Goal: Task Accomplishment & Management: Complete application form

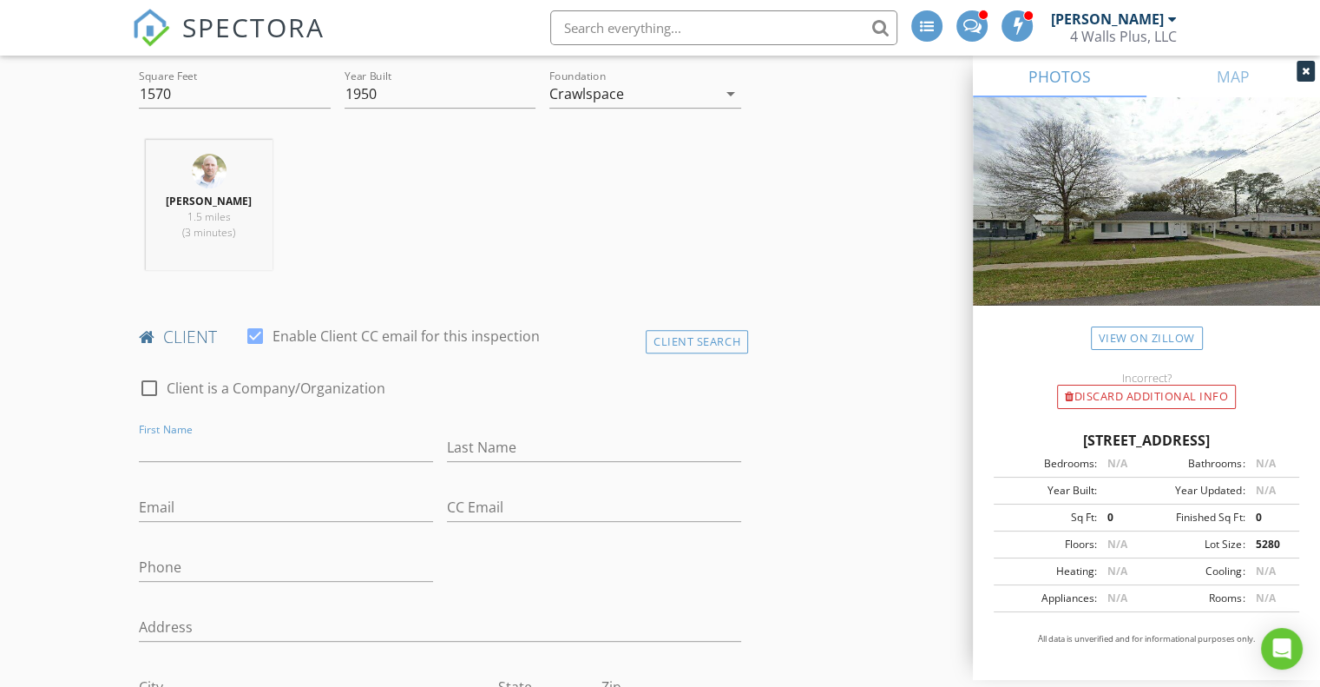
type input "i"
type input "[PERSON_NAME]"
type input "Rung"
type input "[EMAIL_ADDRESS][DOMAIN_NAME]"
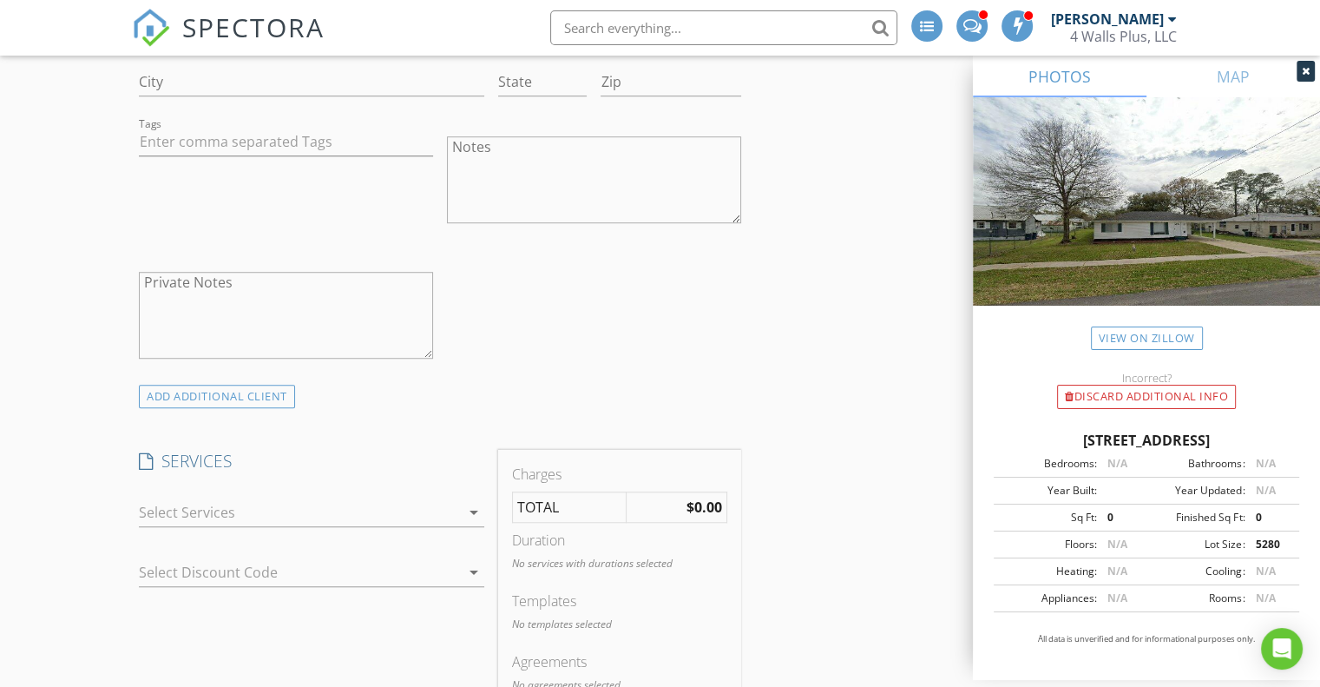
scroll to position [1360, 0]
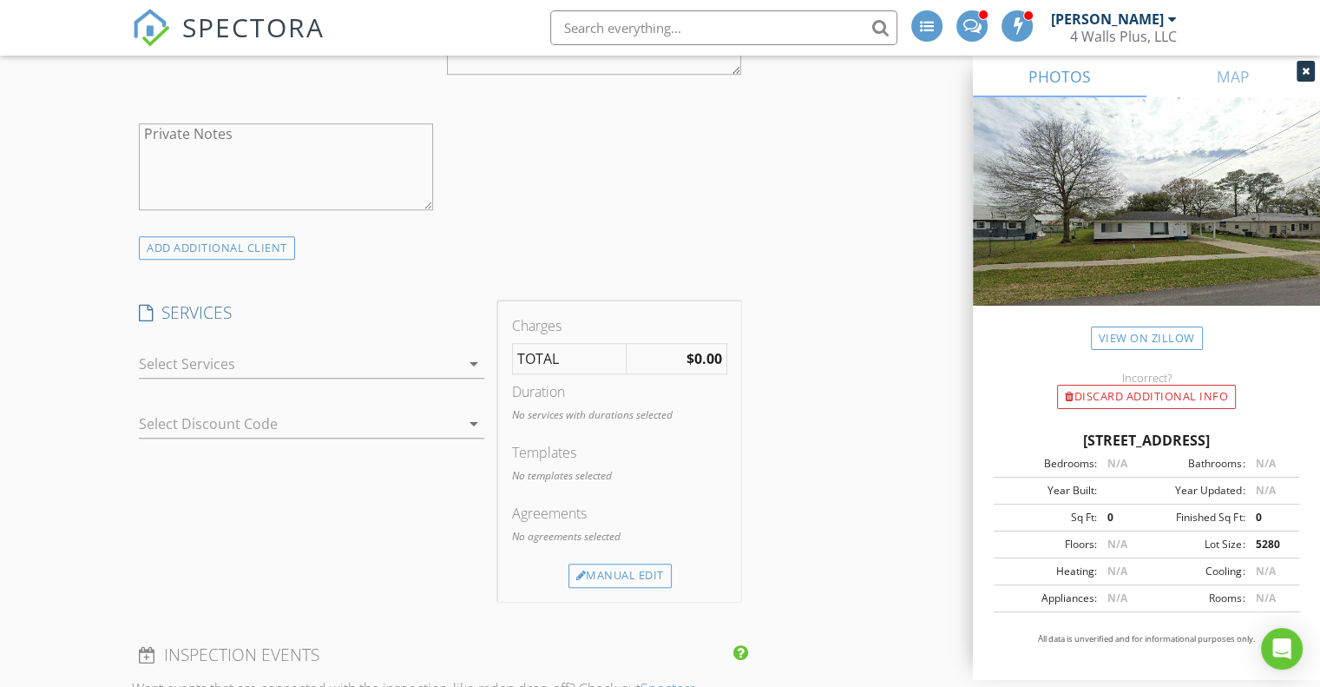
type input "337-427-0438"
click at [335, 372] on div at bounding box center [299, 364] width 321 height 28
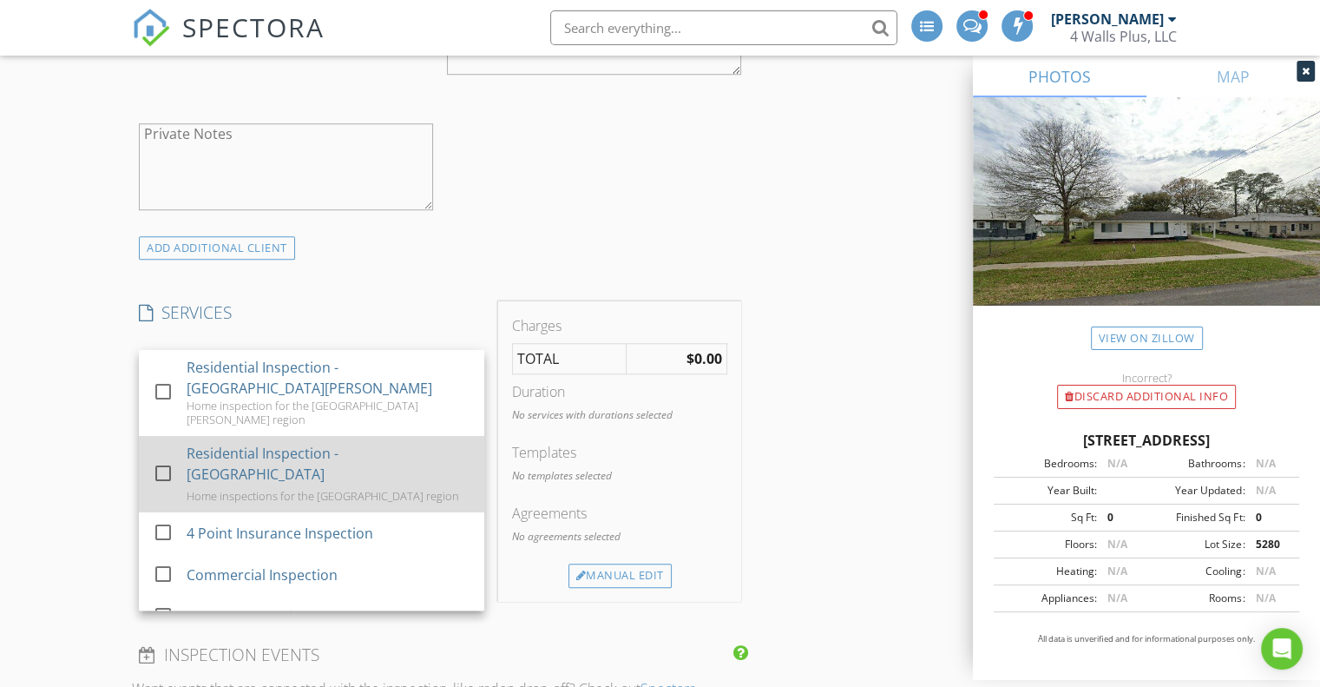
click at [163, 458] on div at bounding box center [163, 473] width 30 height 30
checkbox input "true"
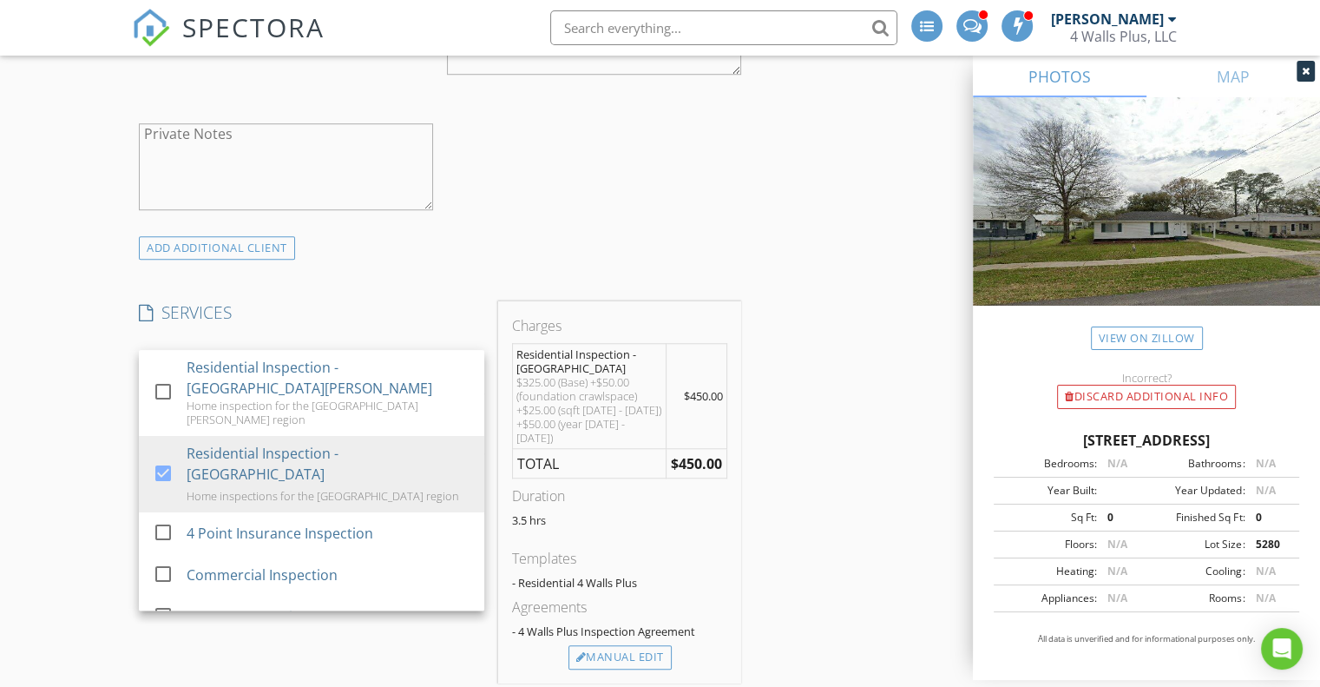
click at [127, 395] on div "New Inspection INSPECTOR(S) check_box Kevin Broussard PRIMARY Kevin Broussard a…" at bounding box center [660, 657] width 1320 height 3830
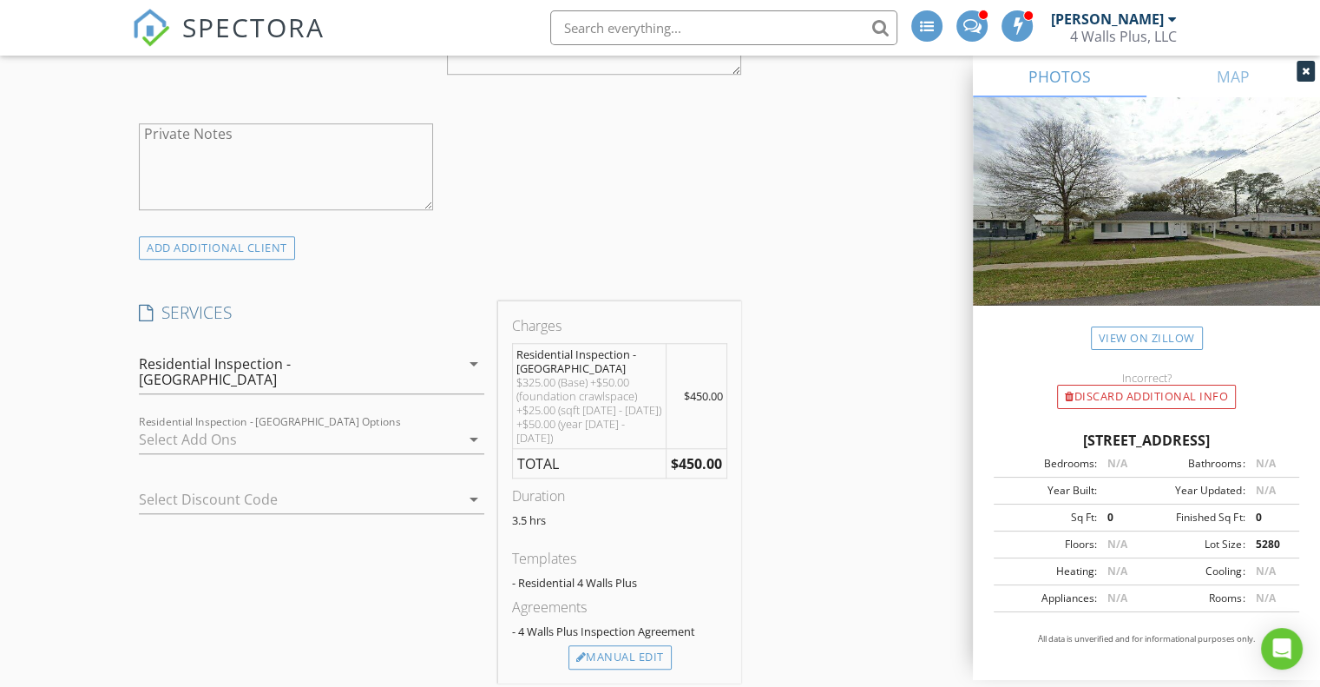
click at [221, 425] on div at bounding box center [299, 439] width 321 height 28
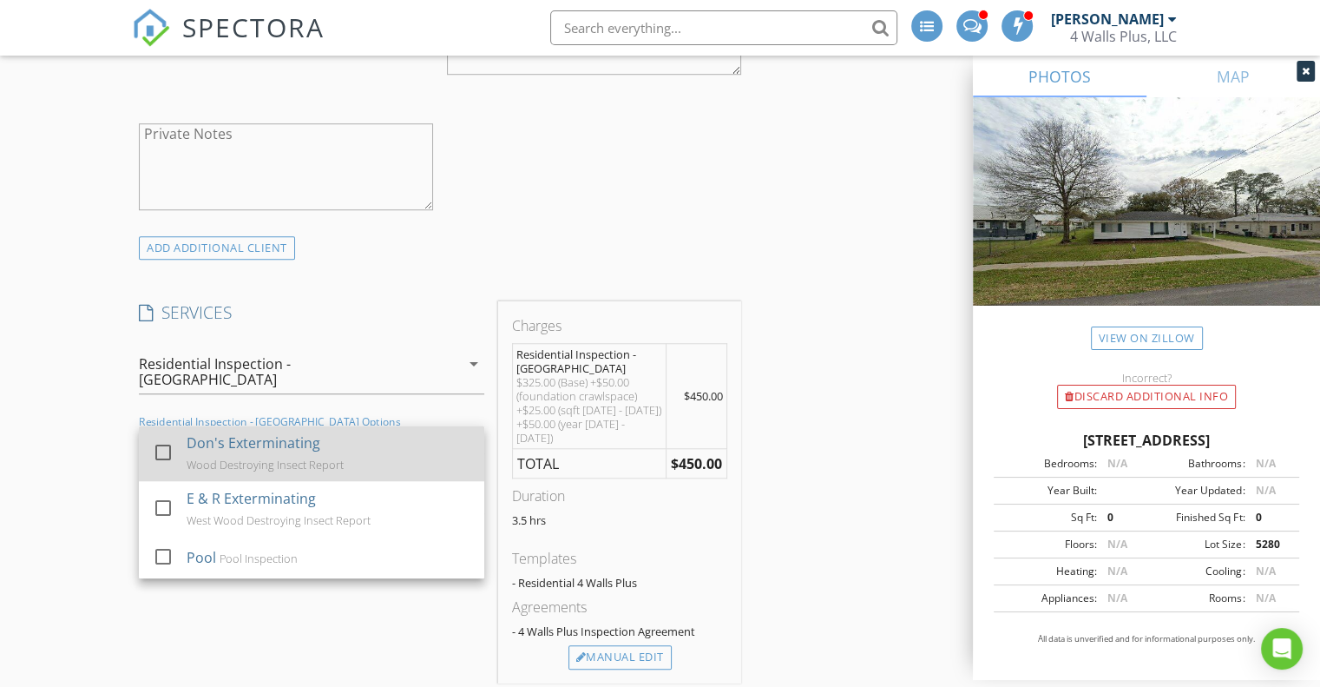
click at [155, 440] on div at bounding box center [163, 453] width 30 height 30
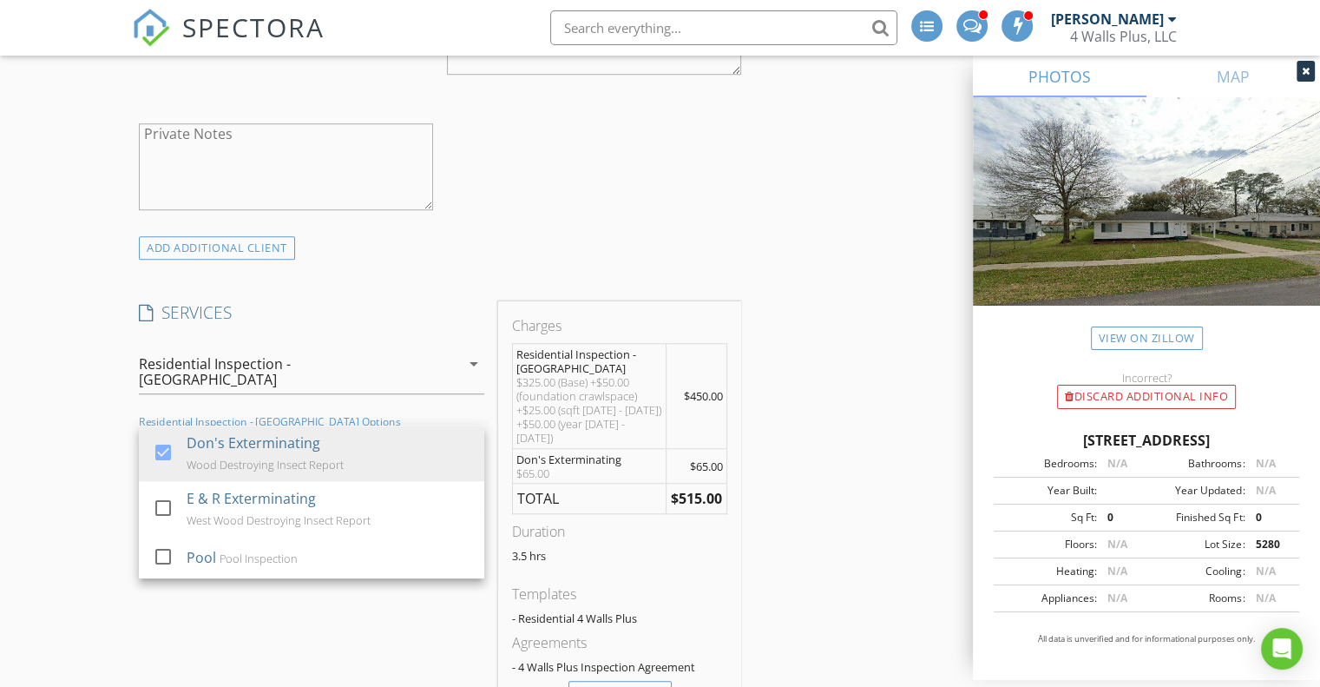
click at [84, 440] on div "New Inspection INSPECTOR(S) check_box Kevin Broussard PRIMARY Kevin Broussard a…" at bounding box center [660, 674] width 1320 height 3865
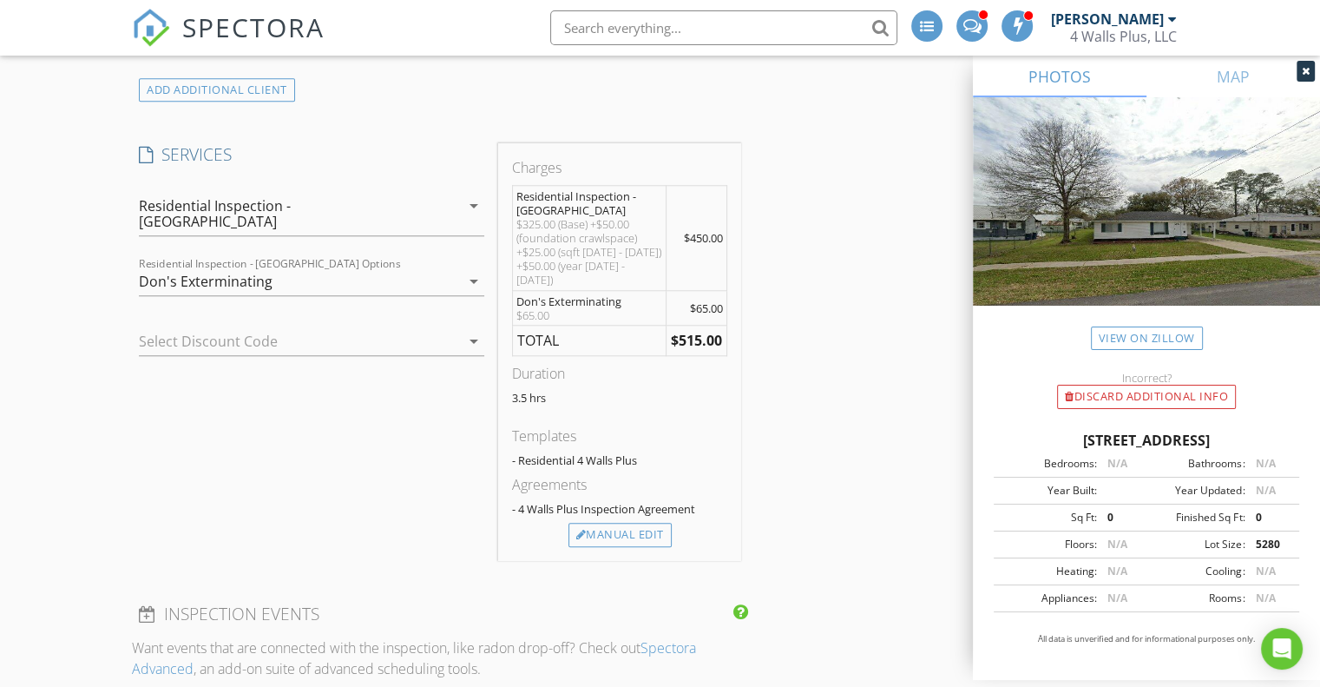
scroll to position [1519, 0]
click at [636, 521] on div "Manual Edit" at bounding box center [620, 533] width 103 height 24
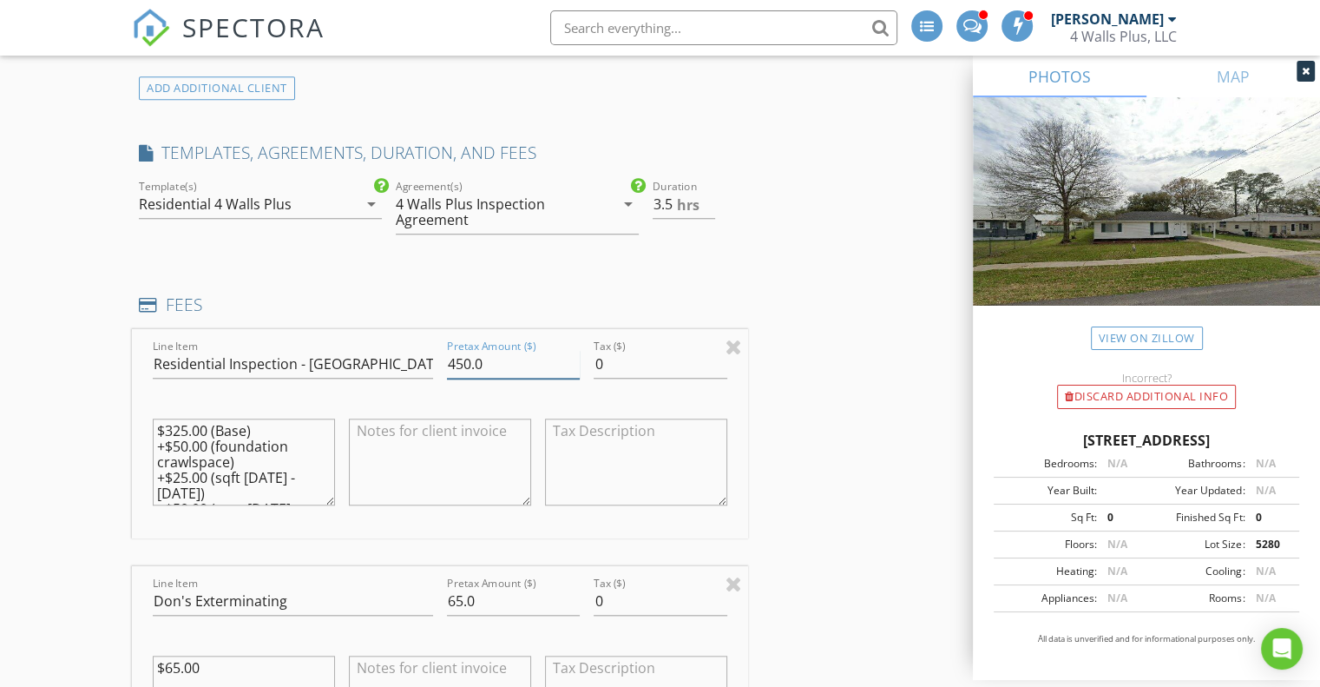
click at [458, 372] on input "450.0" at bounding box center [513, 364] width 133 height 29
type input "350.0"
click at [177, 434] on textarea "$325.00 (Base) +$50.00 (foundation crawlspace) +$25.00 (sqft 1499 - 2000) +$50.…" at bounding box center [244, 461] width 182 height 87
click at [174, 430] on textarea "$325.00 (Base) +$50.00 (foundation crawlspace) +$25.00 (sqft 1499 - 2000) +$50.…" at bounding box center [244, 461] width 182 height 87
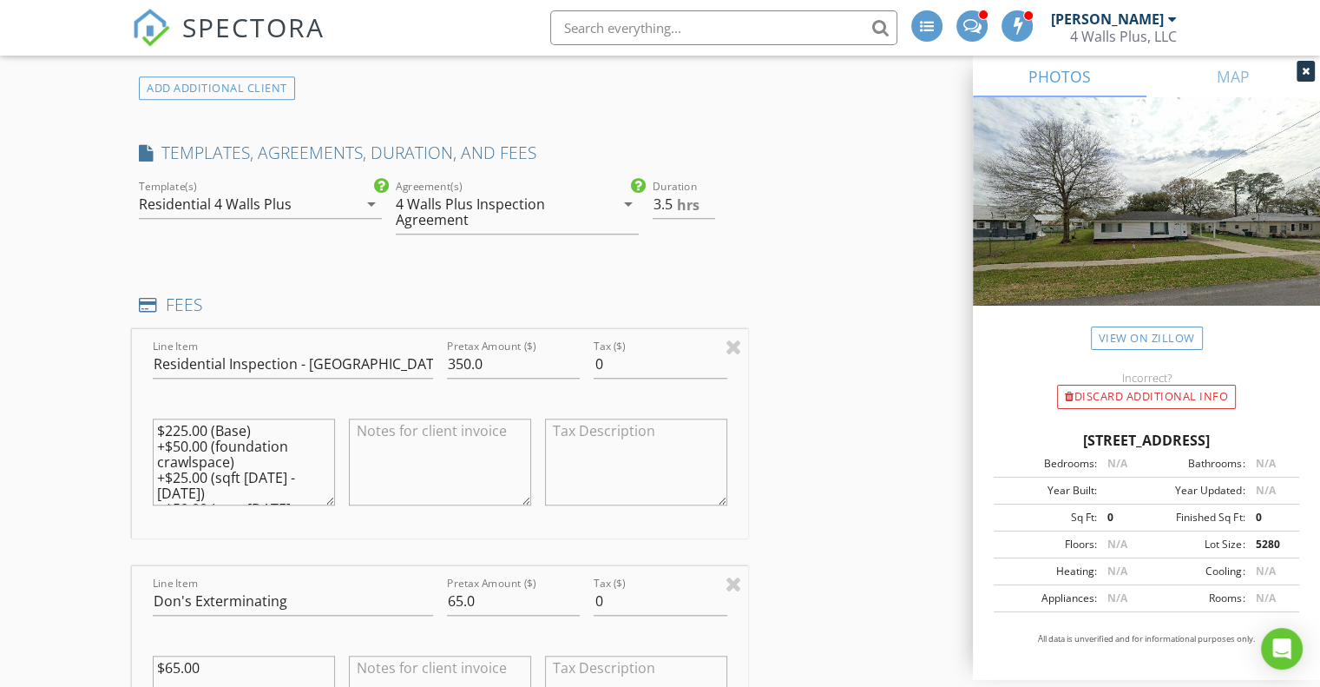
click at [279, 429] on textarea "$225.00 (Base) +$50.00 (foundation crawlspace) +$25.00 (sqft 1499 - 2000) +$50.…" at bounding box center [244, 461] width 182 height 87
type textarea "$225.00 (Base) +$50.00 (foundation crawlspace) +$25.00 (sqft 1499 - 2000) +$50.…"
click at [393, 478] on textarea at bounding box center [440, 461] width 182 height 87
click at [489, 360] on input "350.0" at bounding box center [513, 364] width 133 height 29
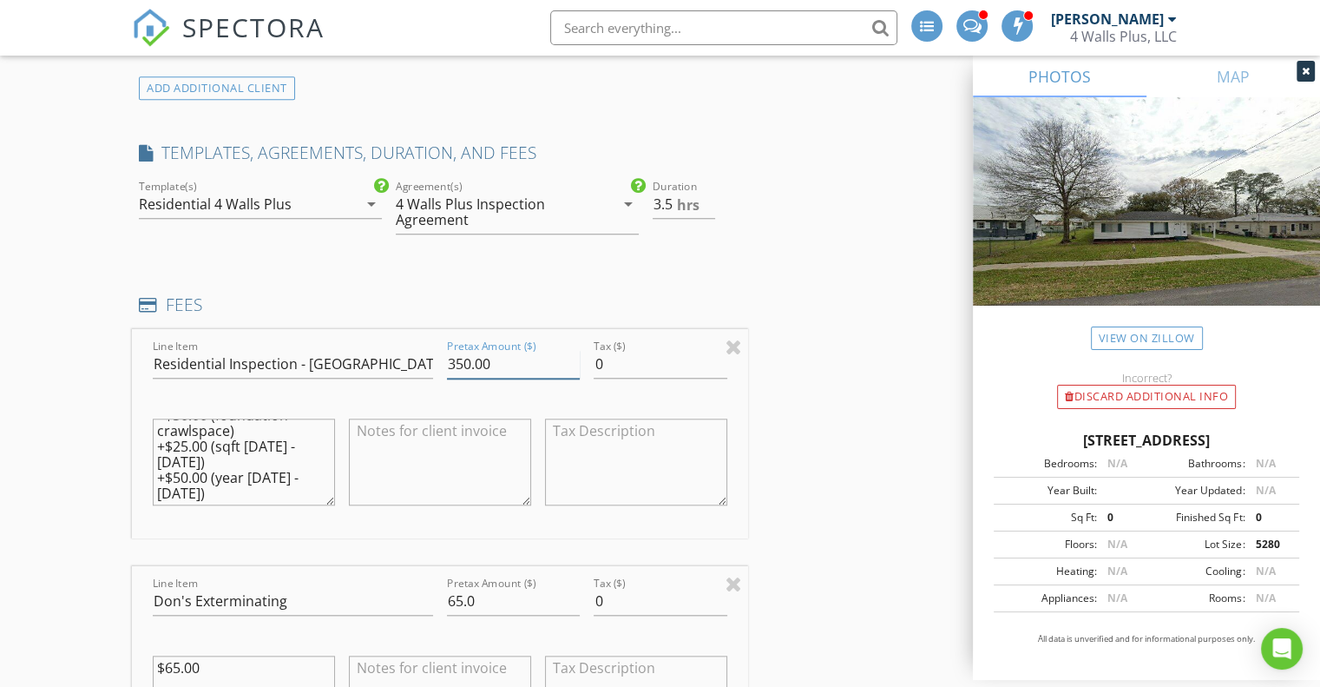
type input "350.00"
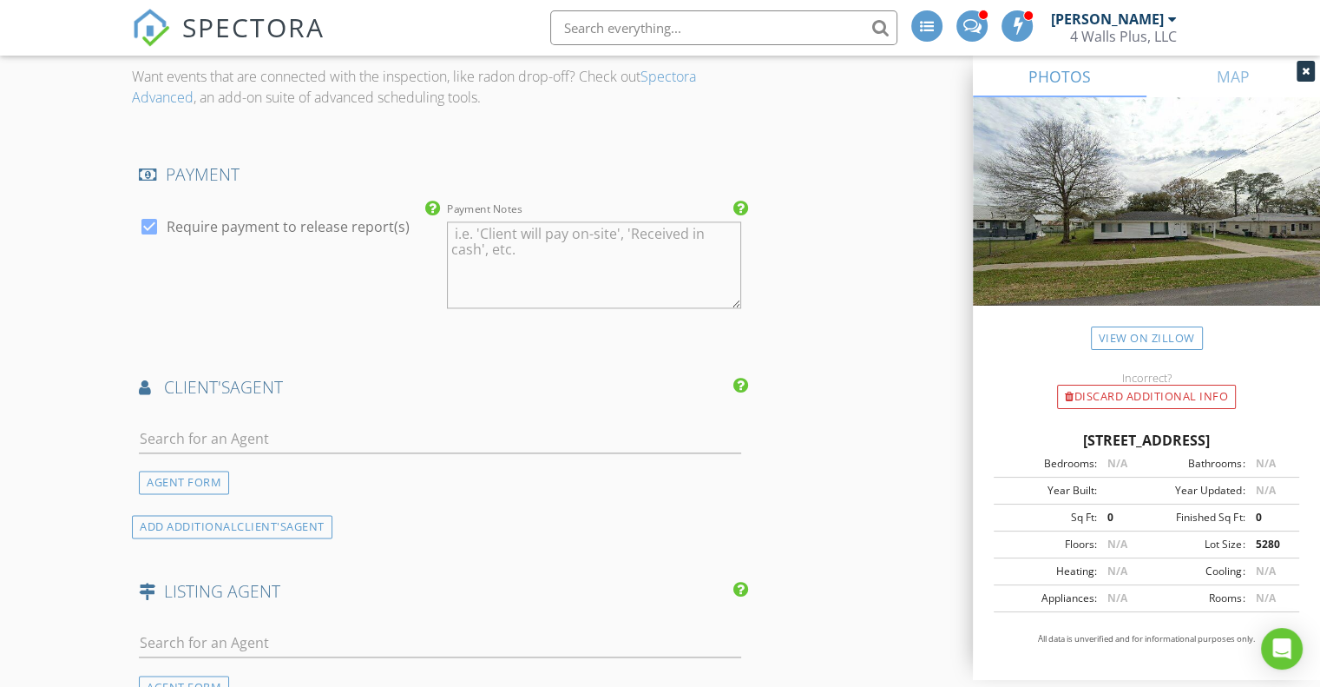
scroll to position [2415, 0]
click at [274, 438] on input "text" at bounding box center [440, 437] width 602 height 29
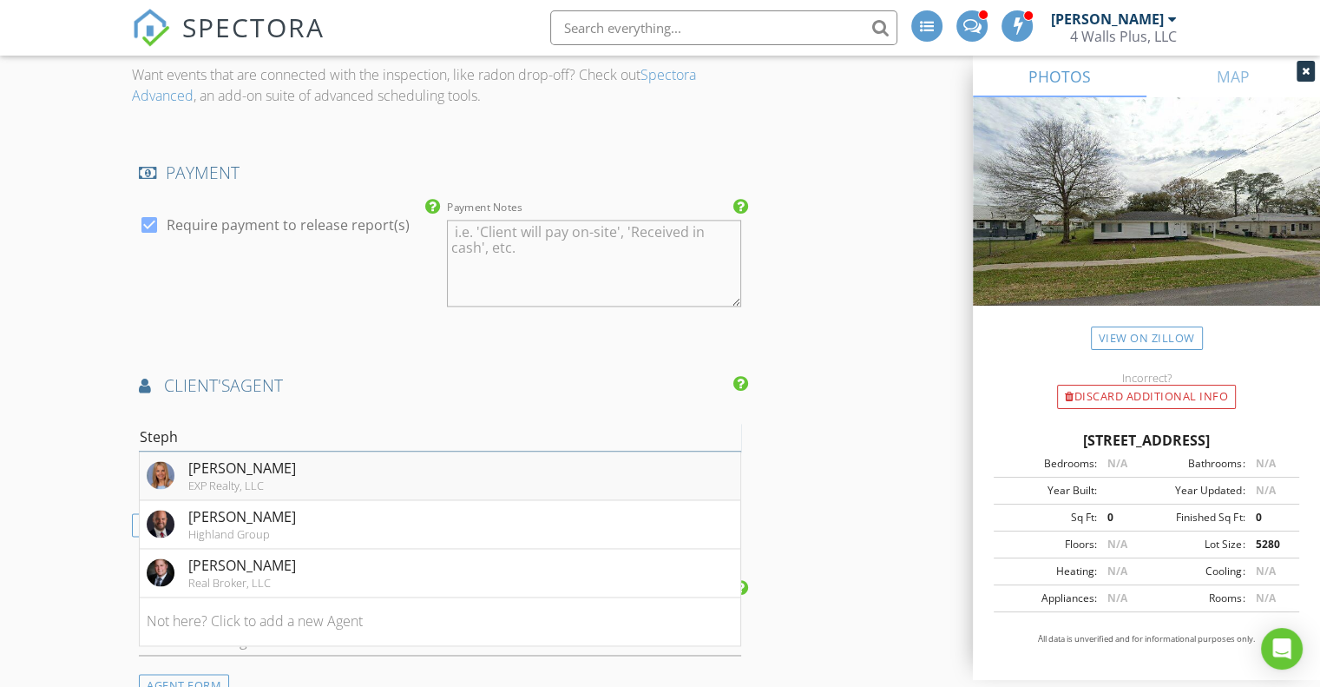
type input "Steph"
click at [165, 461] on img at bounding box center [161, 475] width 28 height 28
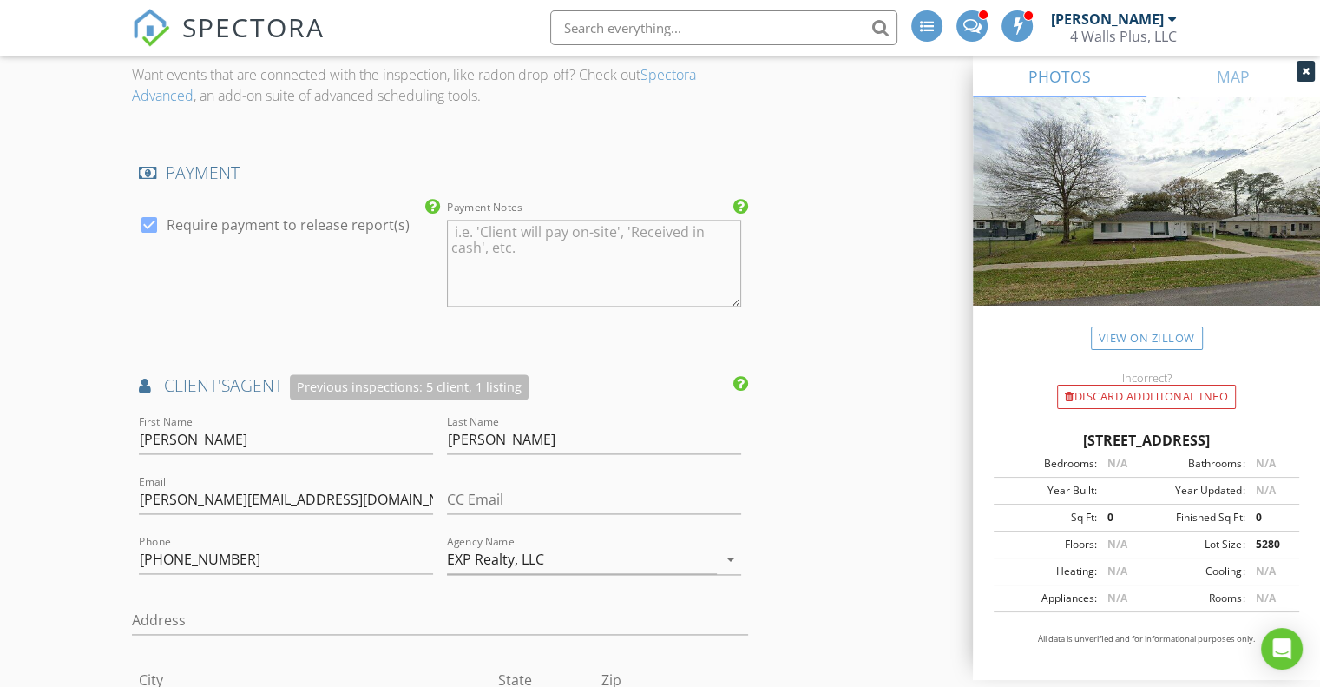
click at [80, 426] on div "New Inspection INSPECTOR(S) check_box Kevin Broussard PRIMARY Kevin Broussard a…" at bounding box center [660, 6] width 1320 height 4640
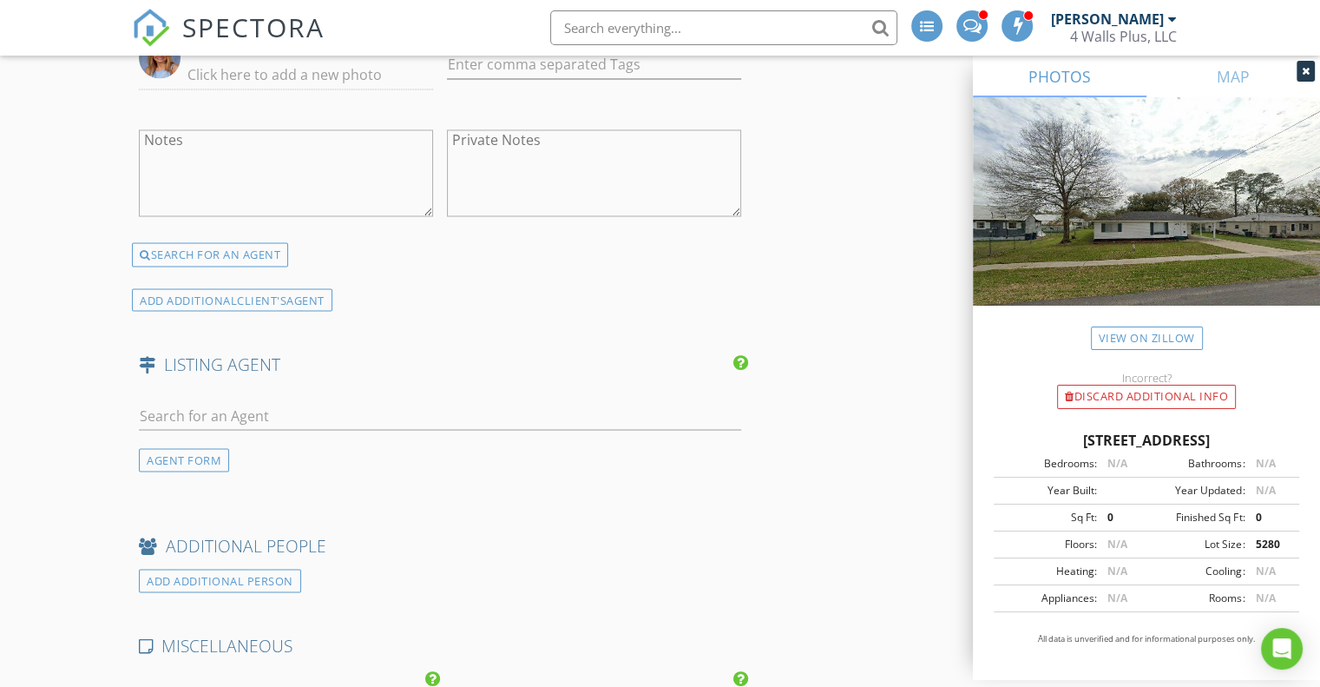
scroll to position [3104, 0]
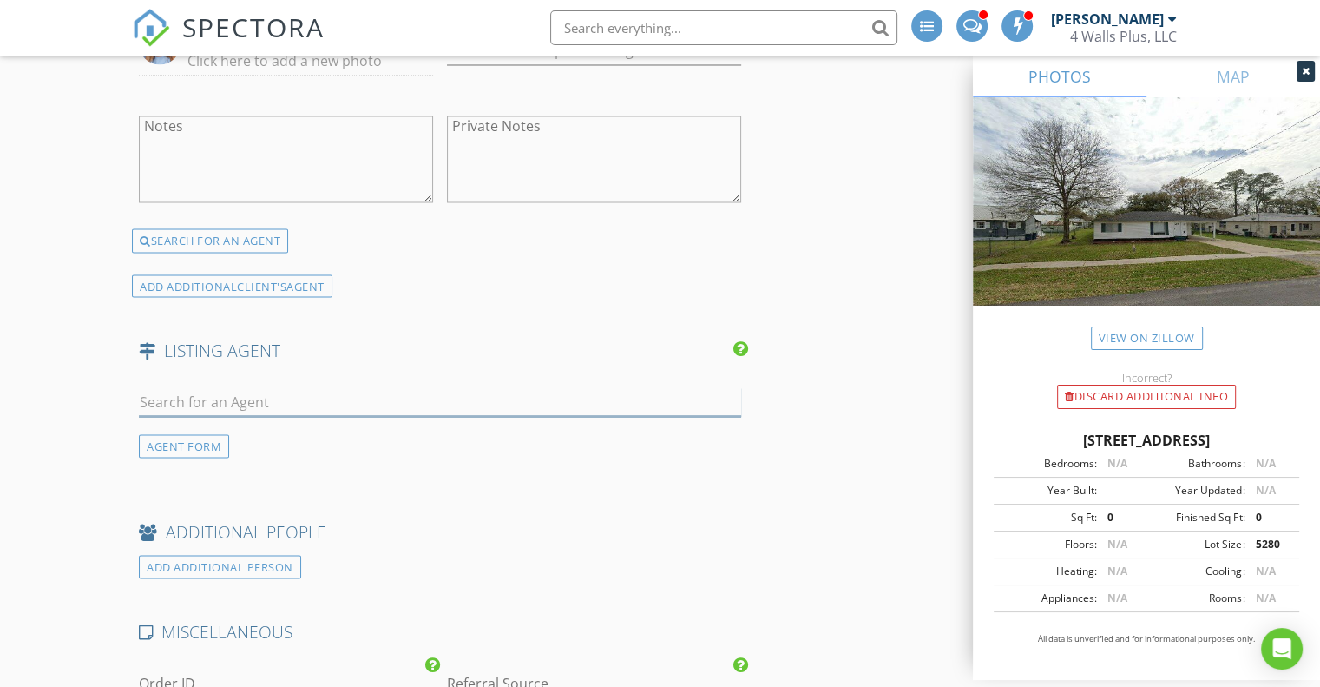
click at [236, 401] on input "text" at bounding box center [440, 401] width 602 height 29
type input "Alayna"
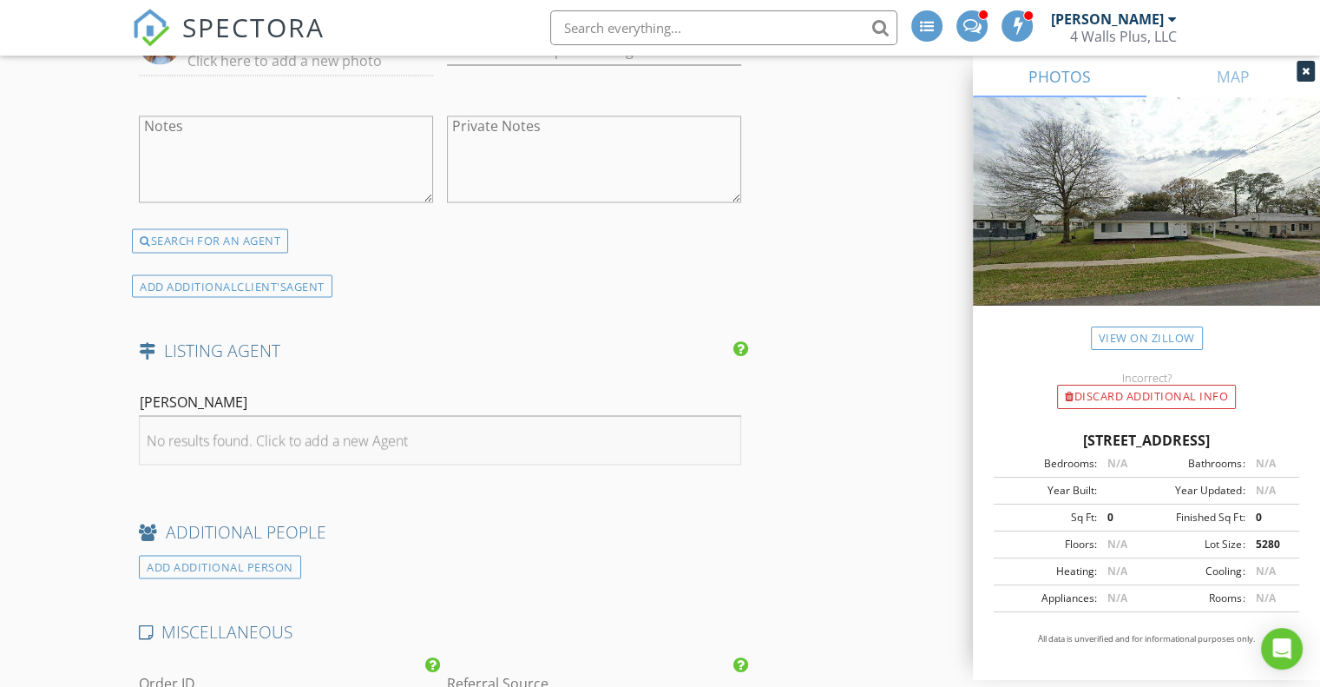
click at [281, 438] on div "No results found. Click to add a new Agent" at bounding box center [277, 440] width 261 height 21
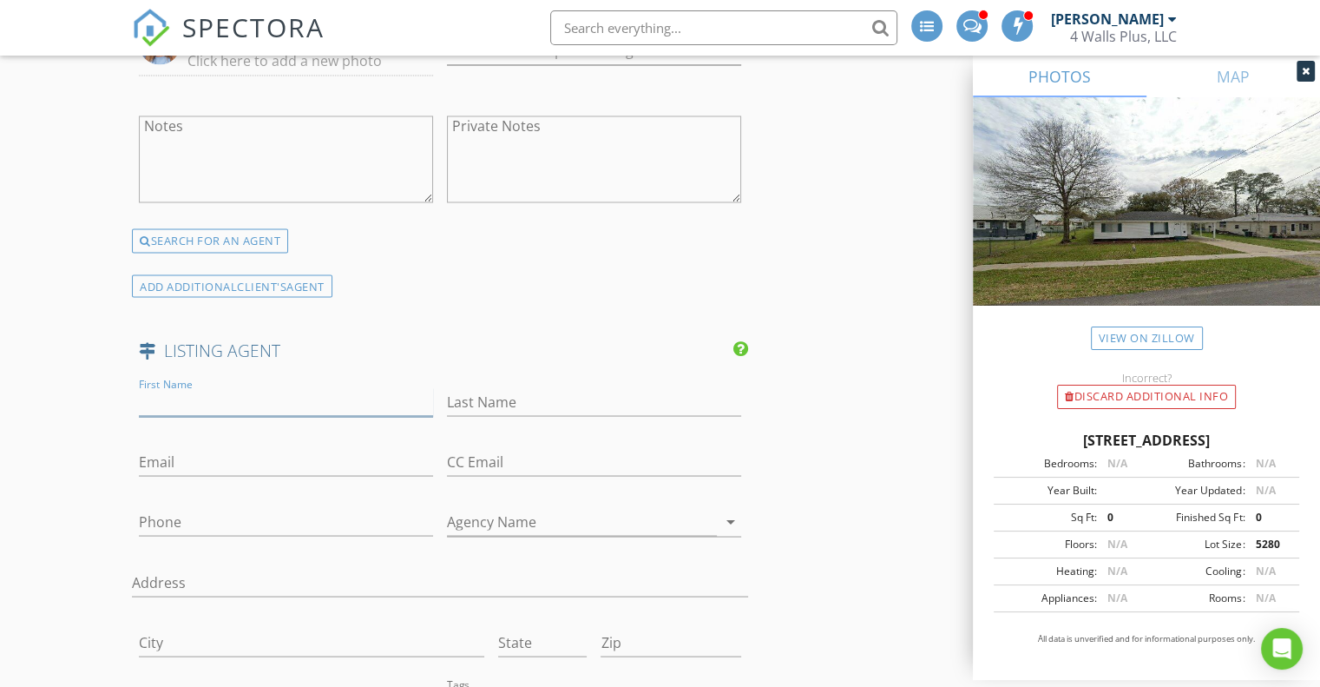
click at [204, 406] on input "First Name" at bounding box center [286, 401] width 294 height 29
type input "Alayna"
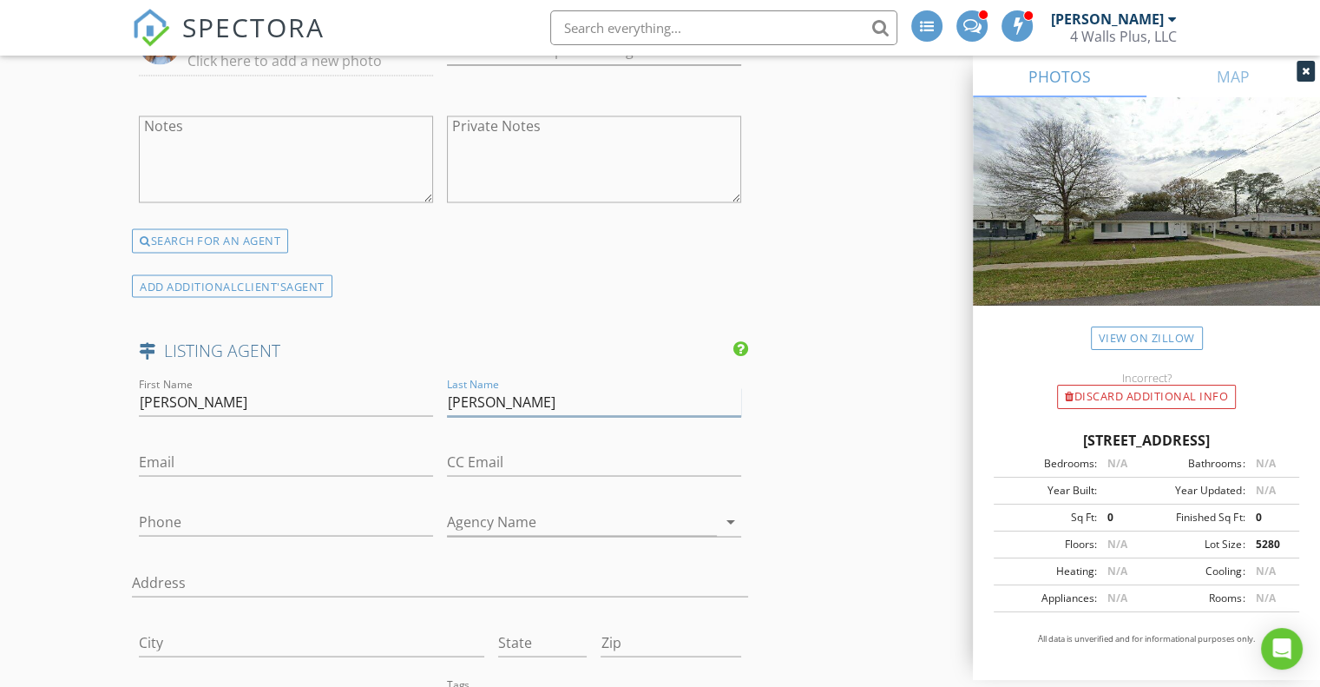
type input "Lebleu"
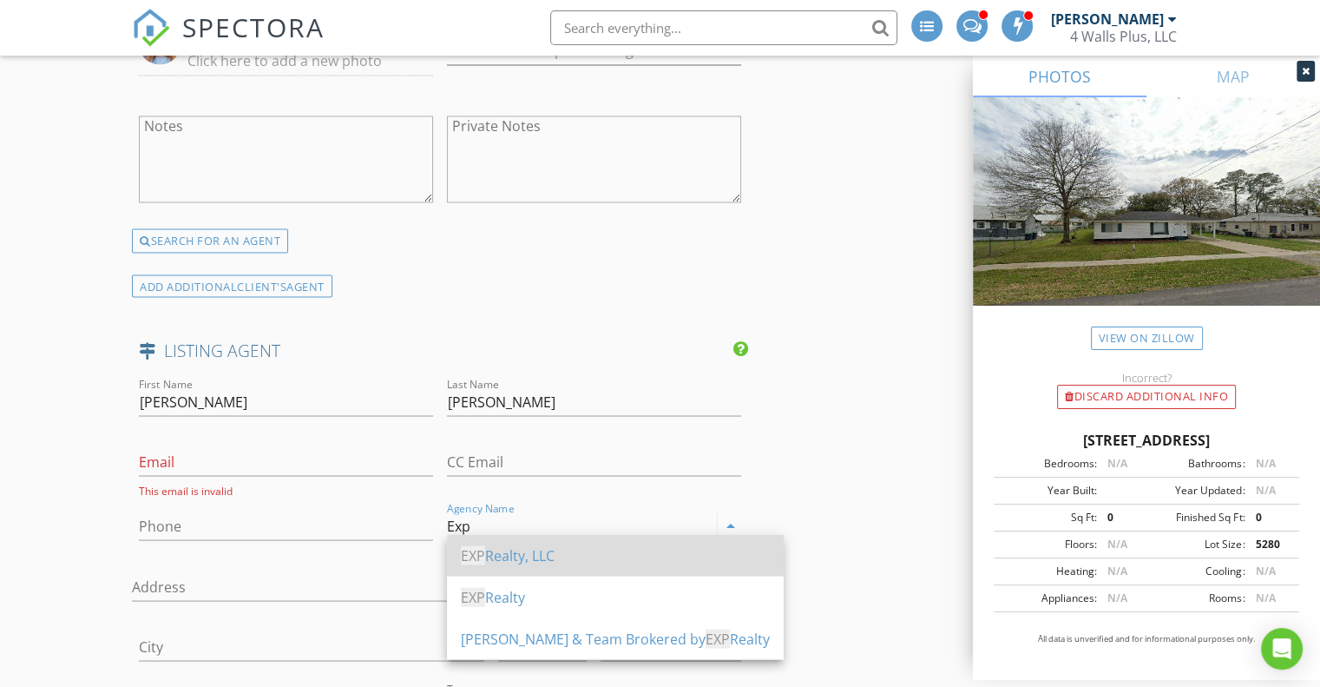
click at [535, 553] on div "EXP Realty, LLC" at bounding box center [615, 554] width 309 height 21
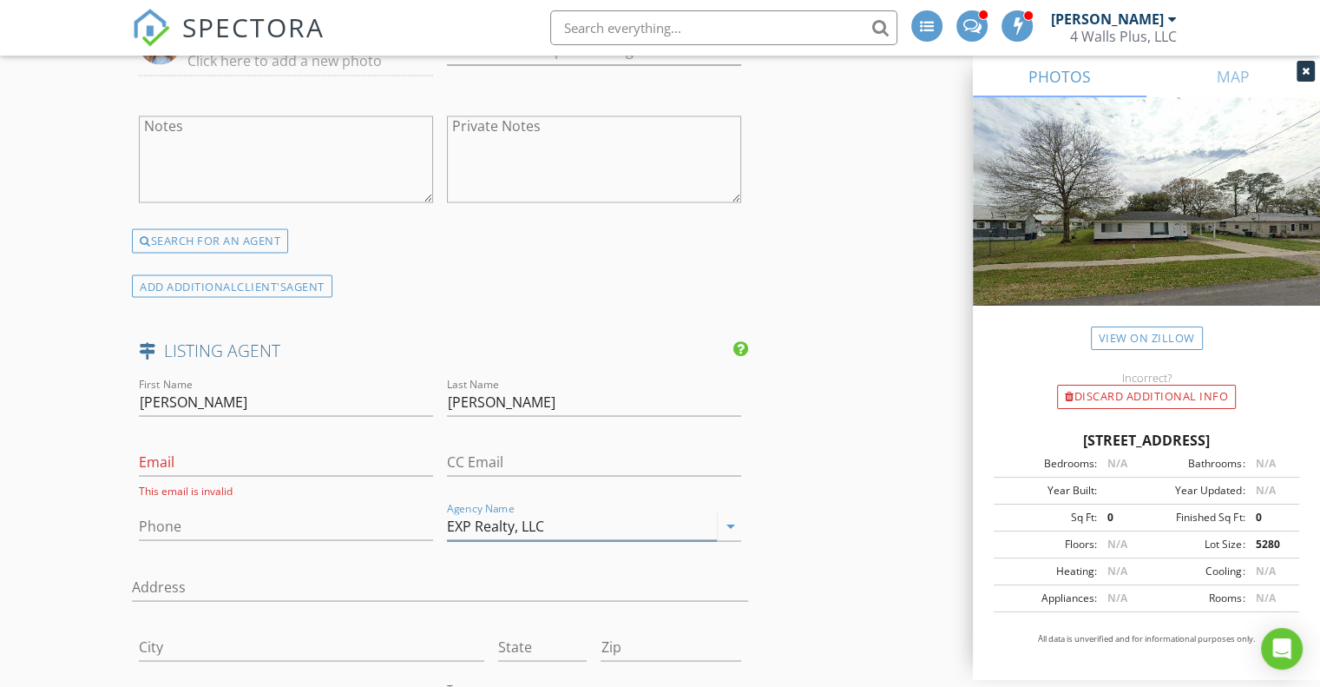
type input "EXP Realty, LLC"
click at [194, 451] on input "Email" at bounding box center [286, 461] width 294 height 29
paste input "https://l.facebook.com/l.php?u=http%3A%2F%2FAlaynalebleu.exprealty.com%2F%3Ffbc…"
type input "h"
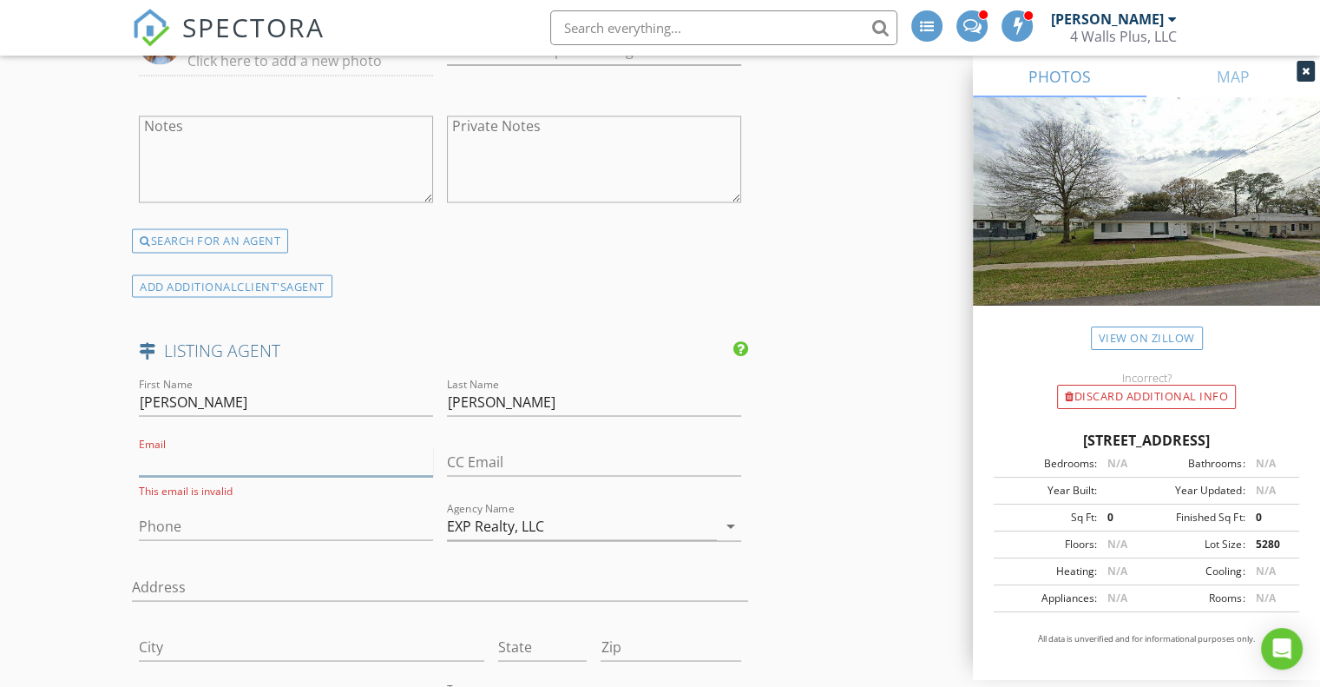
click at [182, 464] on input "Email" at bounding box center [286, 461] width 294 height 29
paste input "Alayna.lebleu@exprealty.com"
type input "Alayna.lebleu@exprealty.com"
click at [217, 520] on input "Phone" at bounding box center [286, 521] width 294 height 29
click at [172, 519] on input "Phone" at bounding box center [286, 521] width 294 height 29
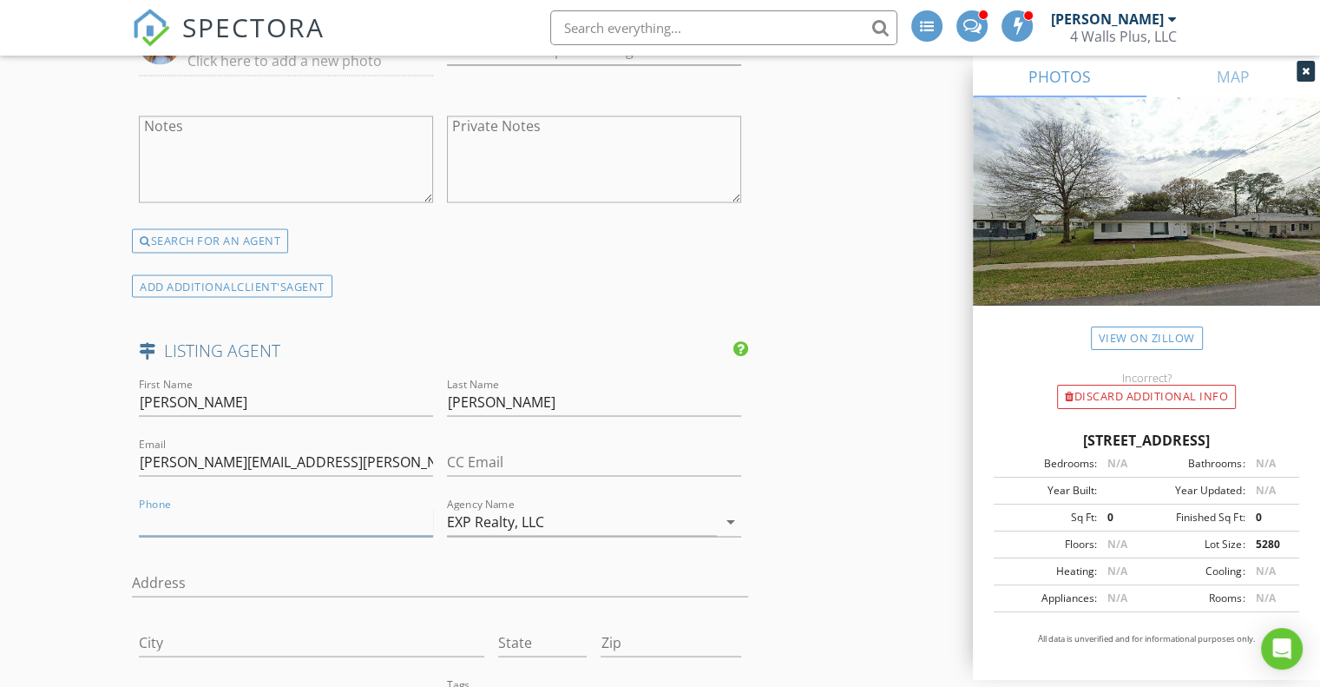
paste input "337-654-4077"
type input "337-654-4077"
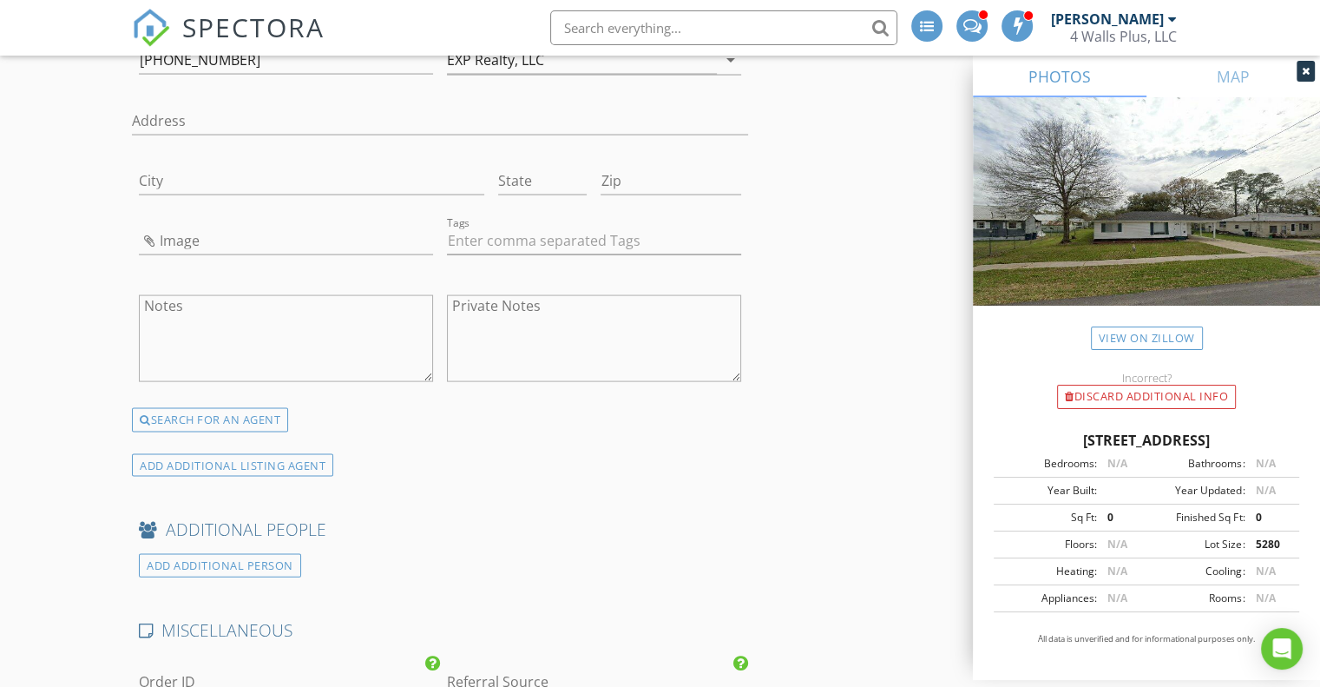
scroll to position [3566, 0]
click at [153, 229] on input "Image" at bounding box center [286, 240] width 294 height 29
type input "Alayna Lebleu.jpg"
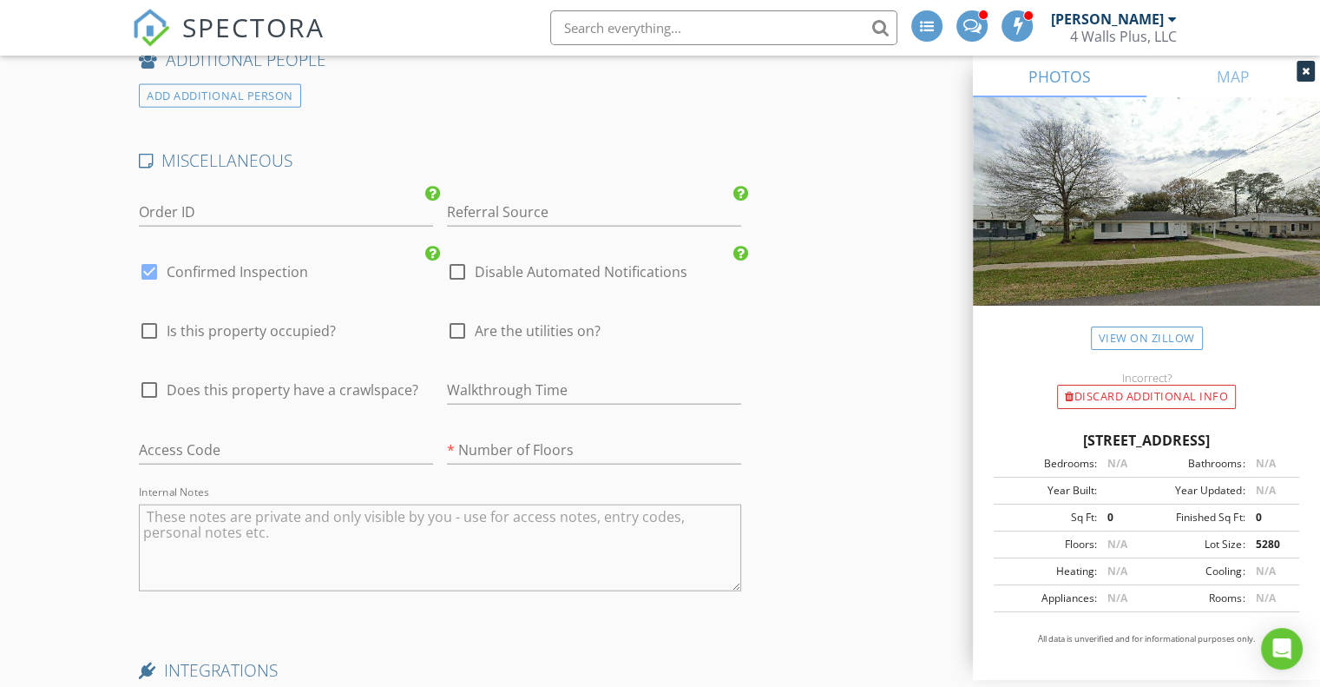
scroll to position [4042, 0]
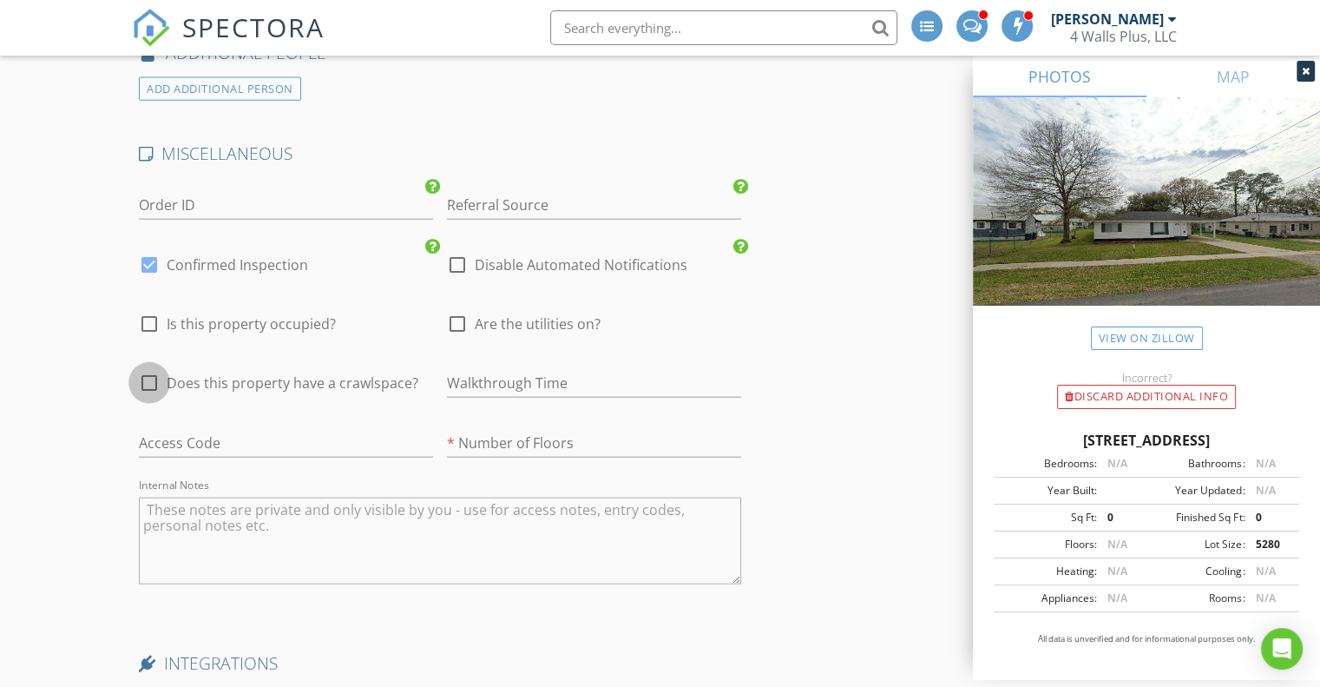
click at [145, 371] on div at bounding box center [150, 383] width 30 height 30
checkbox input "true"
type input "3.5"
click at [461, 313] on div at bounding box center [458, 324] width 30 height 30
checkbox input "true"
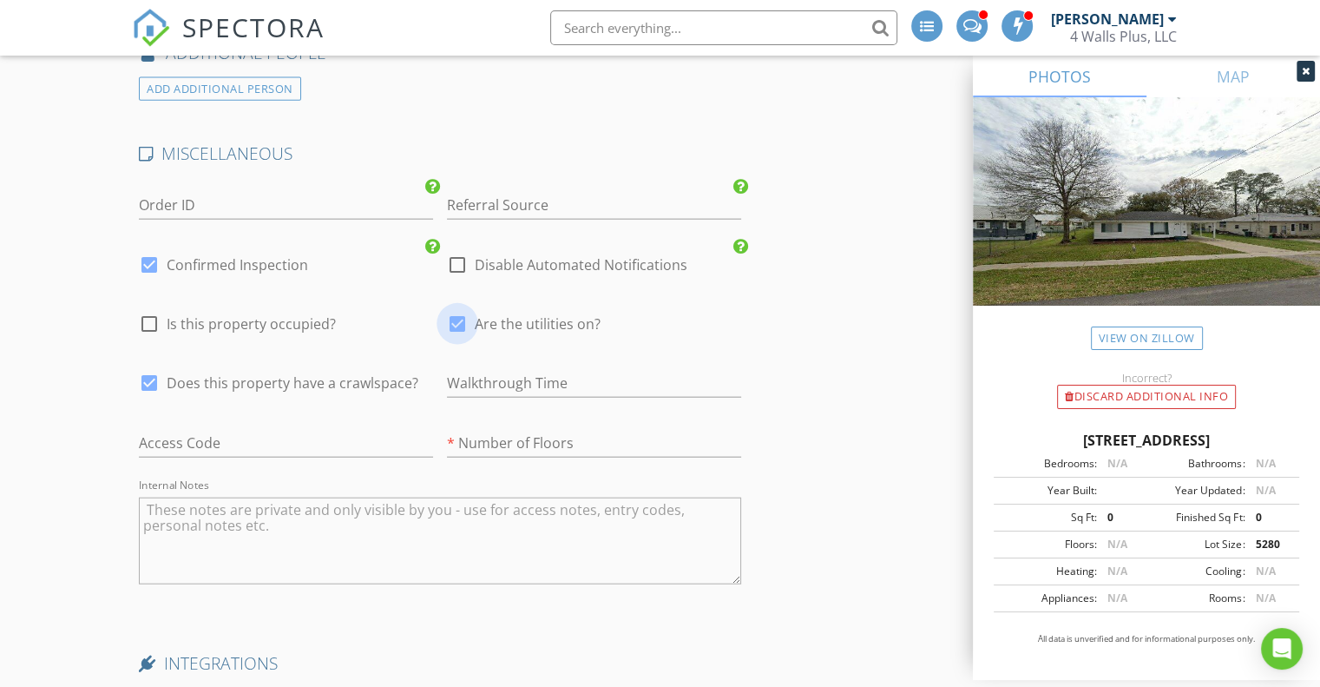
type input "3.5"
click at [505, 378] on input "text" at bounding box center [594, 383] width 294 height 29
type input "9"
type input "3.5"
type input "9:45"
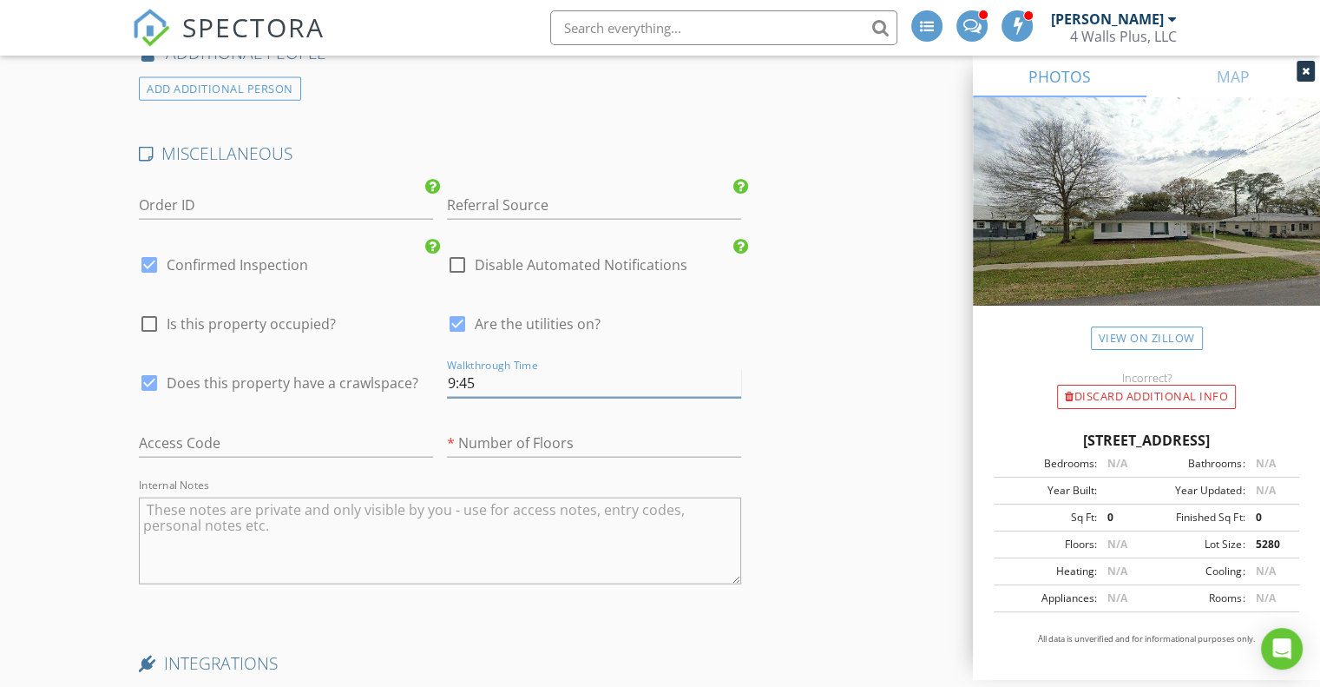
type input "3.5"
type input "9:45A"
type input "3.5"
type input "9:45AM"
type input "3.5"
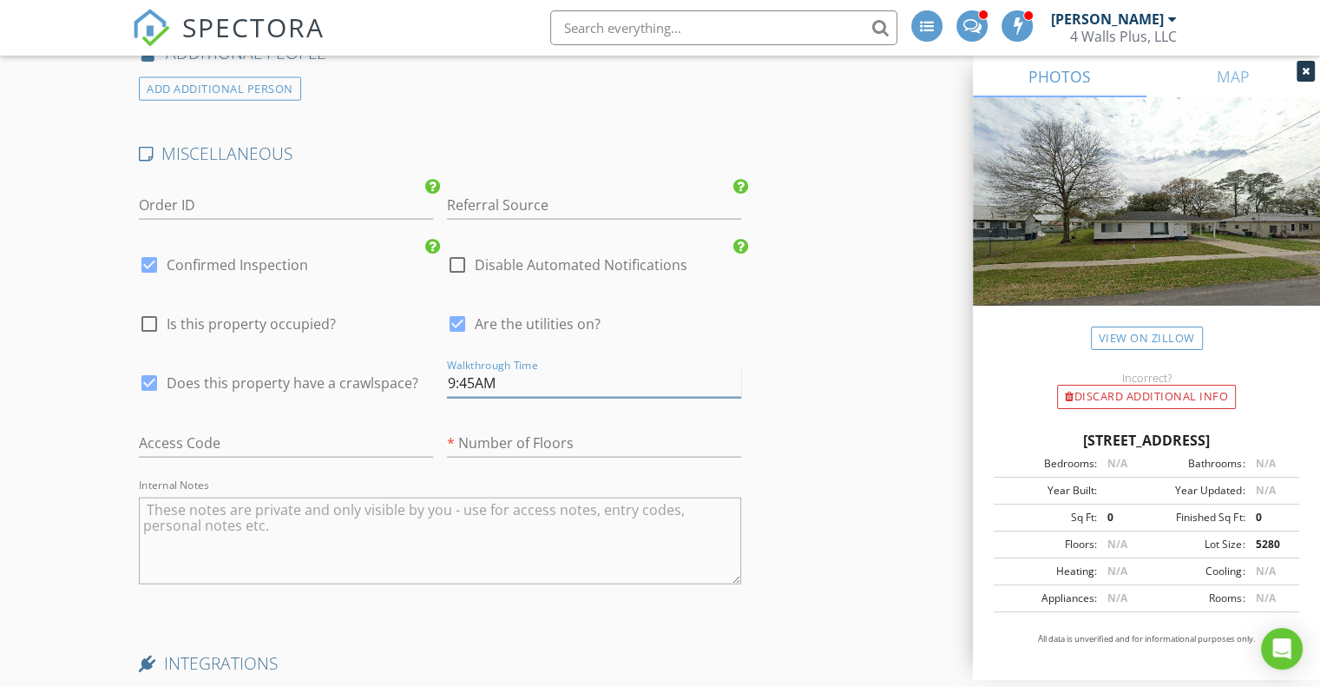
type input "9:45AM"
type input "1"
type input "2"
type input "1"
type input "3.5"
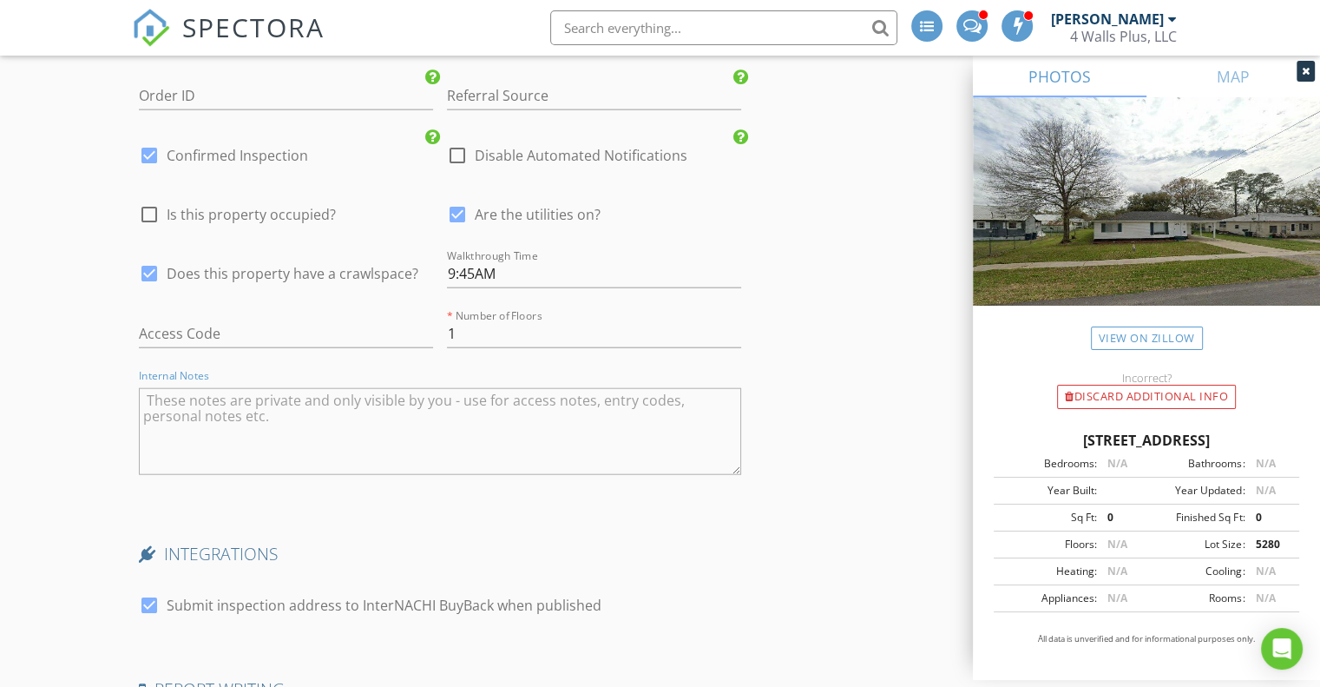
scroll to position [4503, 0]
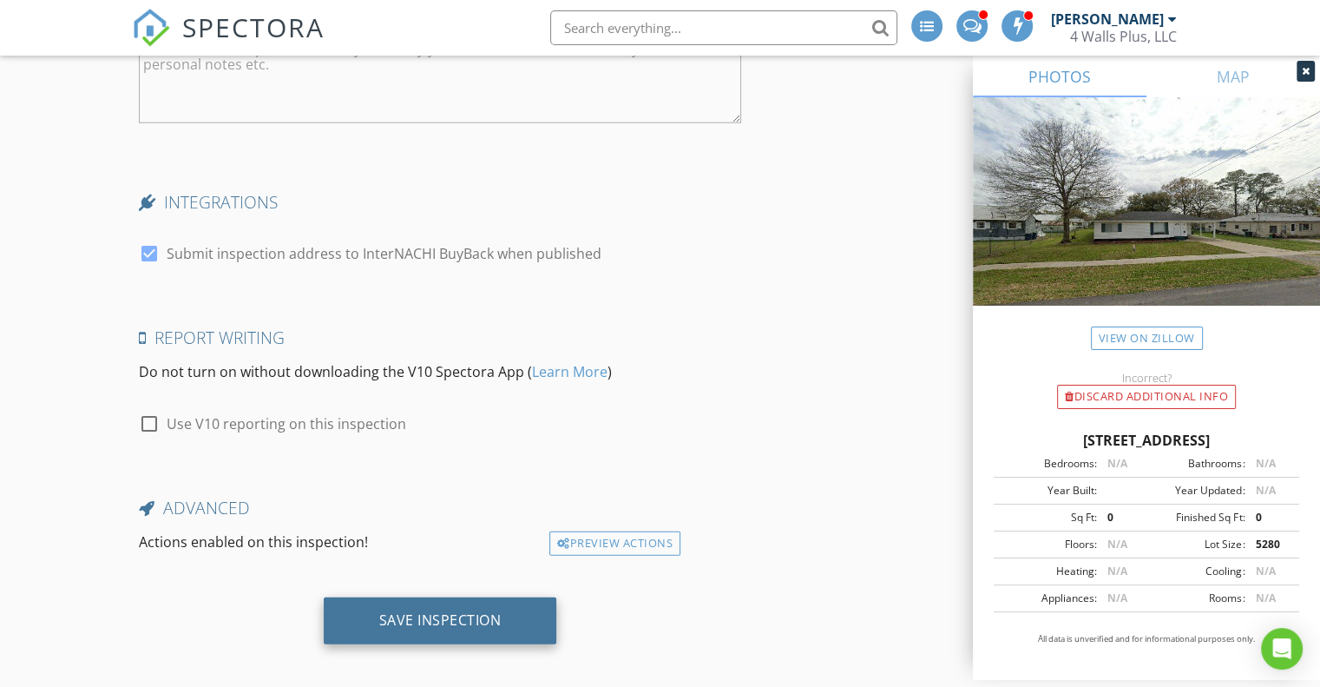
click at [471, 617] on div "Save Inspection" at bounding box center [440, 619] width 122 height 17
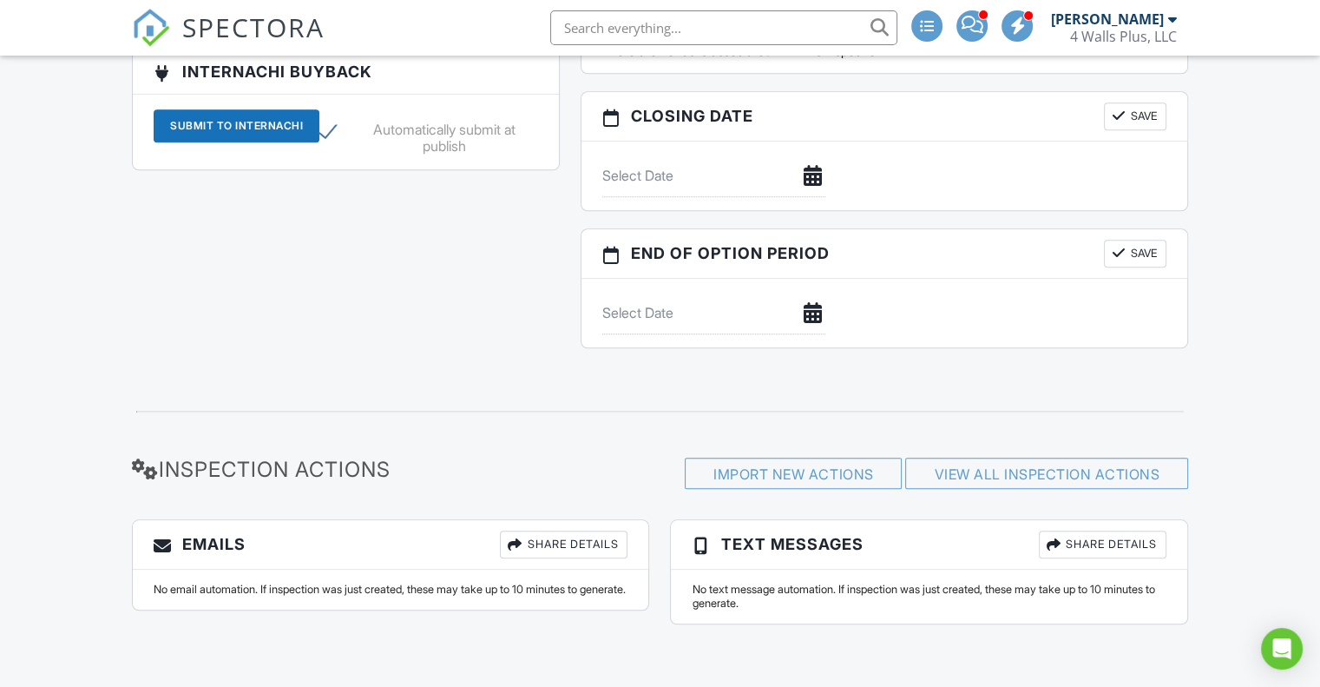
scroll to position [1577, 0]
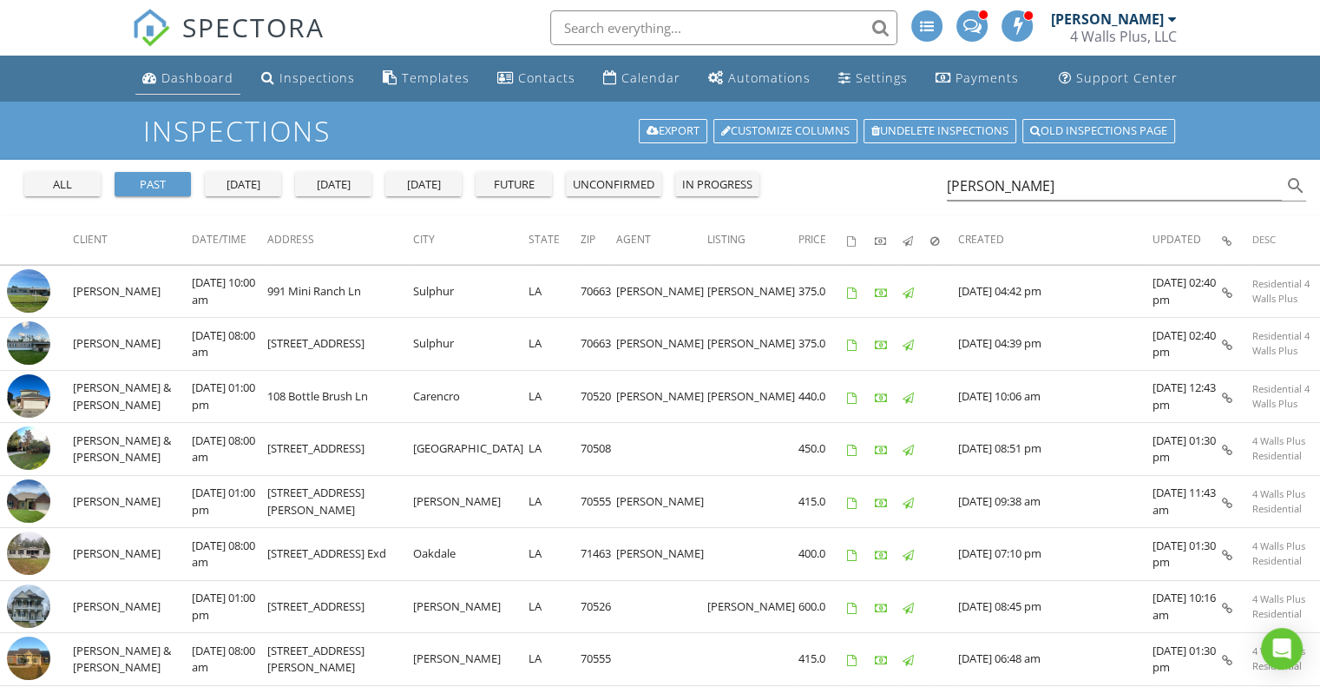
drag, startPoint x: 0, startPoint y: 0, endPoint x: 204, endPoint y: 70, distance: 215.8
click at [204, 70] on div "Dashboard" at bounding box center [197, 77] width 72 height 16
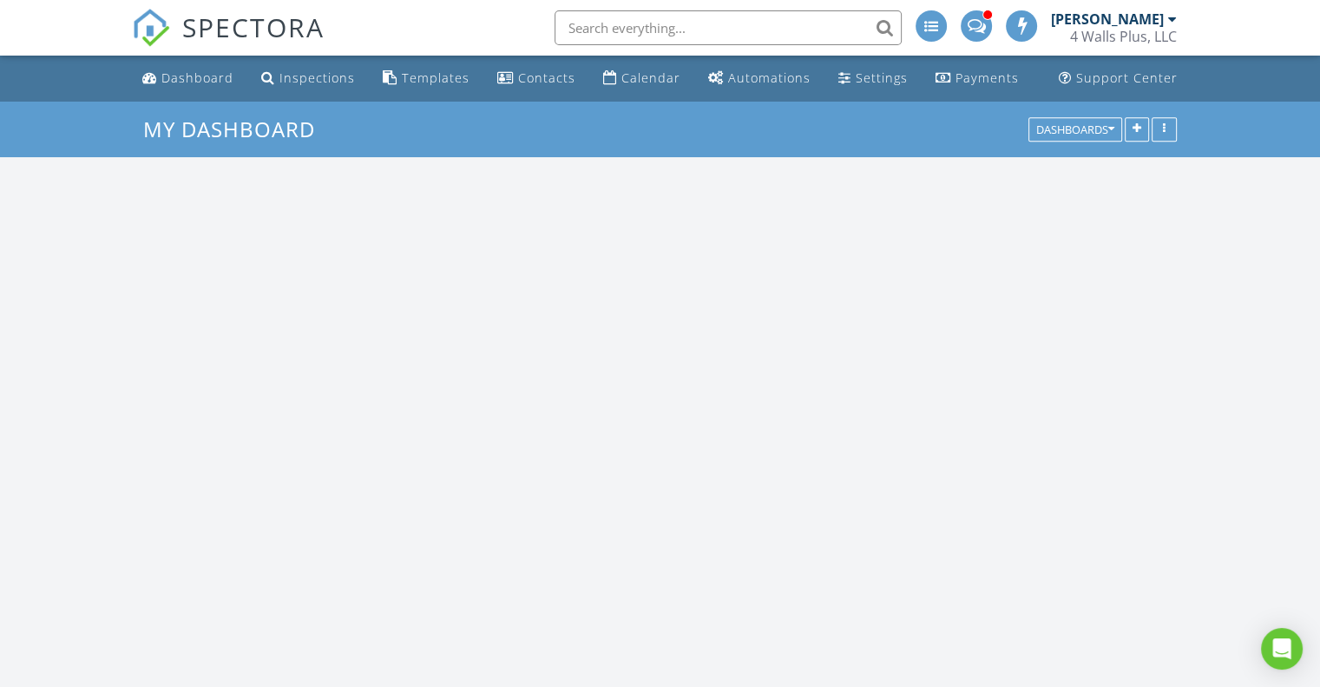
scroll to position [1607, 1347]
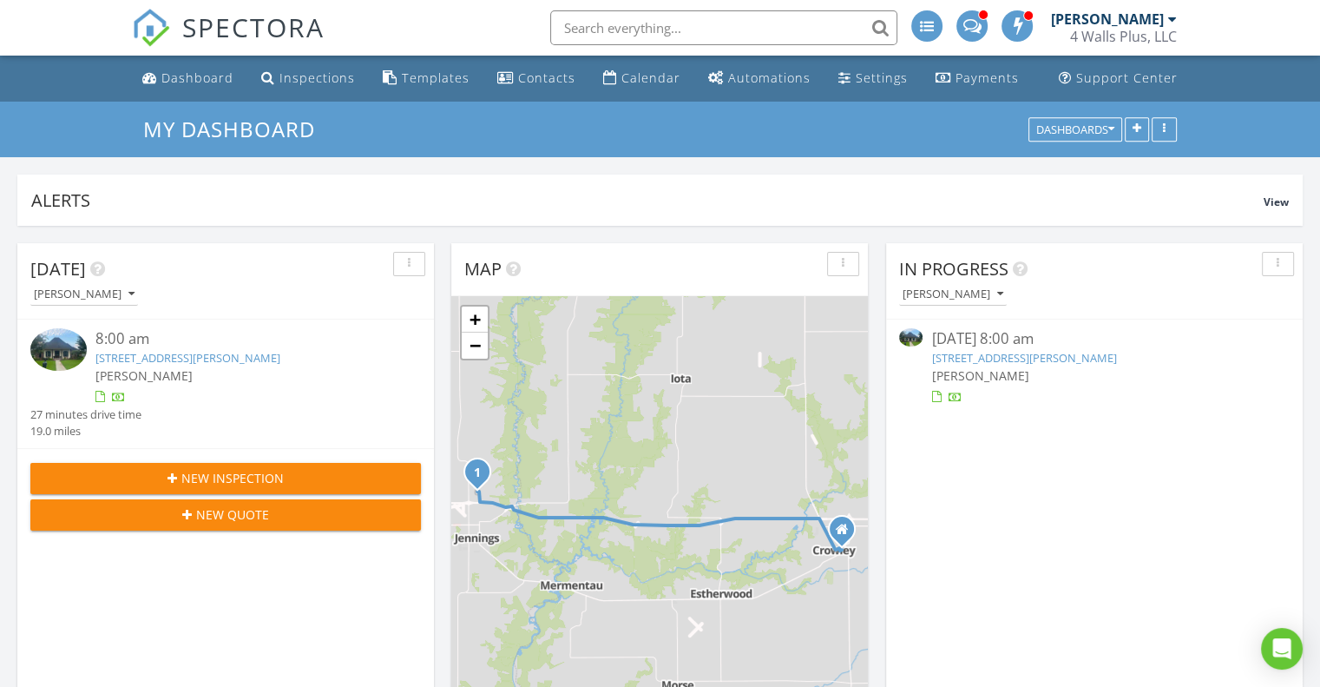
click at [267, 471] on span "New Inspection" at bounding box center [232, 478] width 102 height 18
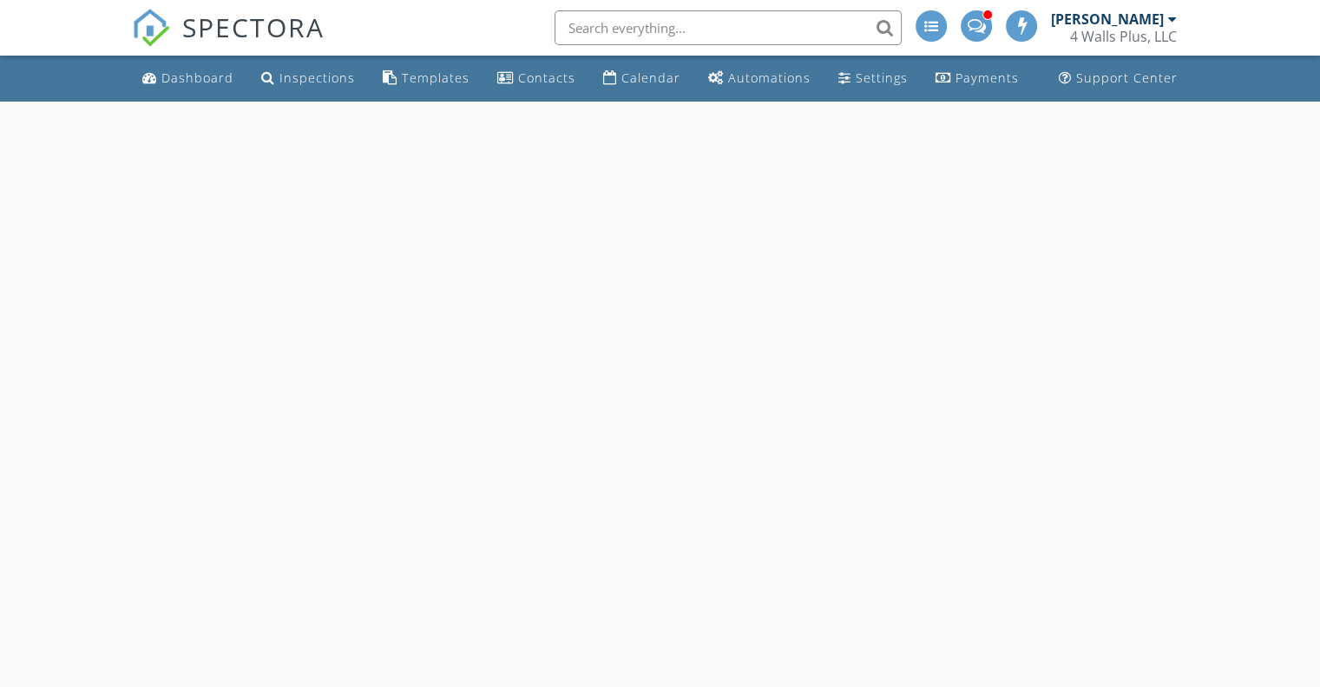
select select "7"
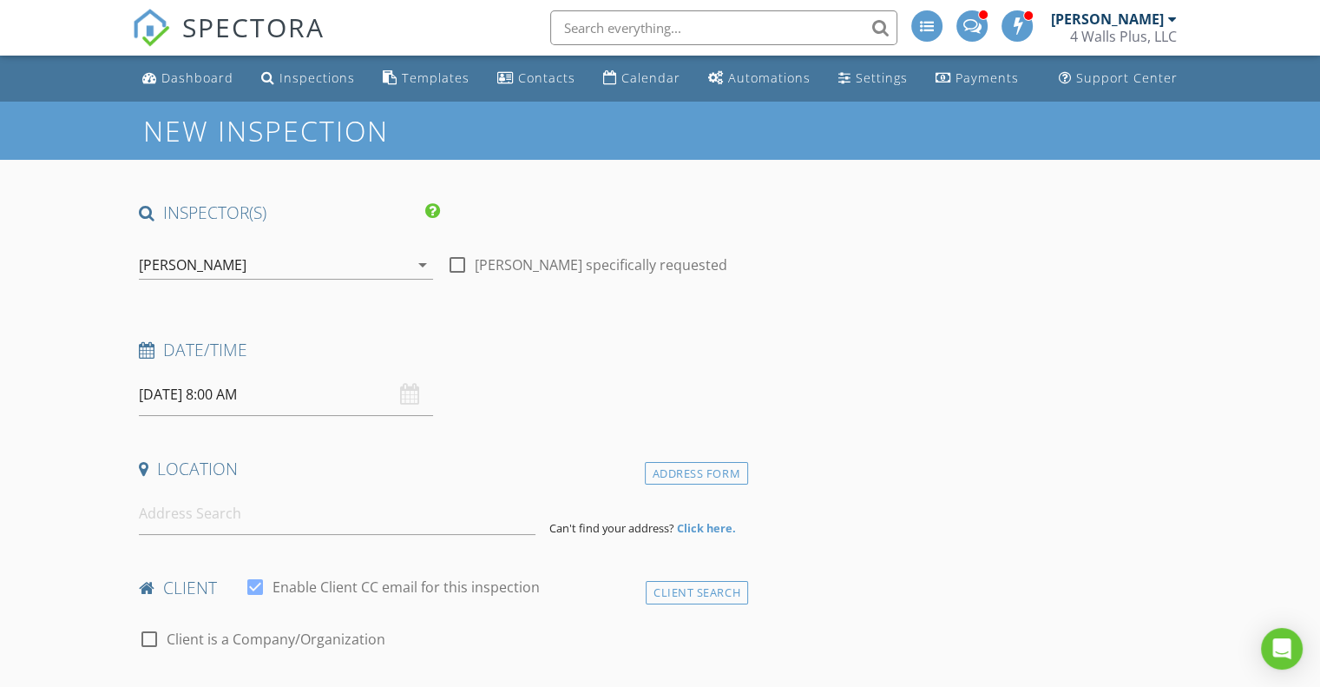
click at [289, 398] on input "08/28/2025 8:00 AM" at bounding box center [286, 394] width 294 height 43
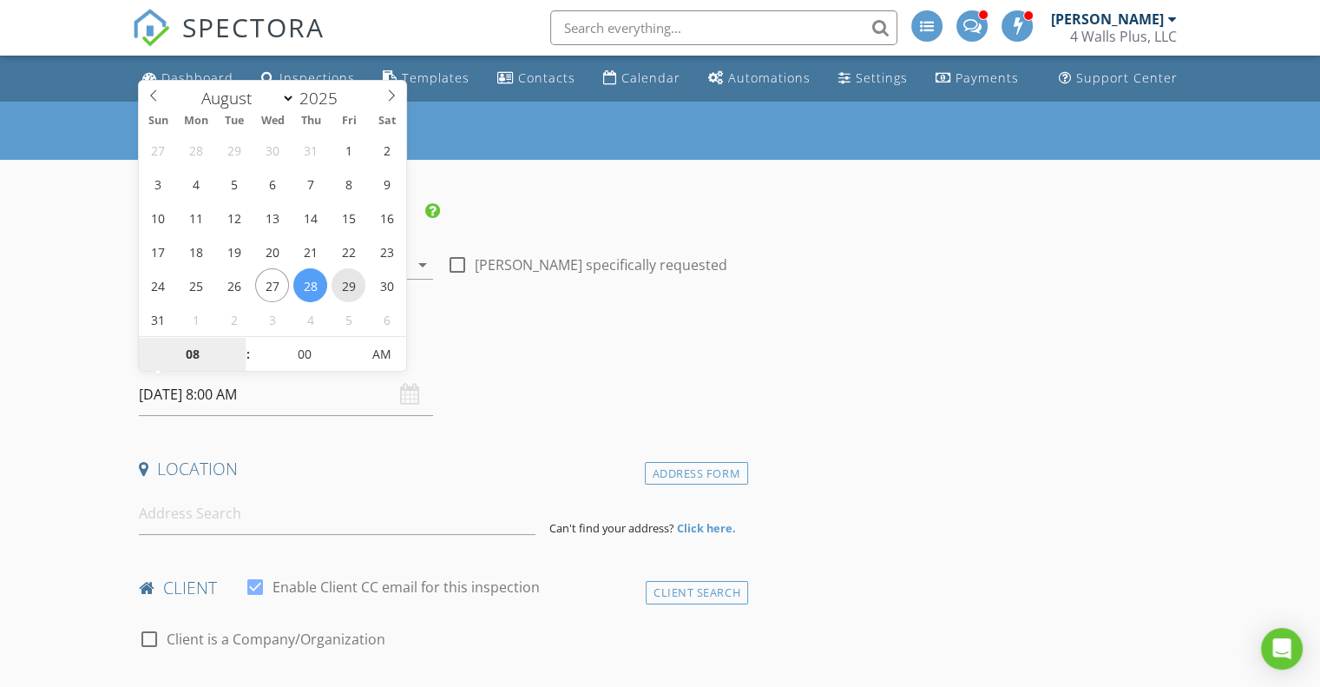
type input "08/29/2025 8:00 AM"
type input "09"
type input "08/29/2025 9:00 AM"
click at [242, 341] on span at bounding box center [240, 345] width 12 height 17
type input "10"
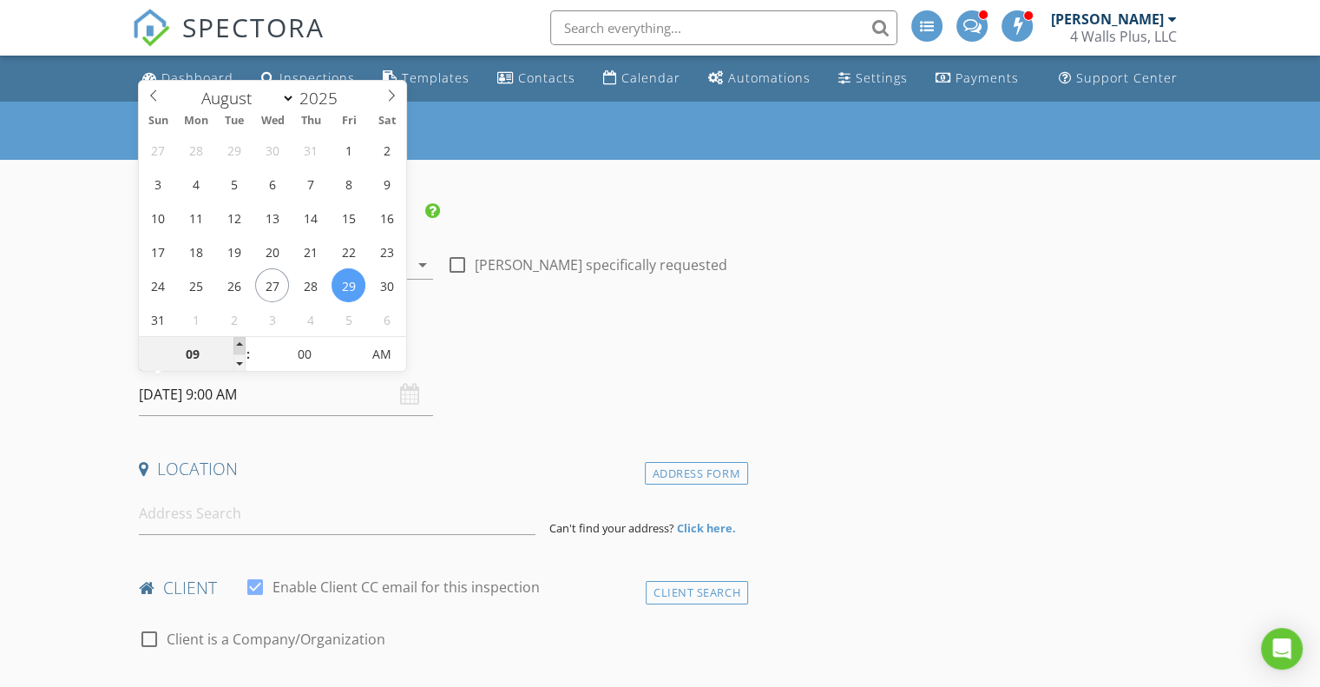
type input "08/29/2025 10:00 AM"
click at [242, 341] on span at bounding box center [240, 345] width 12 height 17
type input "11"
type input "08/29/2025 11:00 AM"
click at [242, 341] on span at bounding box center [240, 345] width 12 height 17
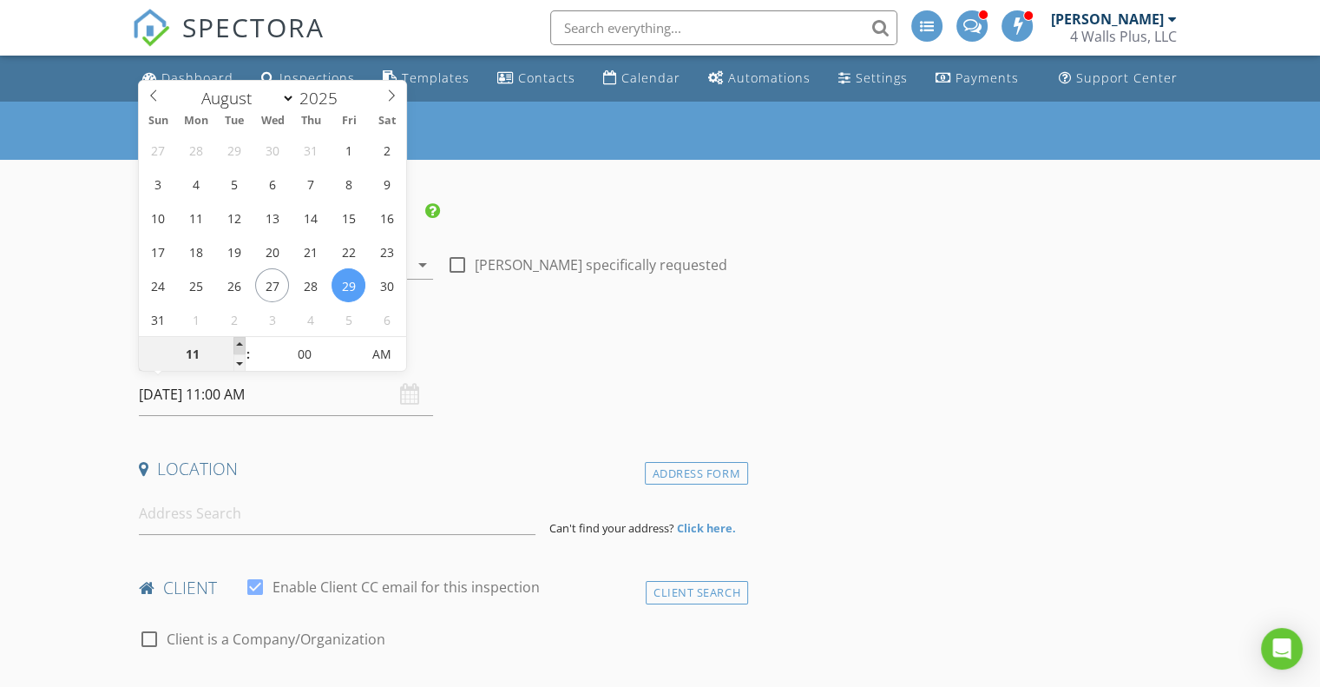
type input "12"
type input "08/29/2025 12:00 PM"
click at [242, 341] on span at bounding box center [240, 345] width 12 height 17
type input "01"
type input "08/29/2025 1:00 PM"
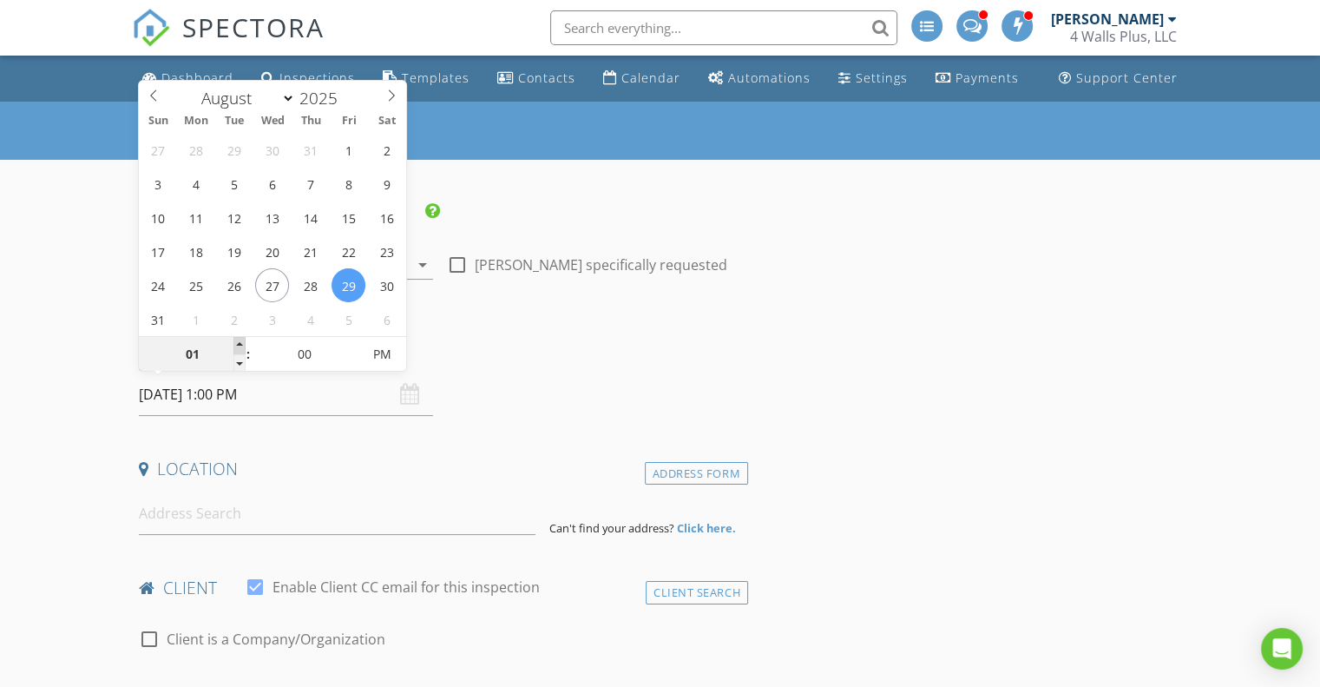
click at [242, 341] on span at bounding box center [240, 345] width 12 height 17
type input "02"
type input "08/29/2025 2:00 PM"
click at [242, 341] on span at bounding box center [240, 345] width 12 height 17
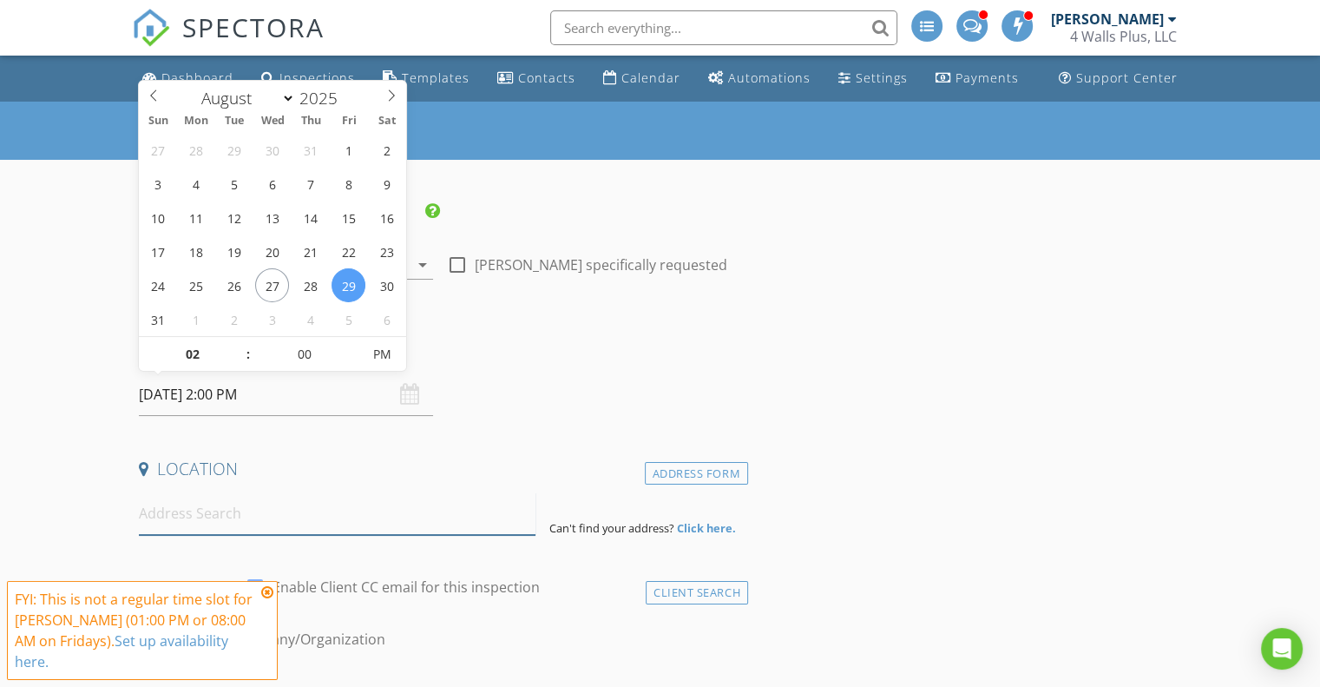
click at [194, 498] on input at bounding box center [337, 513] width 397 height 43
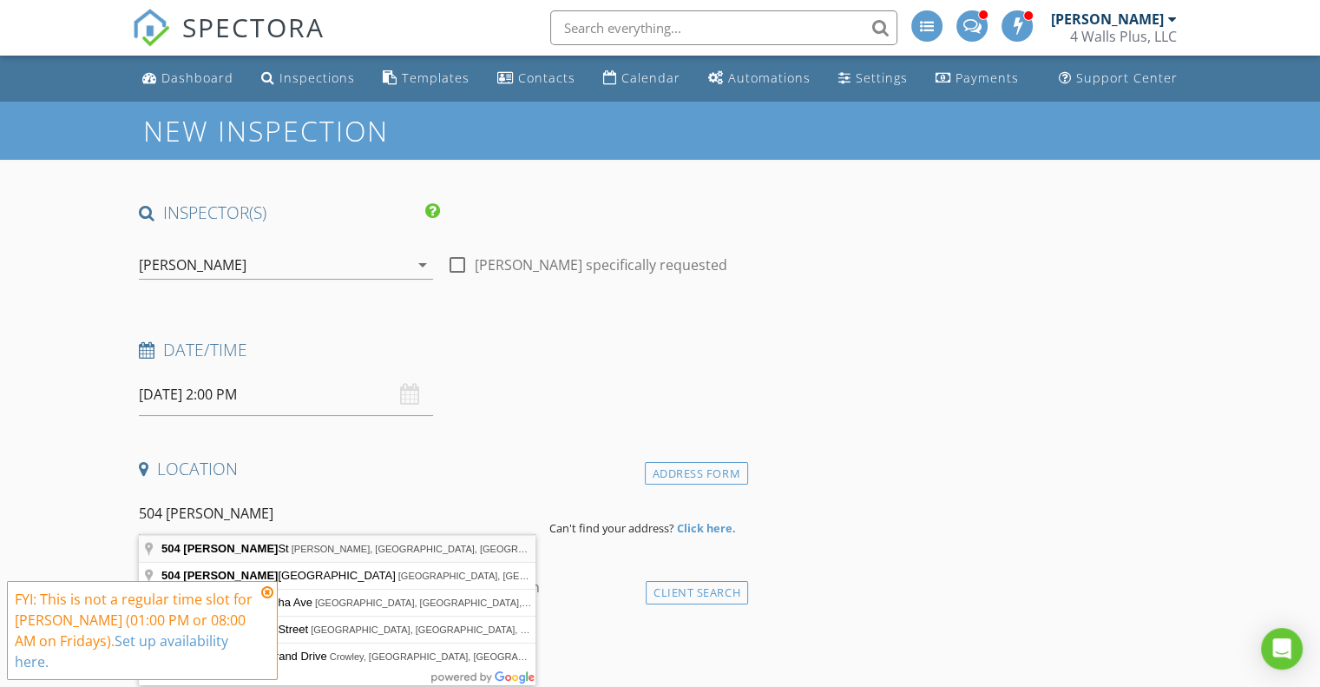
type input "504 Bert St, Kaplan, LA, USA"
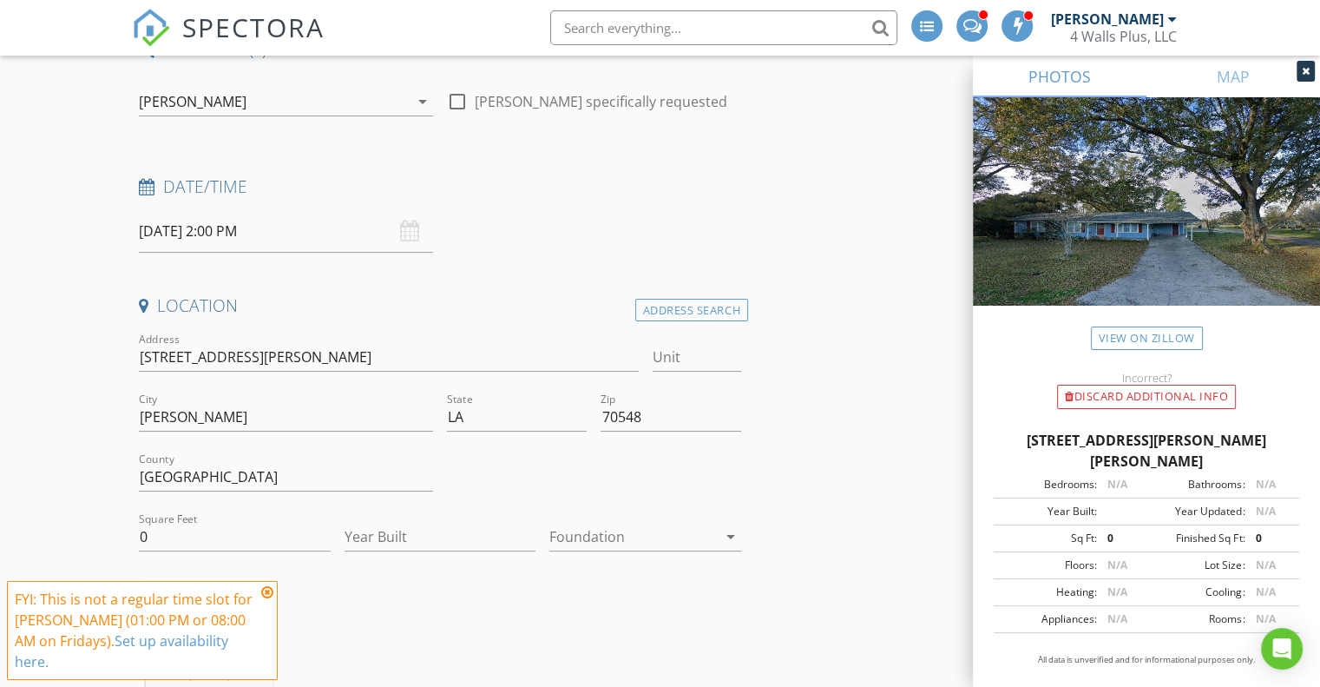
scroll to position [222, 0]
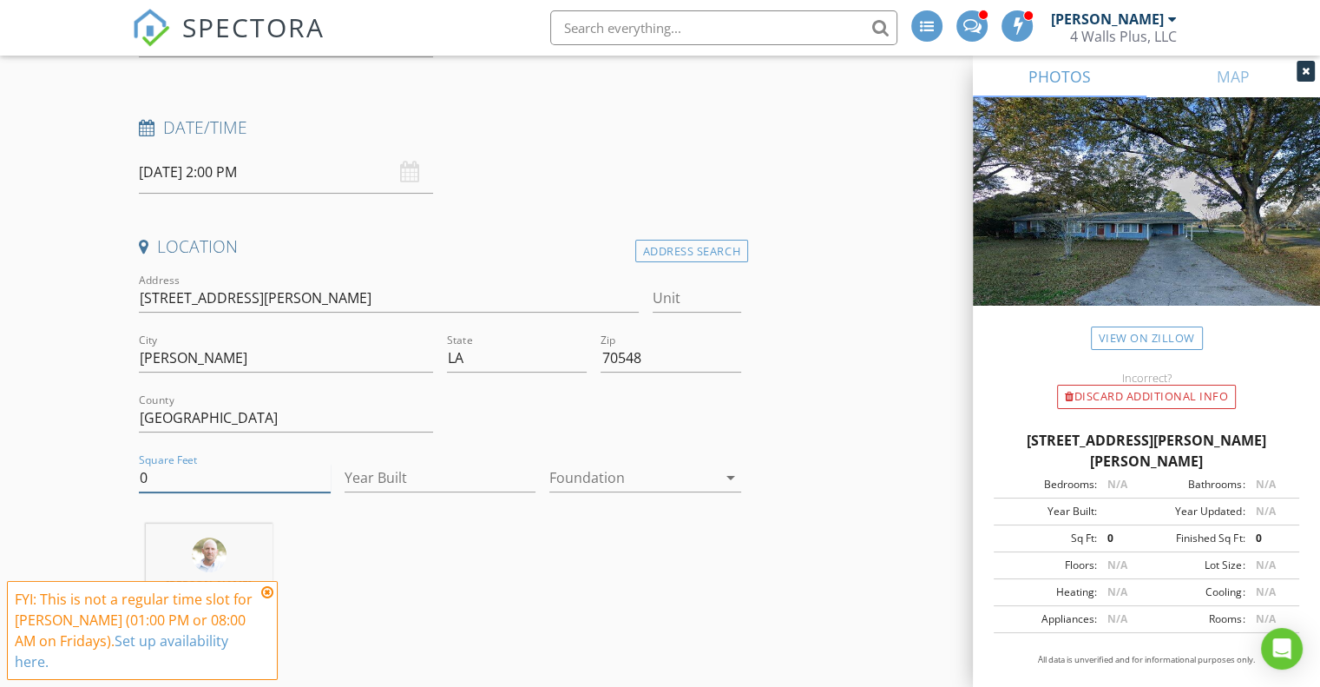
drag, startPoint x: 161, startPoint y: 485, endPoint x: 49, endPoint y: 451, distance: 117.2
type input "1696"
click at [403, 486] on input "Year Built" at bounding box center [441, 478] width 192 height 29
type input "1974"
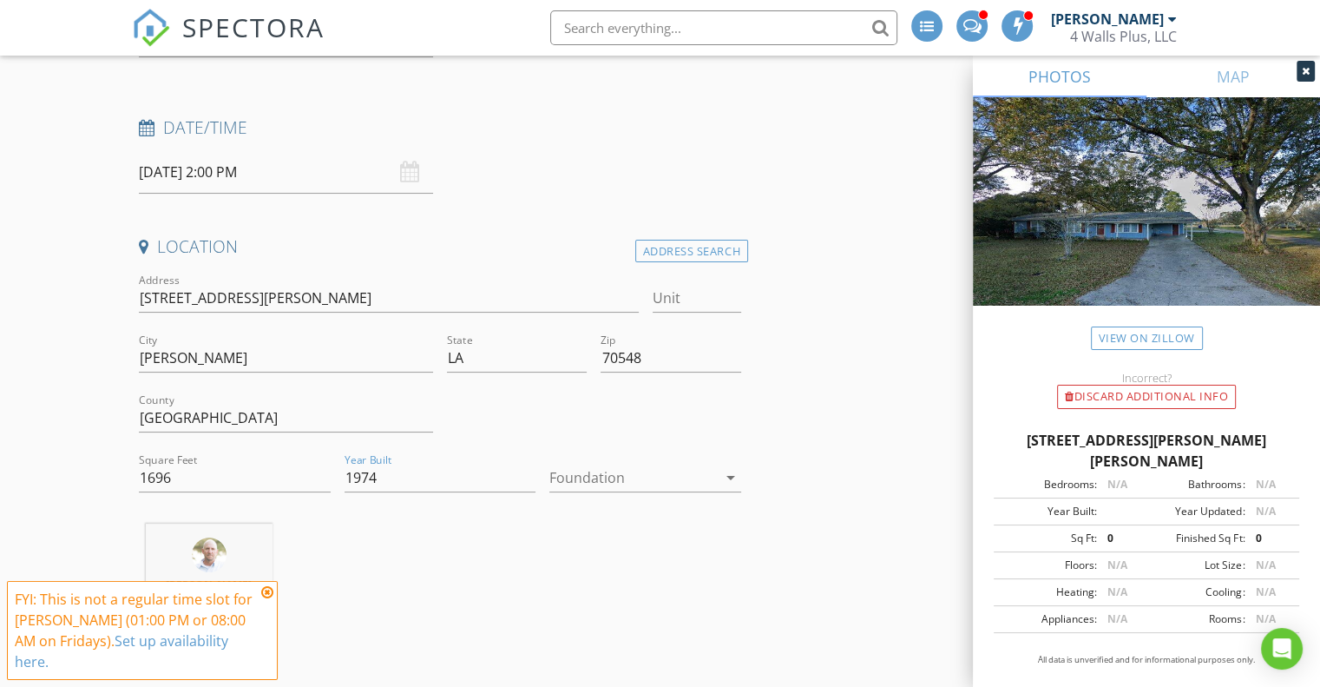
click at [683, 473] on div at bounding box center [634, 478] width 168 height 28
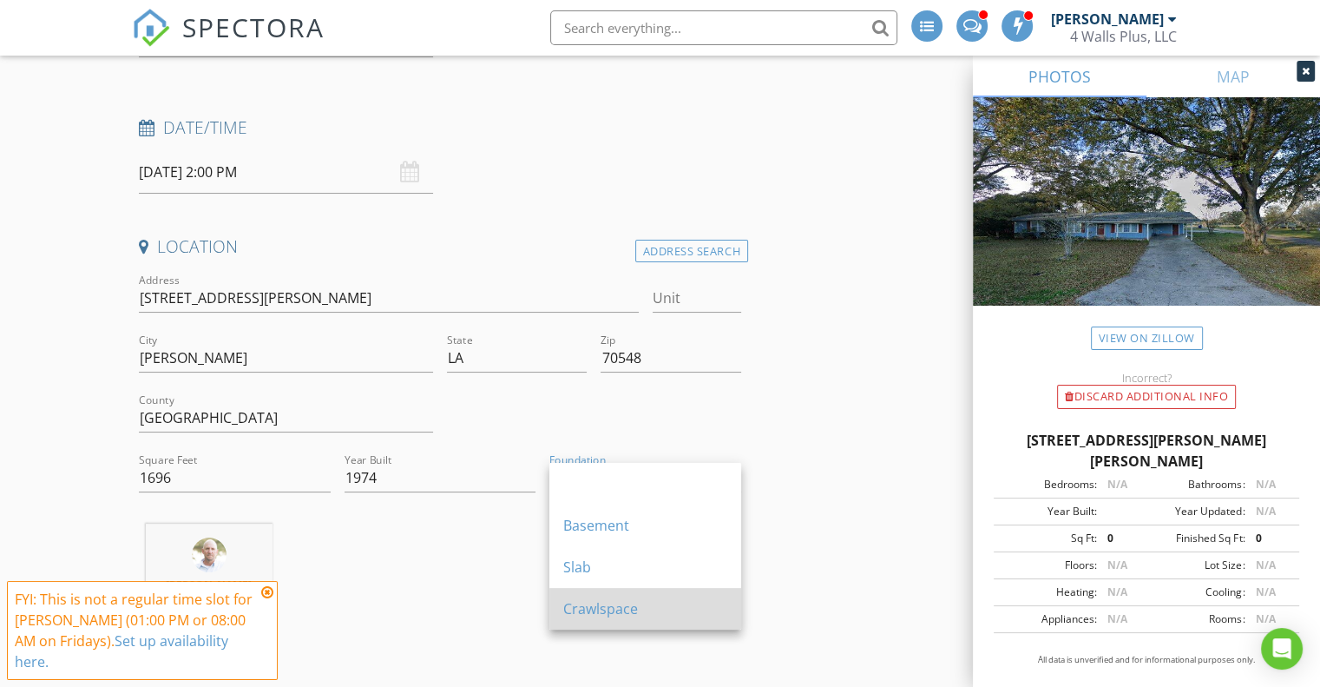
click at [595, 609] on div "Crawlspace" at bounding box center [645, 608] width 164 height 21
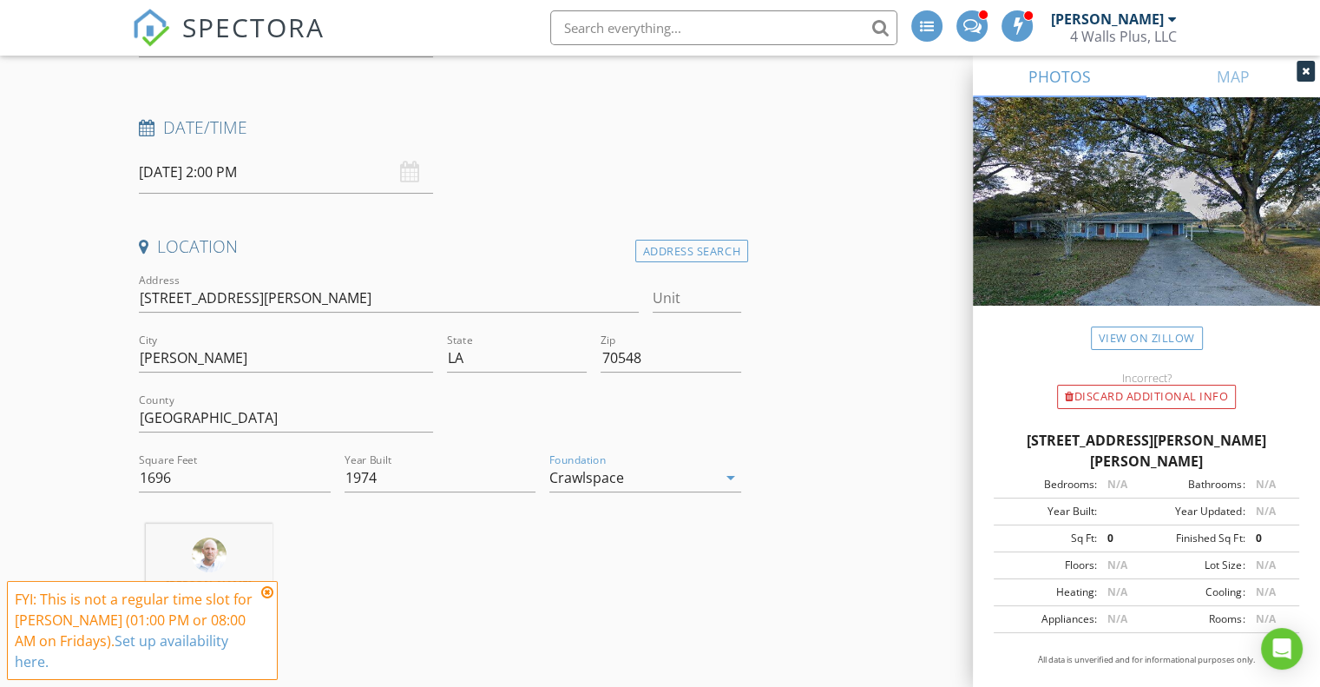
click at [271, 589] on icon at bounding box center [267, 592] width 12 height 14
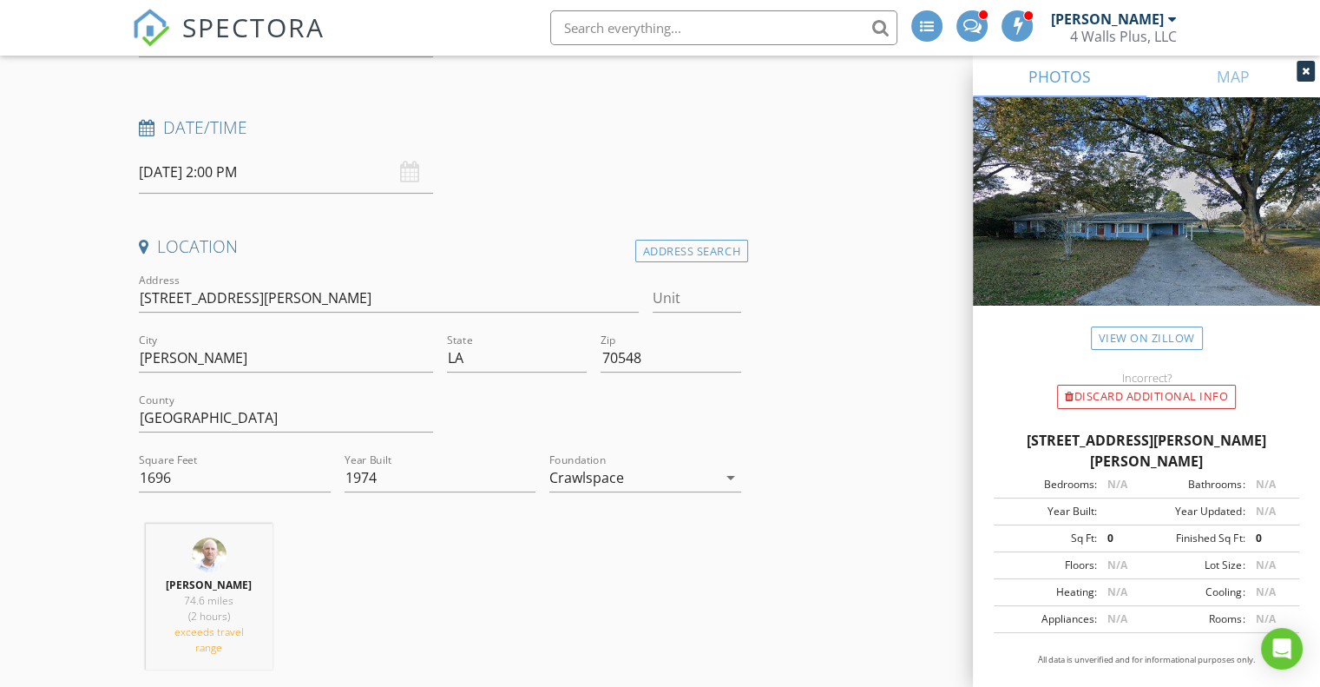
click at [427, 579] on div "Kevin Broussard 74.6 miles (2 hours) exceeds travel range" at bounding box center [440, 603] width 616 height 160
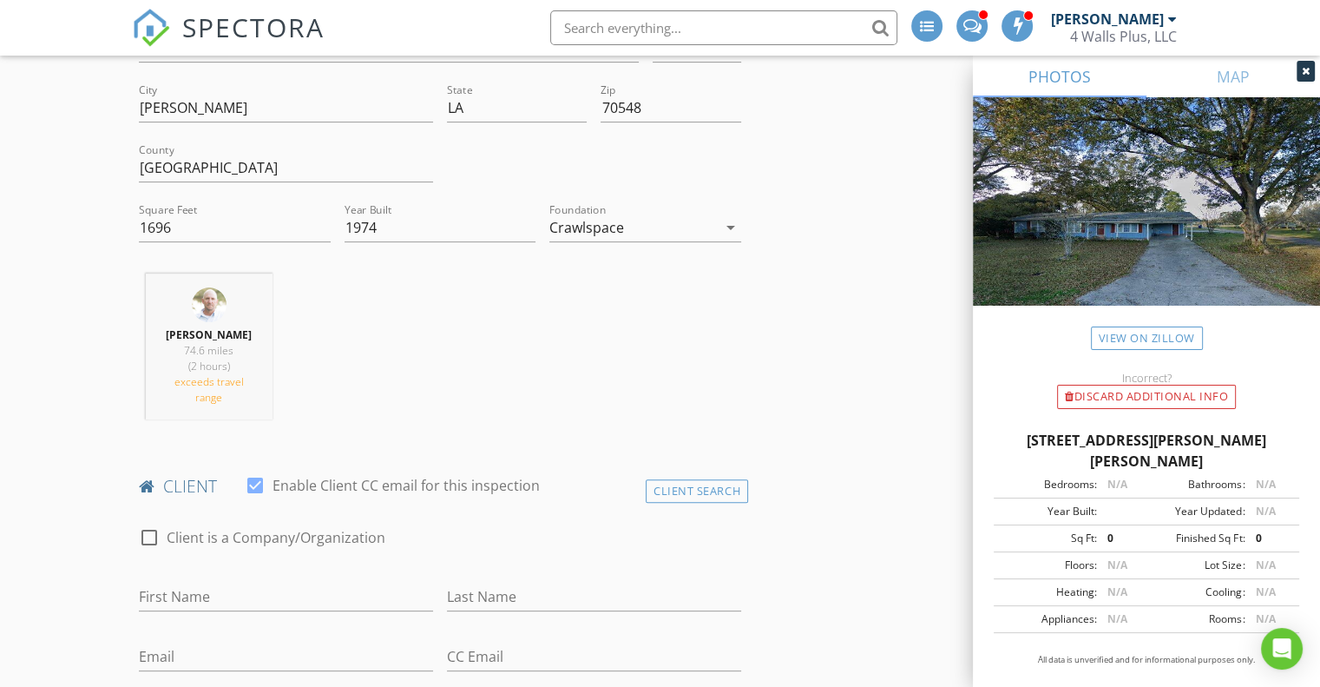
scroll to position [622, 0]
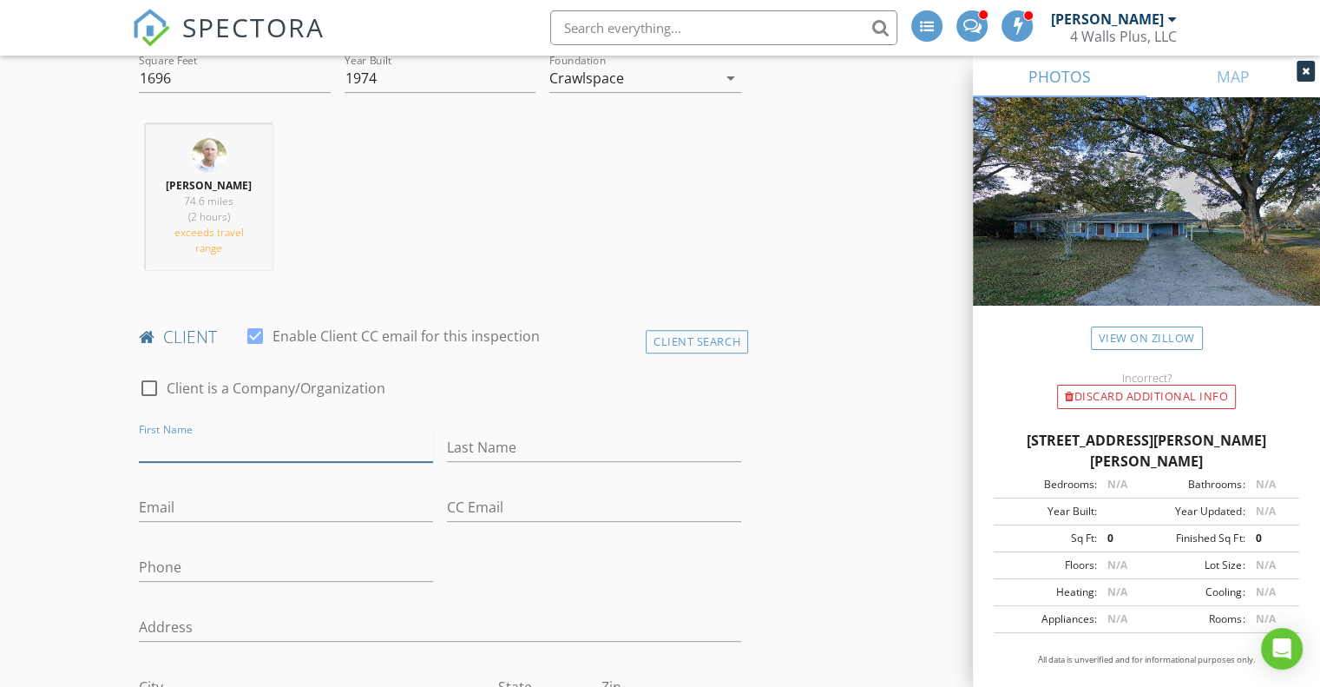
click at [203, 433] on input "First Name" at bounding box center [286, 447] width 294 height 29
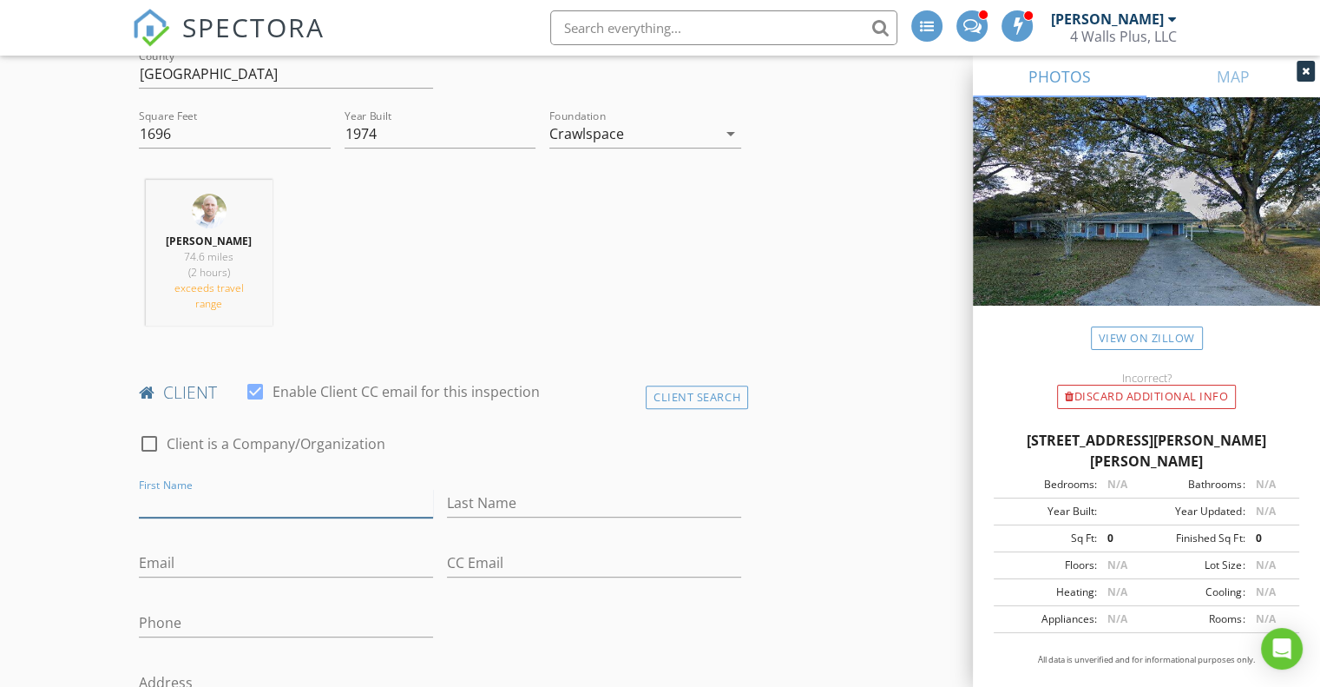
scroll to position [655, 0]
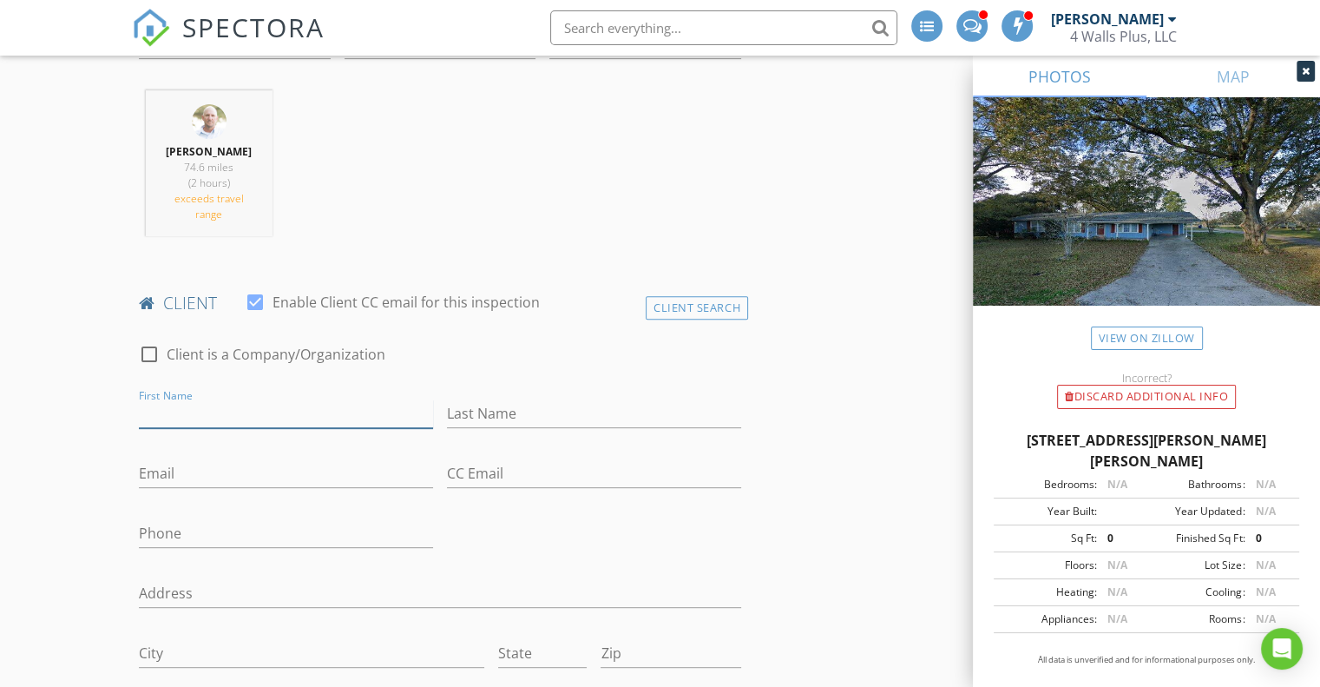
click at [197, 399] on input "First Name" at bounding box center [286, 413] width 294 height 29
click at [701, 299] on div "Client Search" at bounding box center [697, 307] width 102 height 23
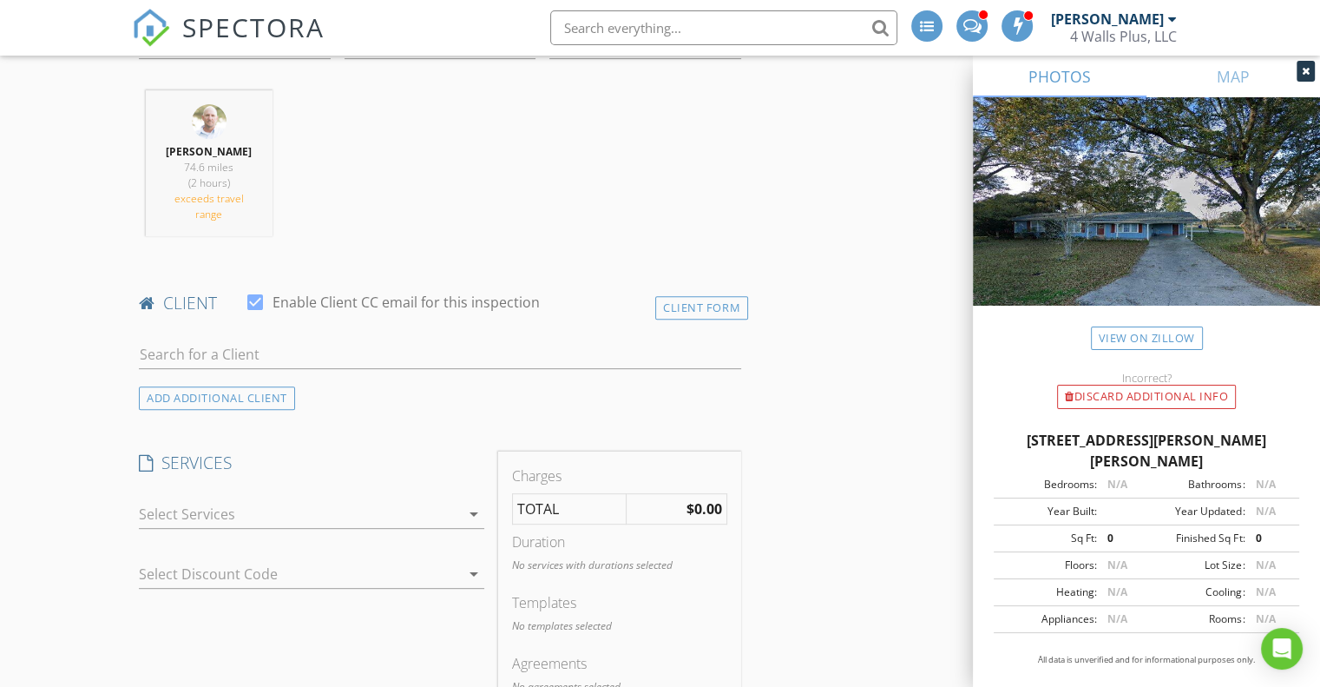
click at [361, 330] on div at bounding box center [440, 358] width 602 height 56
click at [228, 352] on div at bounding box center [440, 363] width 602 height 46
click at [207, 340] on input "text" at bounding box center [440, 354] width 602 height 29
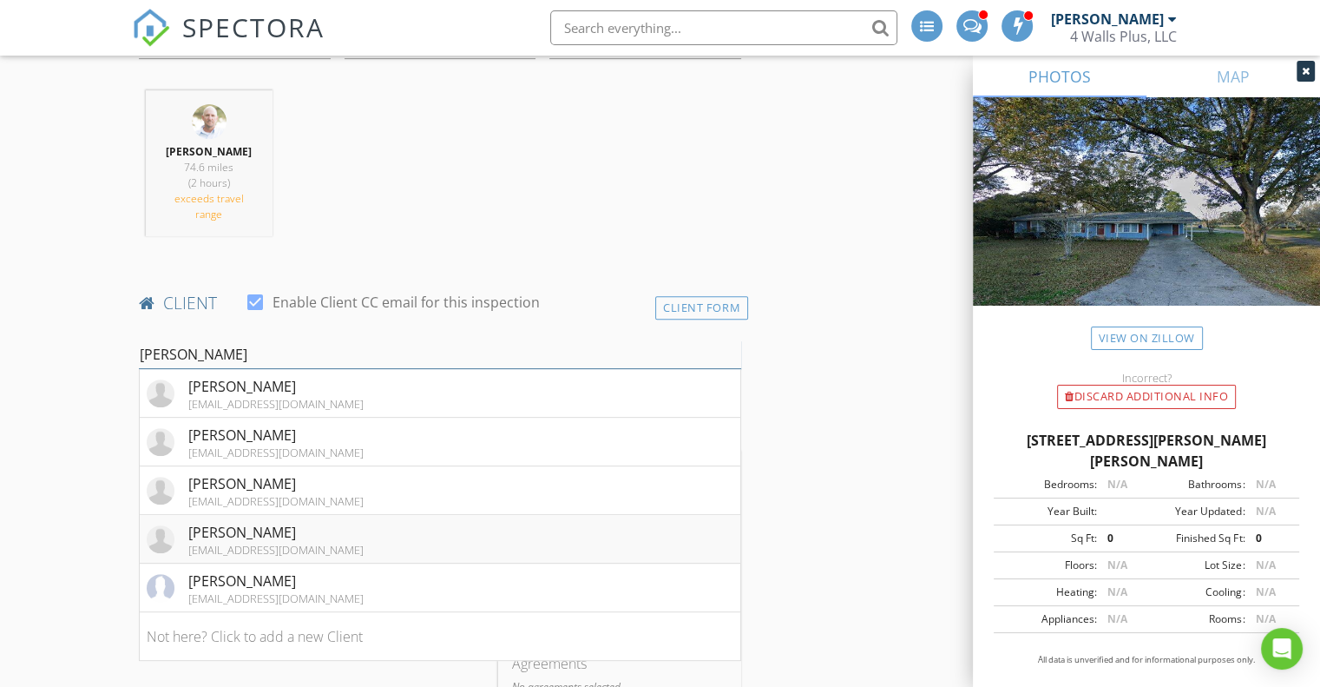
type input "Justin"
click at [179, 522] on div "Justin Matthews jmatthew@kaplantel.net" at bounding box center [255, 539] width 217 height 35
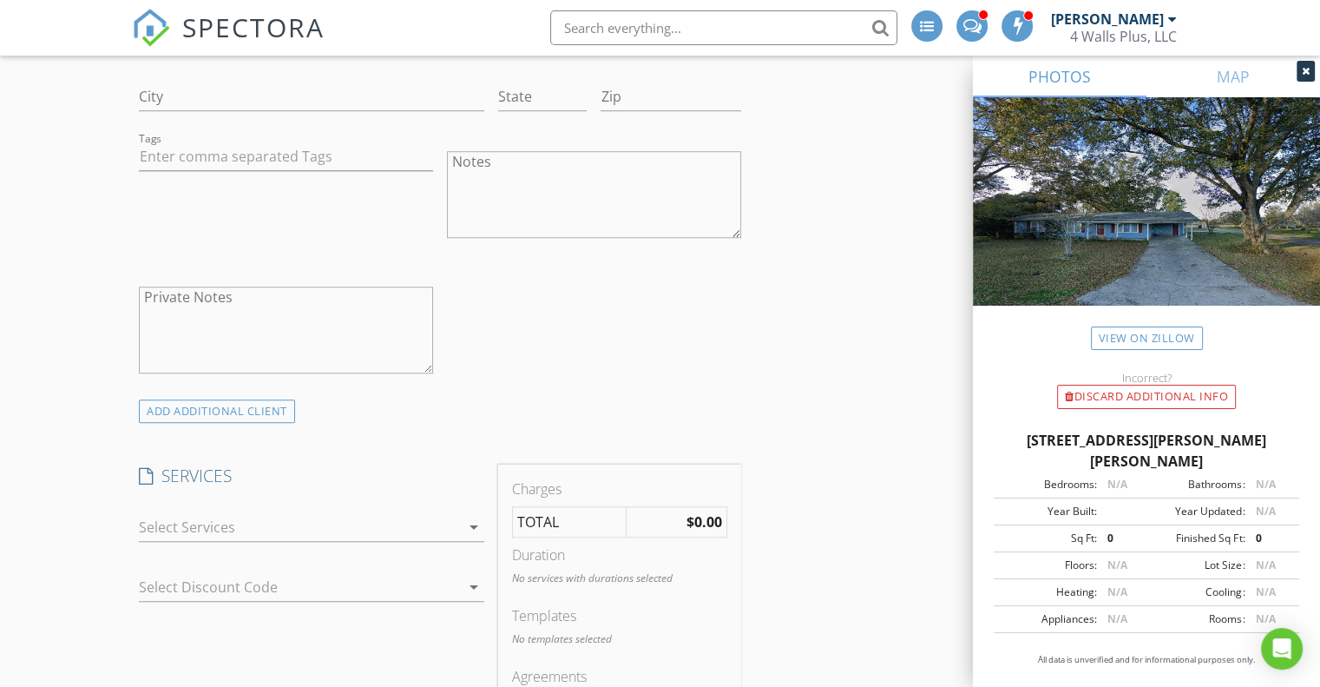
scroll to position [1277, 0]
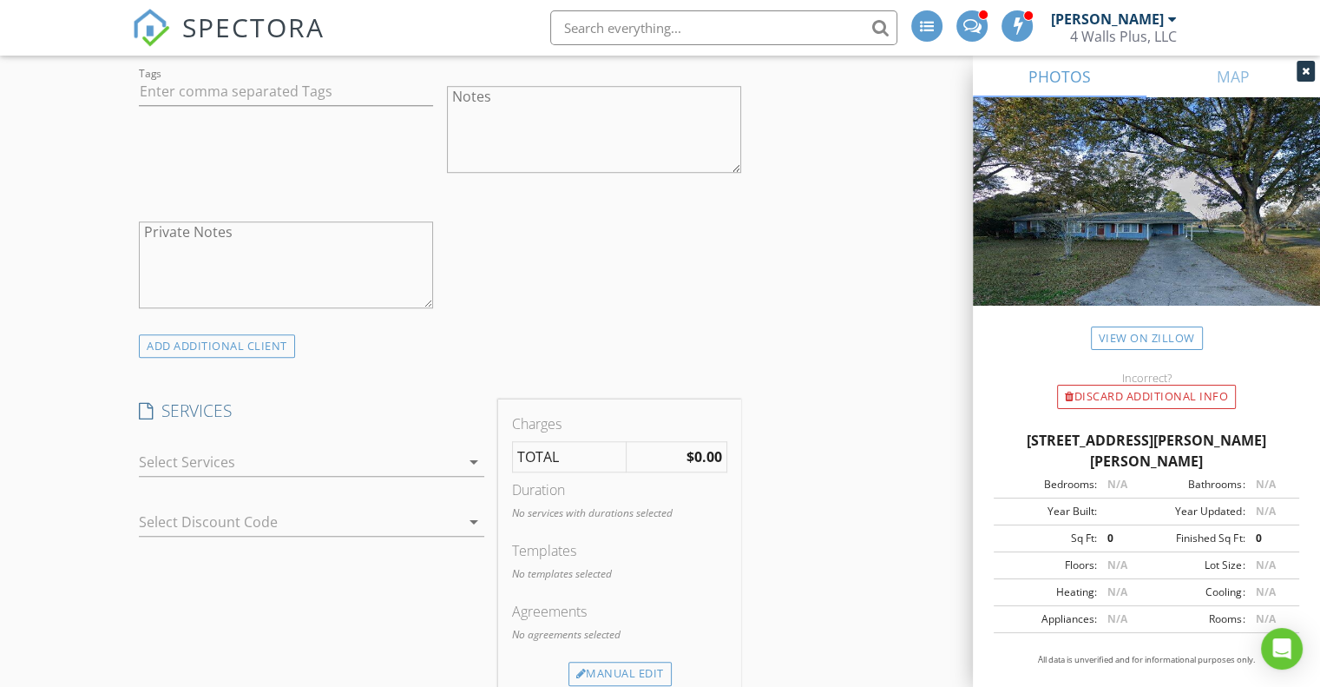
click at [226, 452] on div at bounding box center [299, 462] width 321 height 28
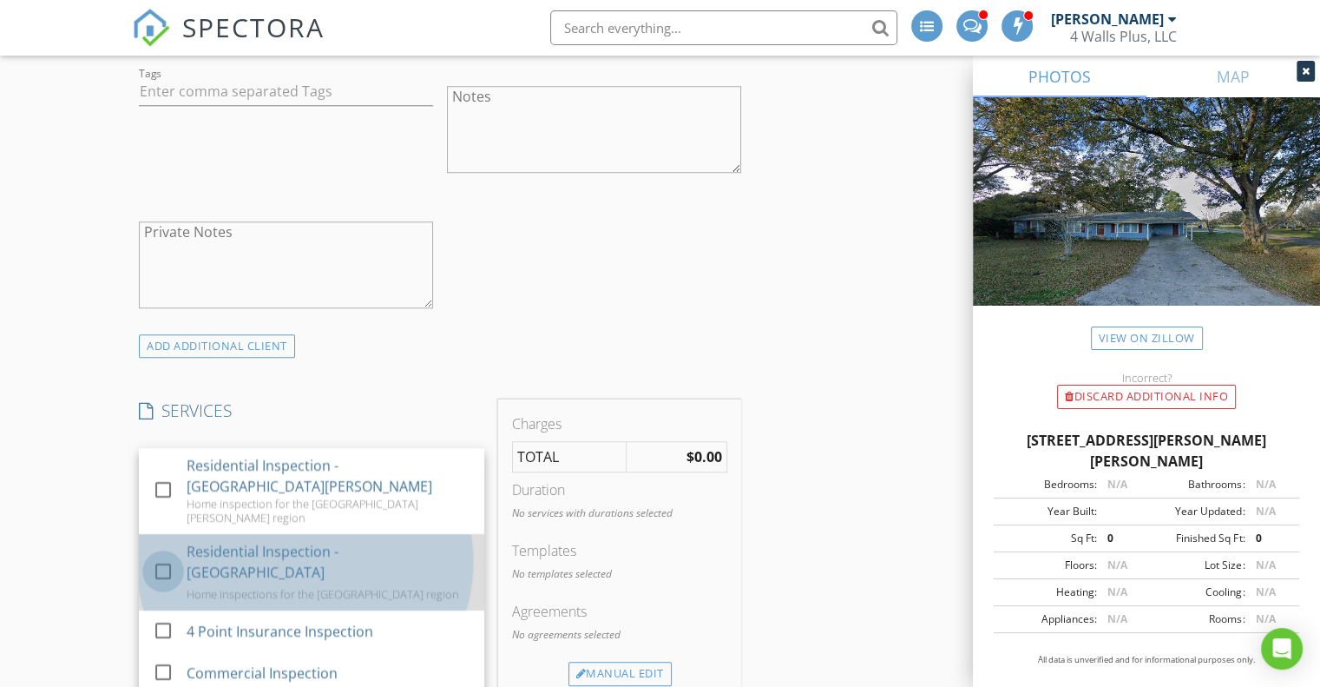
click at [168, 556] on div at bounding box center [163, 571] width 30 height 30
checkbox input "true"
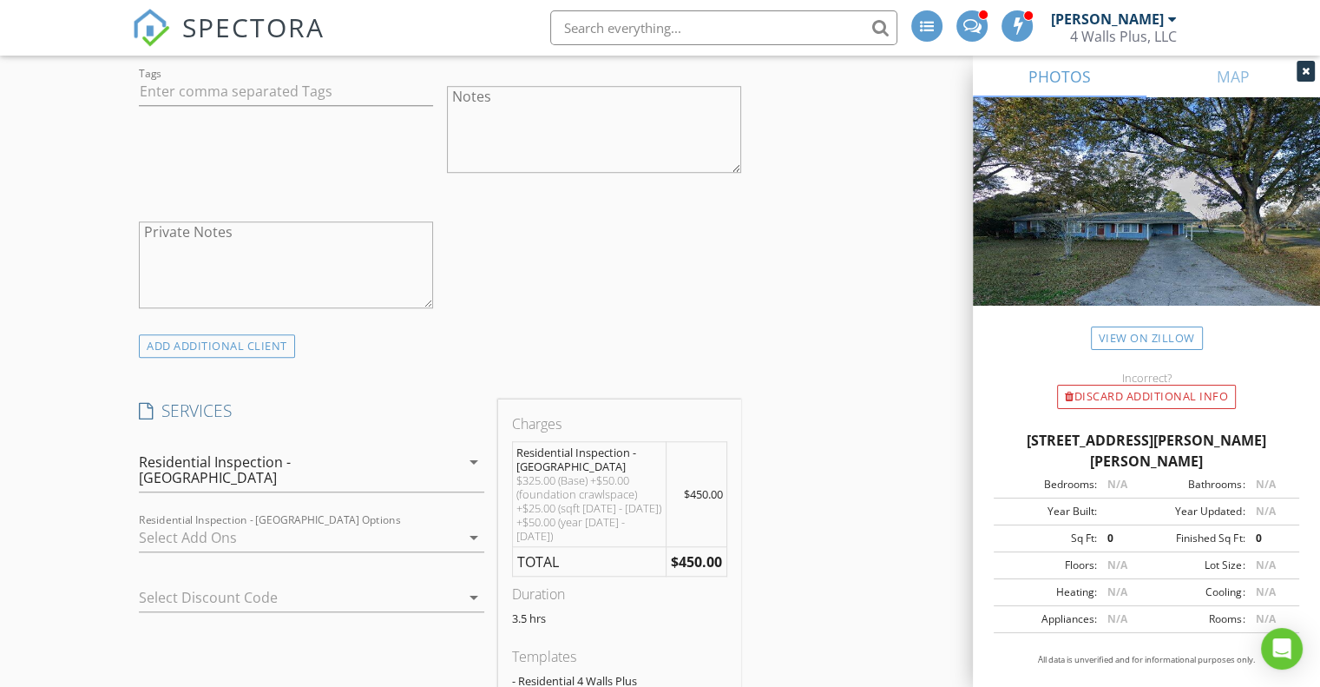
click at [244, 523] on div at bounding box center [299, 537] width 321 height 28
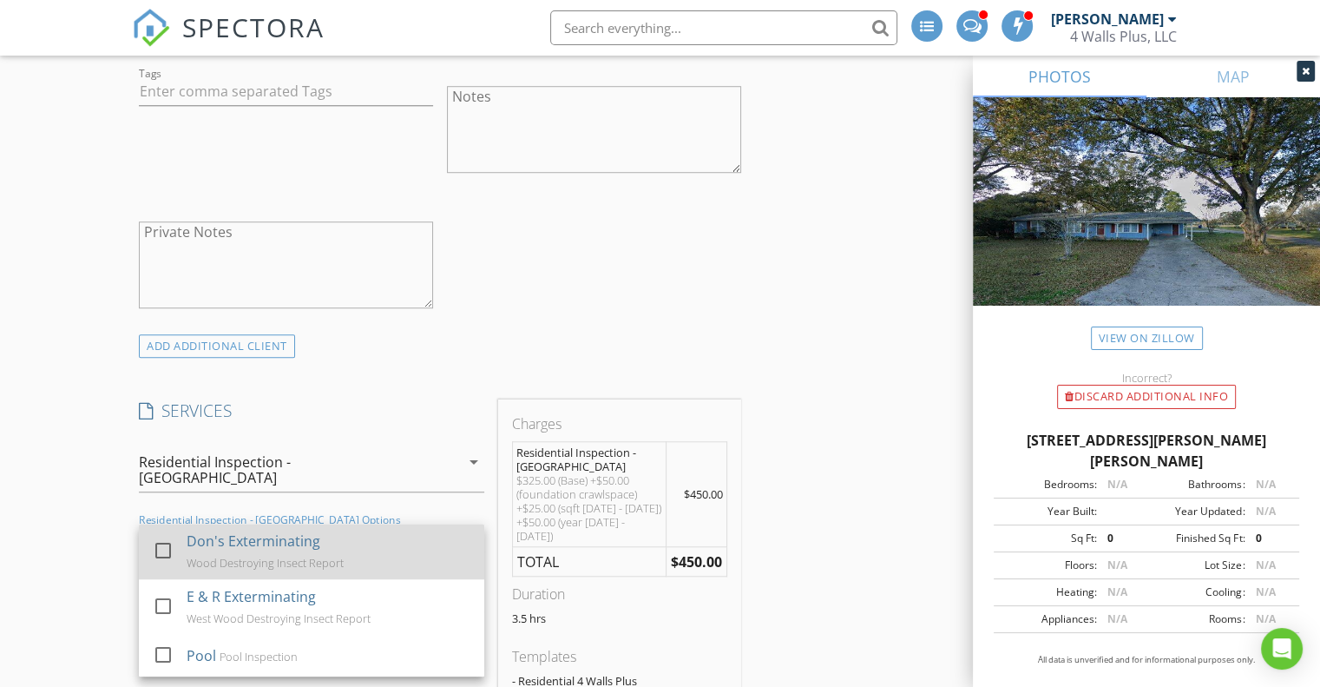
click at [170, 536] on div at bounding box center [163, 551] width 30 height 30
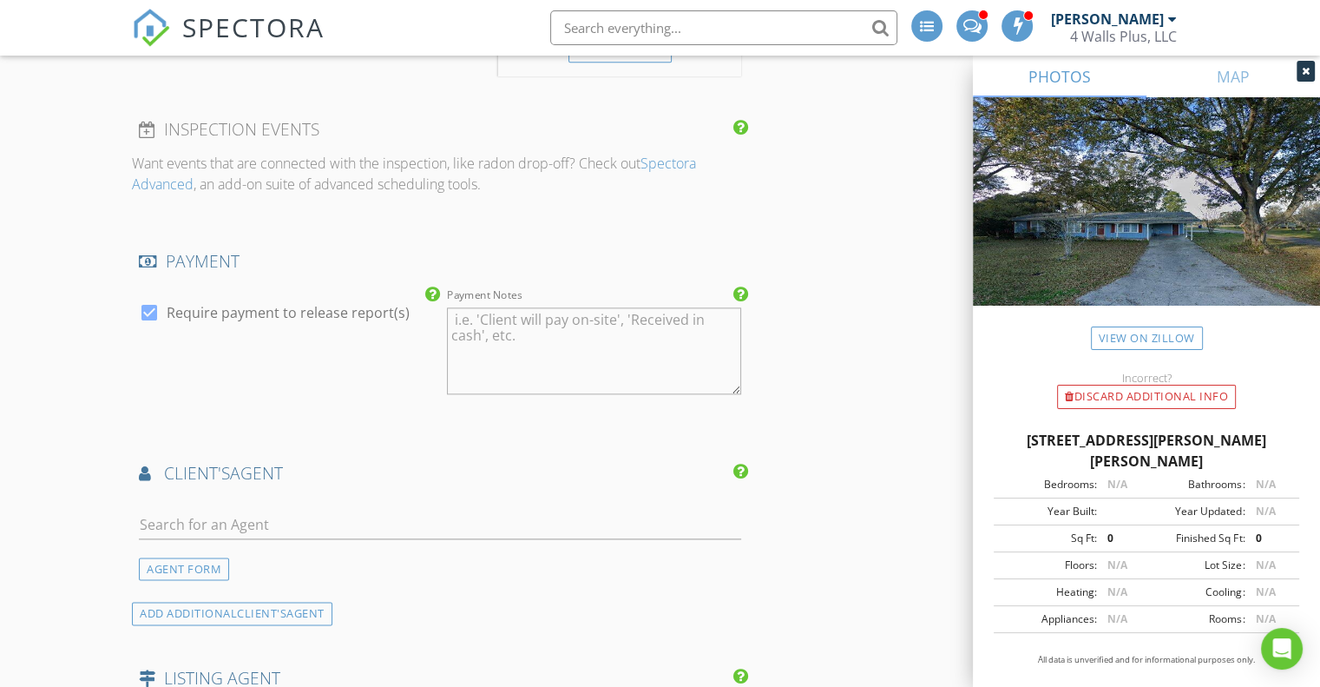
scroll to position [2038, 0]
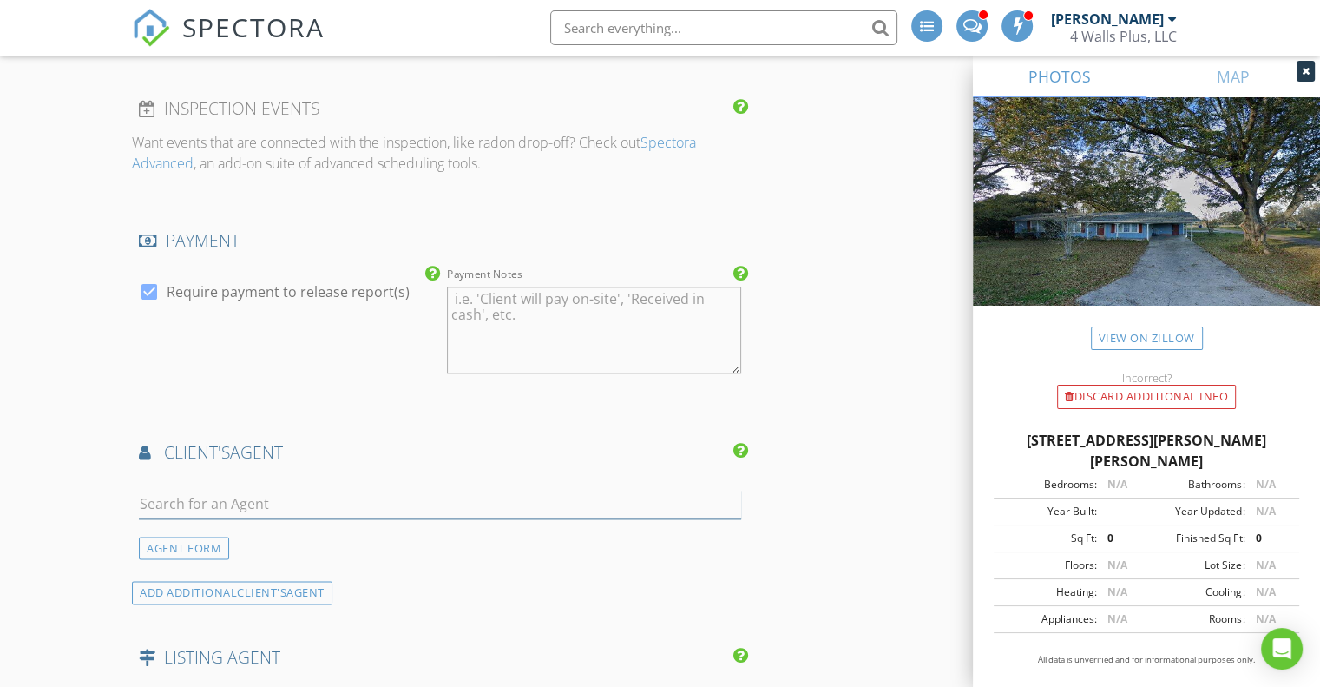
click at [221, 490] on input "text" at bounding box center [440, 504] width 602 height 29
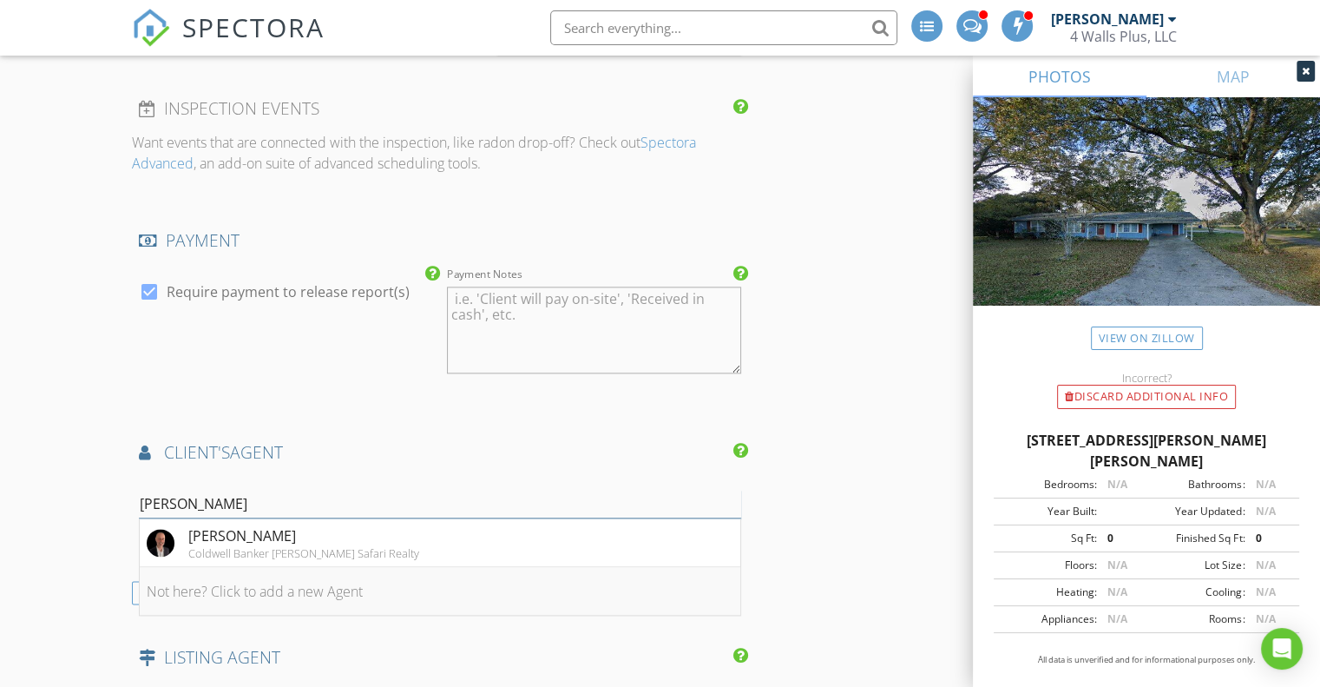
type input "James"
click at [220, 567] on li "Not here? Click to add a new Agent" at bounding box center [440, 591] width 601 height 49
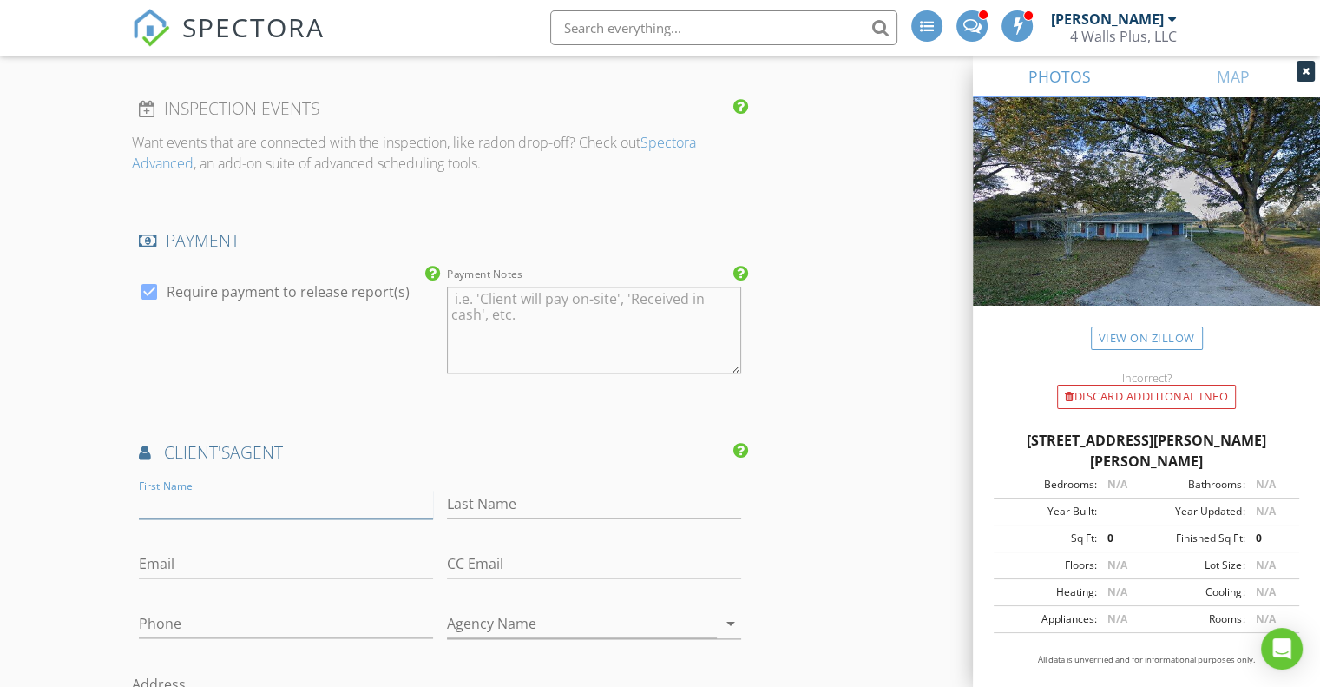
click at [198, 490] on input "First Name" at bounding box center [286, 504] width 294 height 29
type input "James"
type input "A"
type input "Jacome"
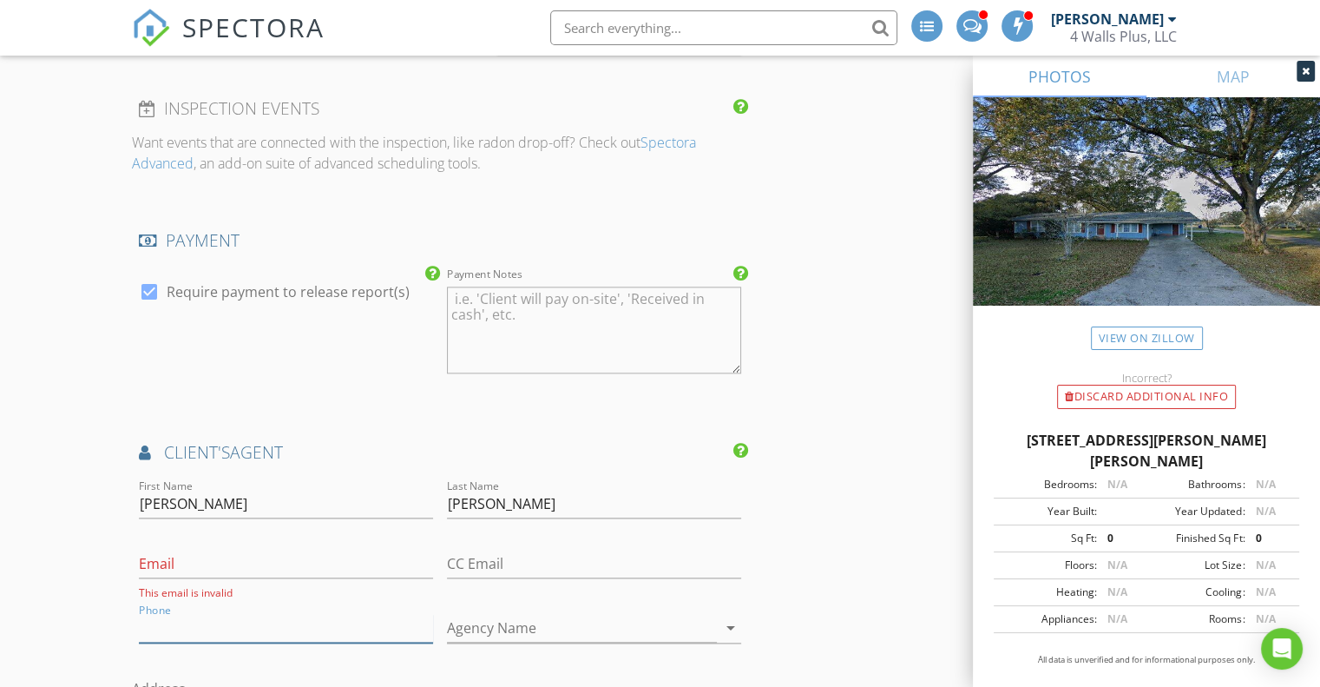
click at [170, 603] on div "Phone" at bounding box center [286, 631] width 294 height 56
type input "917-374-8834"
click at [496, 614] on input "Agency Name" at bounding box center [582, 628] width 270 height 29
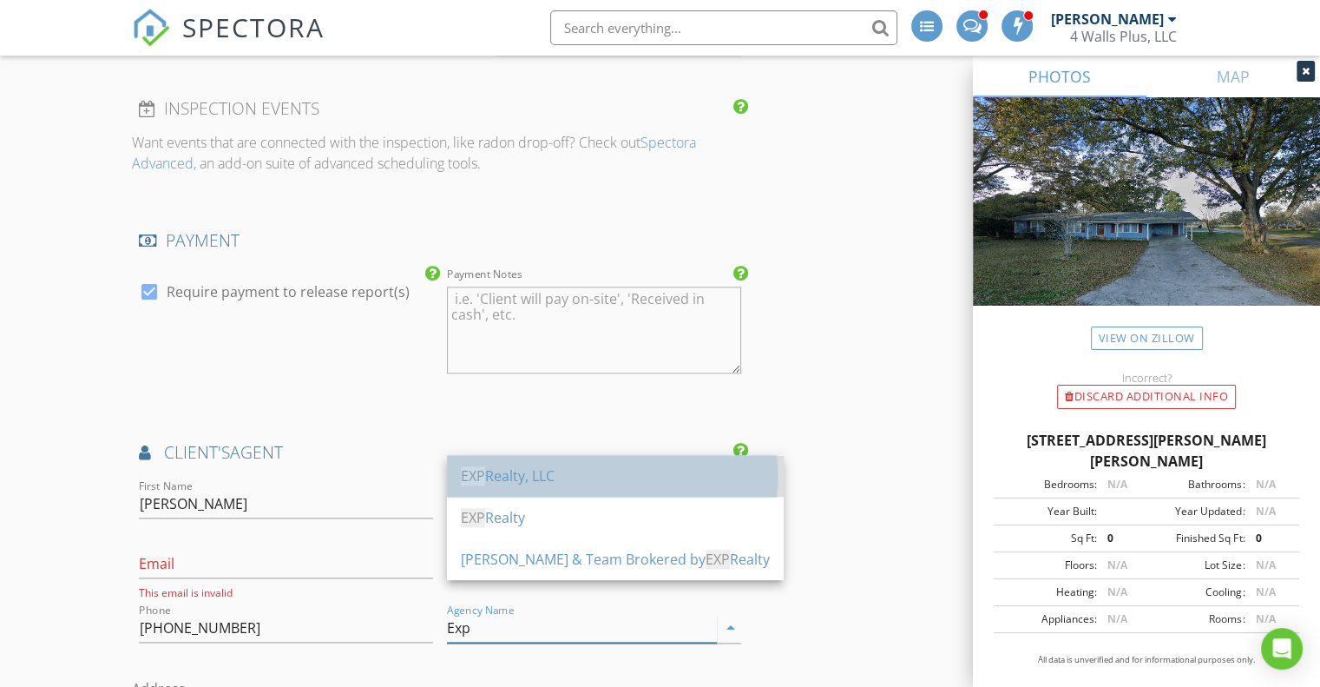
click at [521, 478] on div "EXP Realty, LLC" at bounding box center [615, 475] width 309 height 21
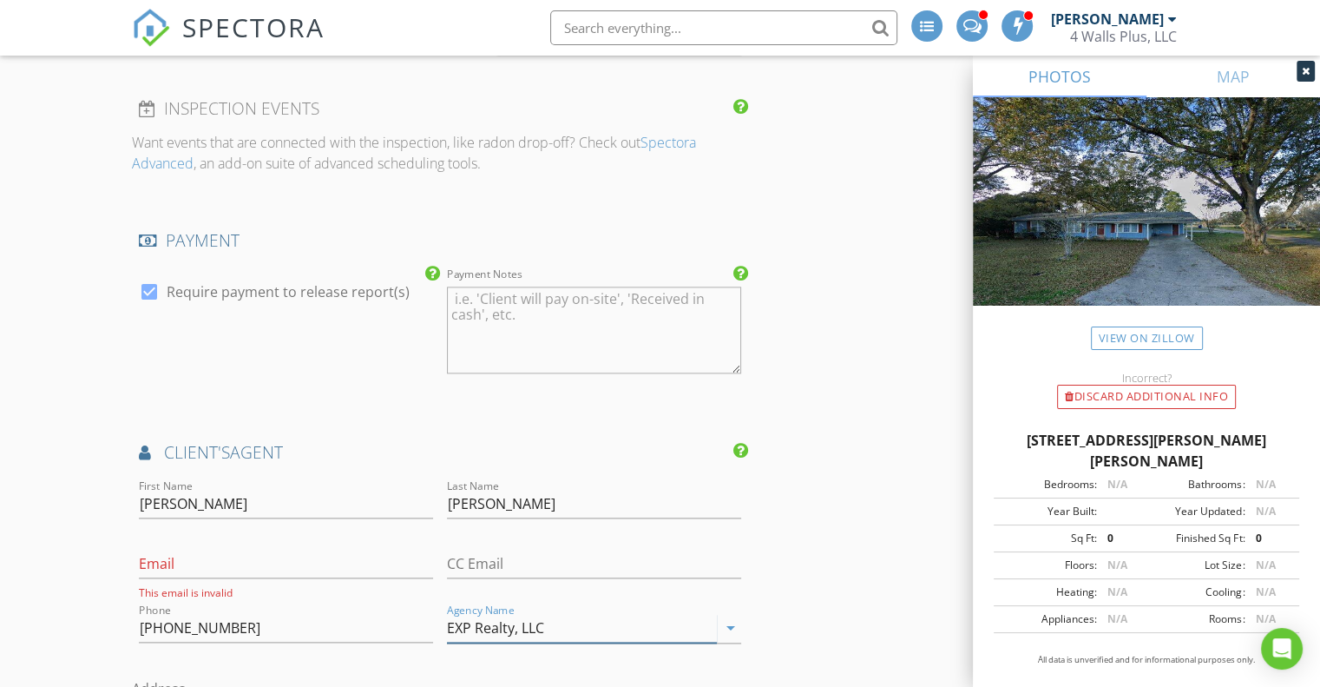
type input "EXP Realty, LLC"
click at [843, 484] on div "INSPECTOR(S) check_box Kevin Broussard PRIMARY Kevin Broussard arrow_drop_down …" at bounding box center [660, 253] width 1057 height 4180
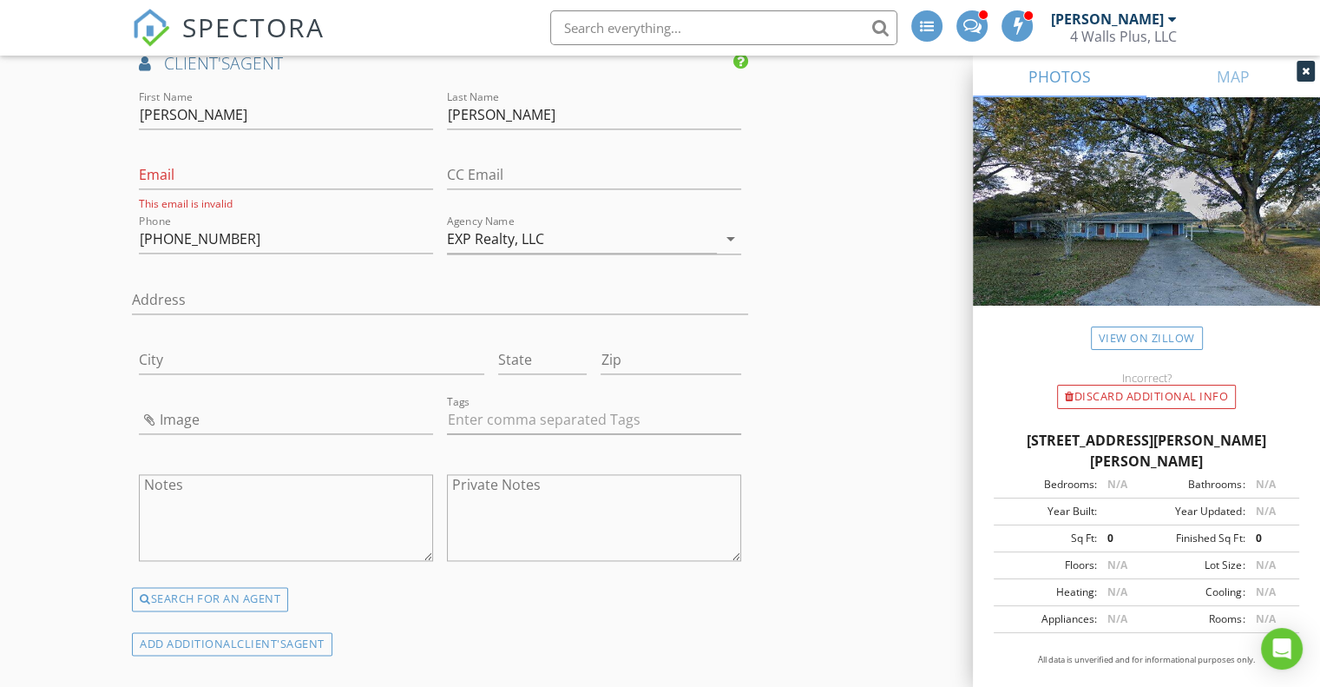
scroll to position [2445, 0]
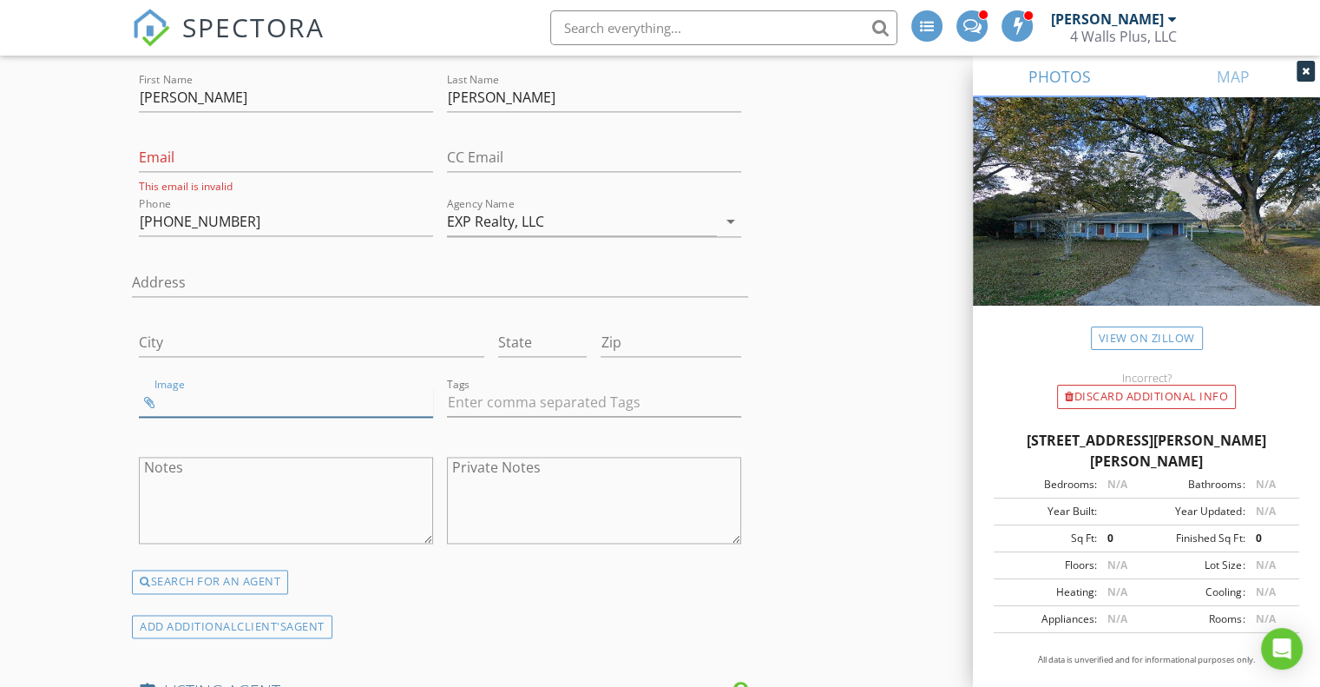
click at [160, 388] on input "Image" at bounding box center [286, 402] width 294 height 29
type input "James Jacome.jpg"
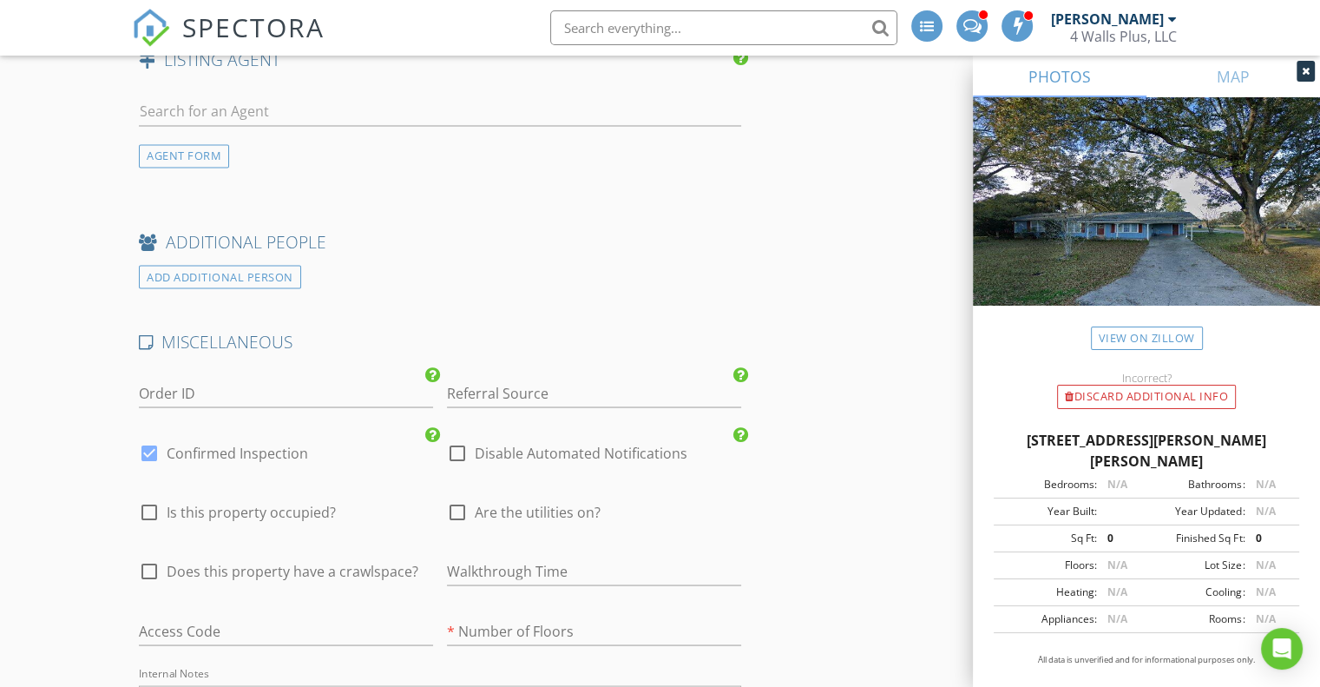
scroll to position [3077, 0]
click at [152, 555] on div at bounding box center [150, 570] width 30 height 30
checkbox input "true"
click at [462, 496] on div at bounding box center [458, 511] width 30 height 30
checkbox input "true"
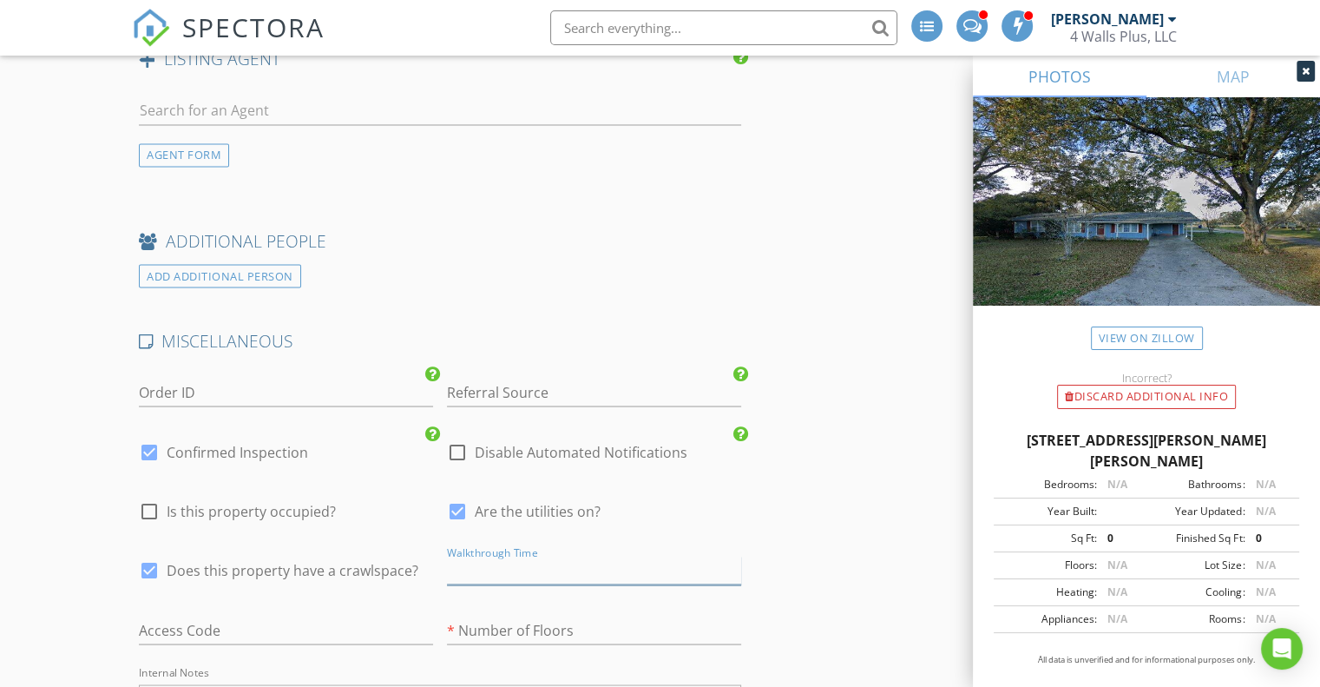
click at [497, 556] on input "text" at bounding box center [594, 570] width 294 height 29
type input "4:00PM"
type input "1"
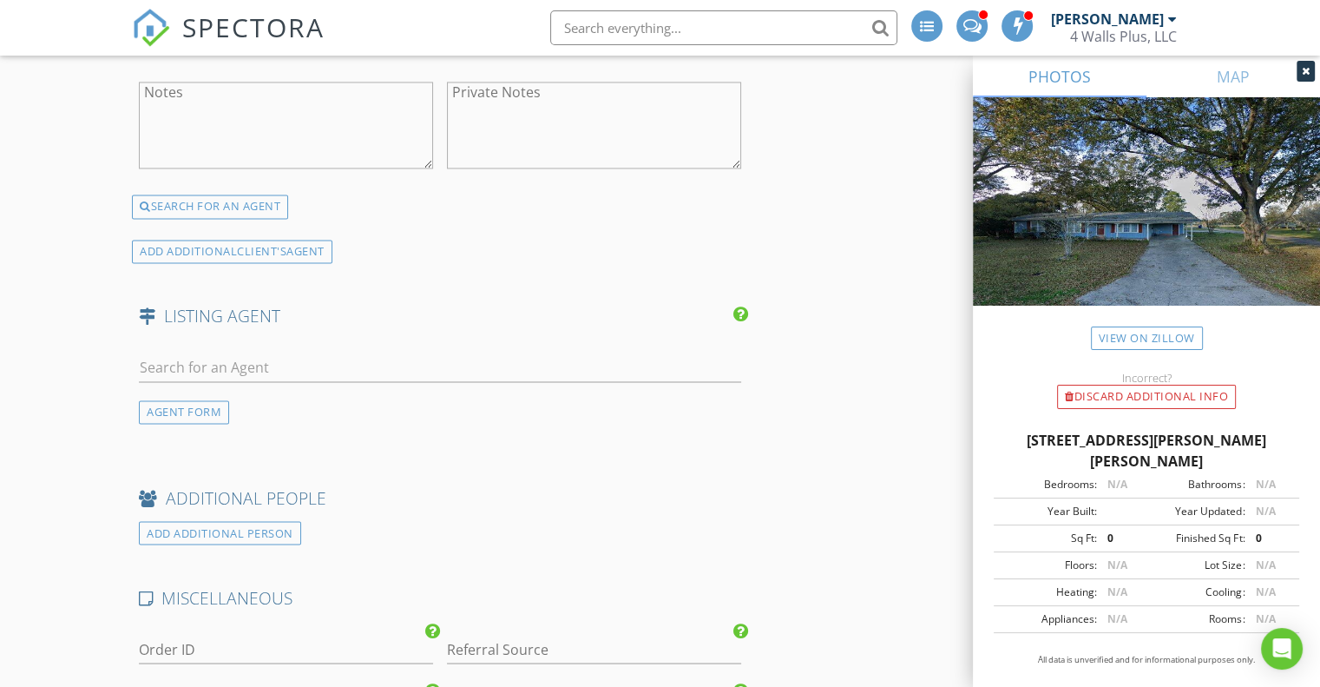
scroll to position [2815, 0]
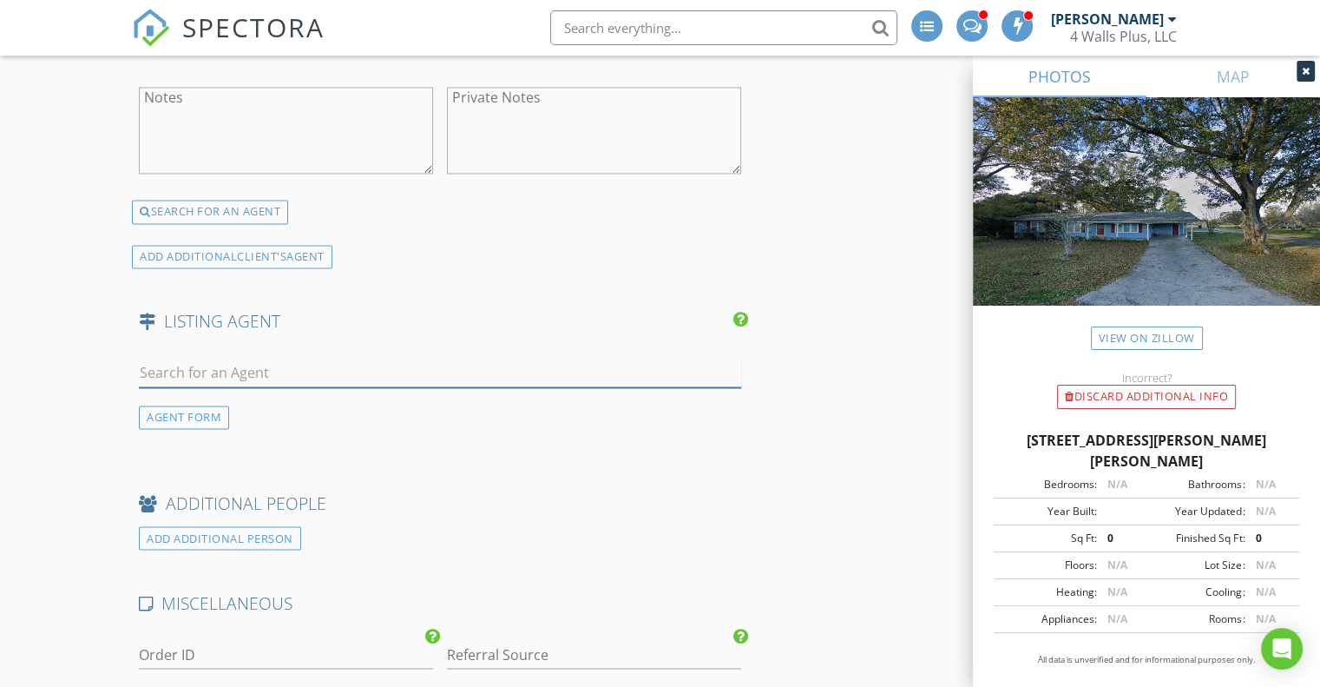
click at [231, 359] on input "text" at bounding box center [440, 373] width 602 height 29
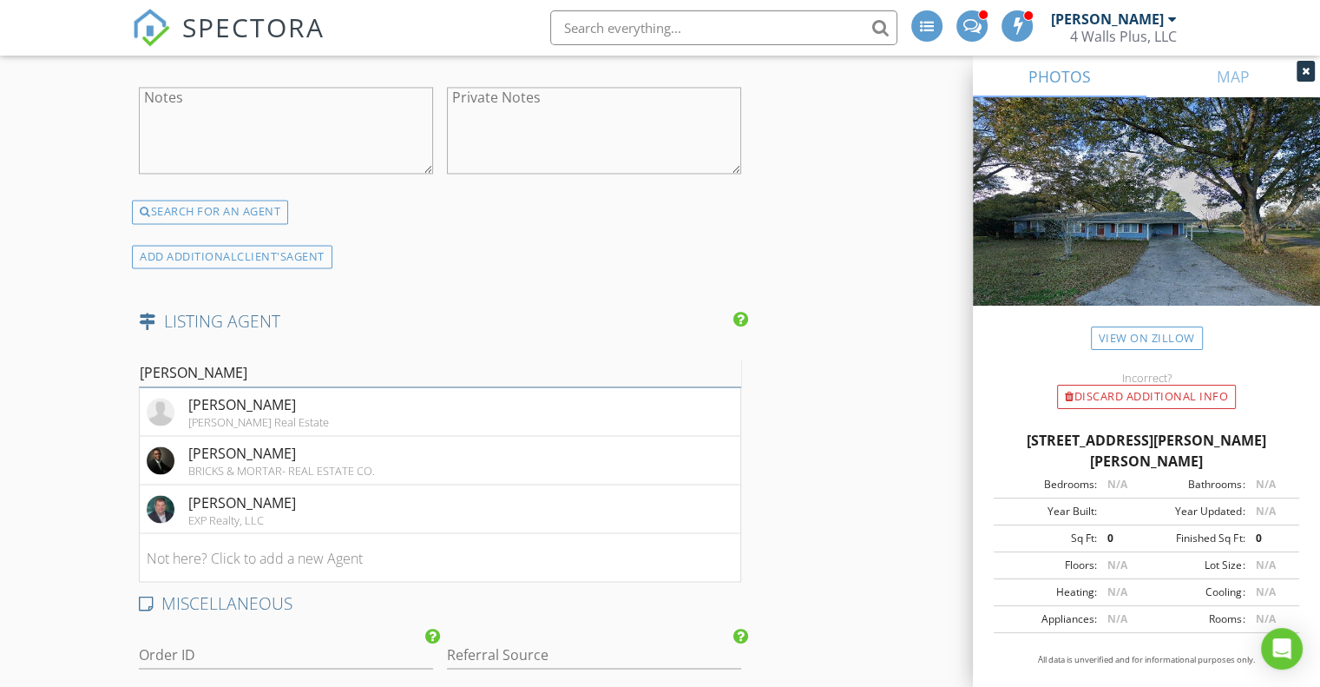
type input "Brandon"
click at [167, 398] on img at bounding box center [161, 412] width 28 height 28
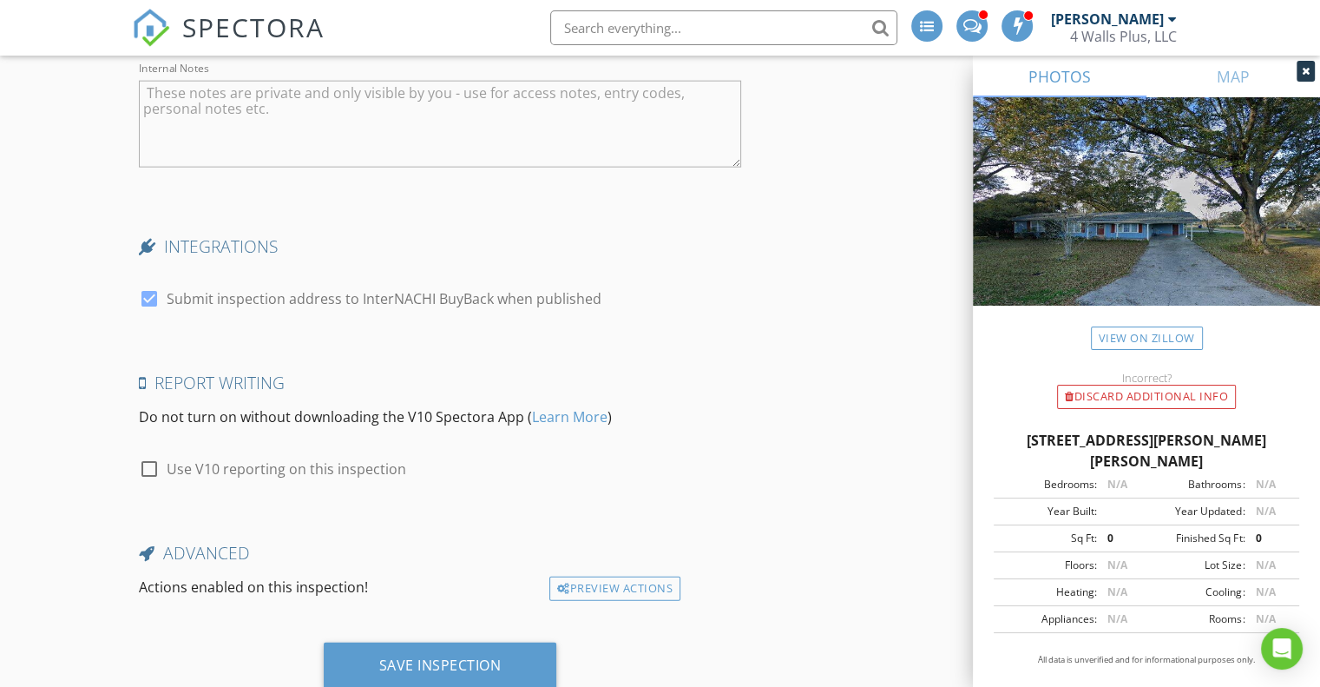
scroll to position [4155, 0]
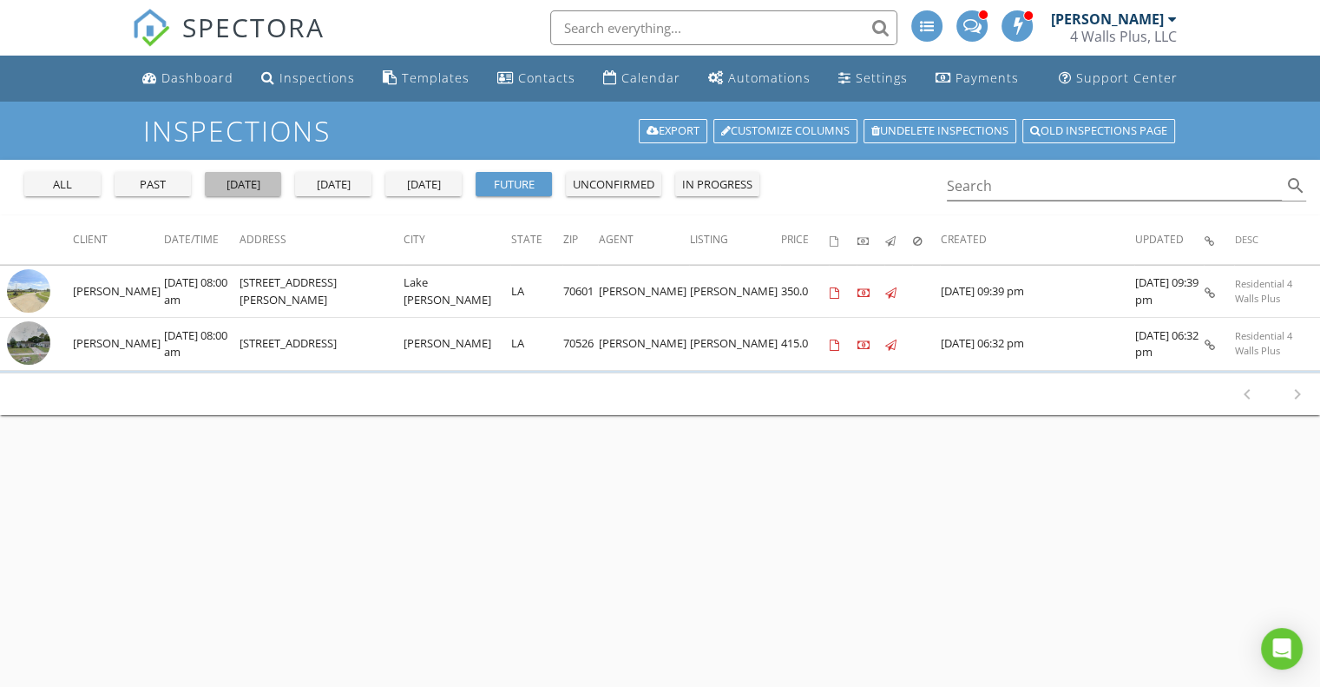
click at [255, 188] on div "[DATE]" at bounding box center [243, 184] width 63 height 17
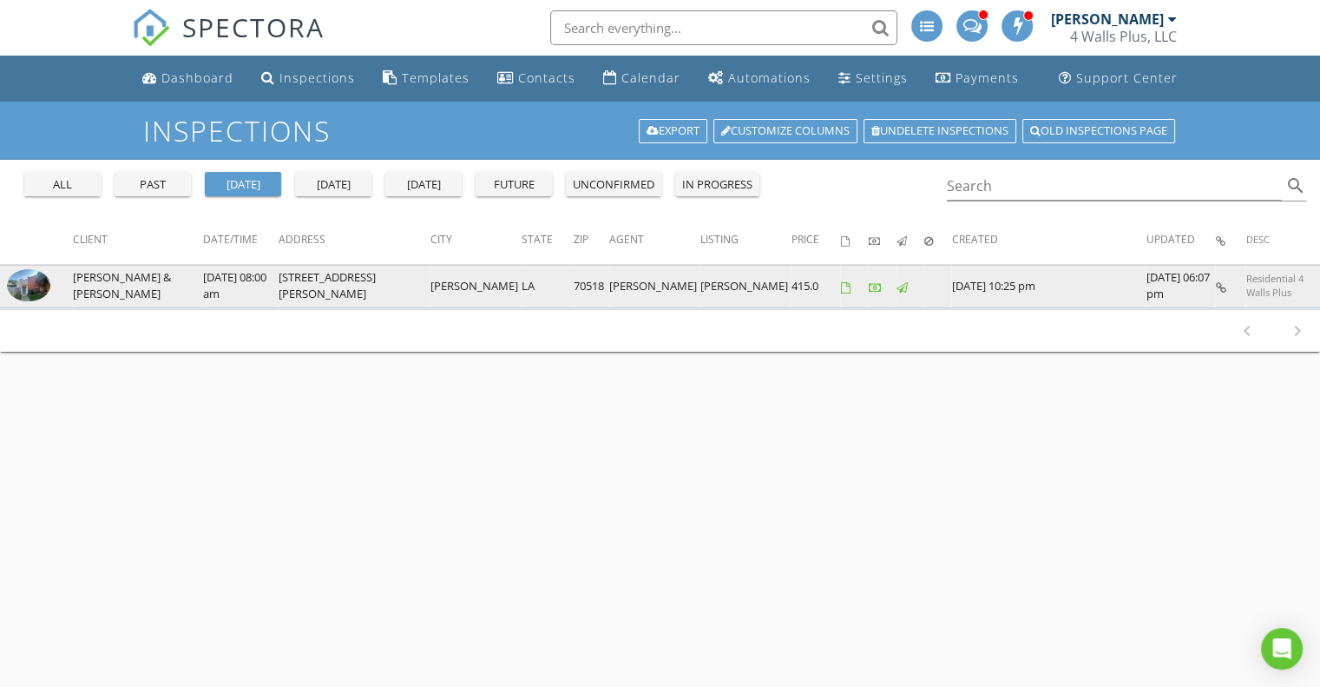
click at [25, 293] on img at bounding box center [28, 285] width 43 height 33
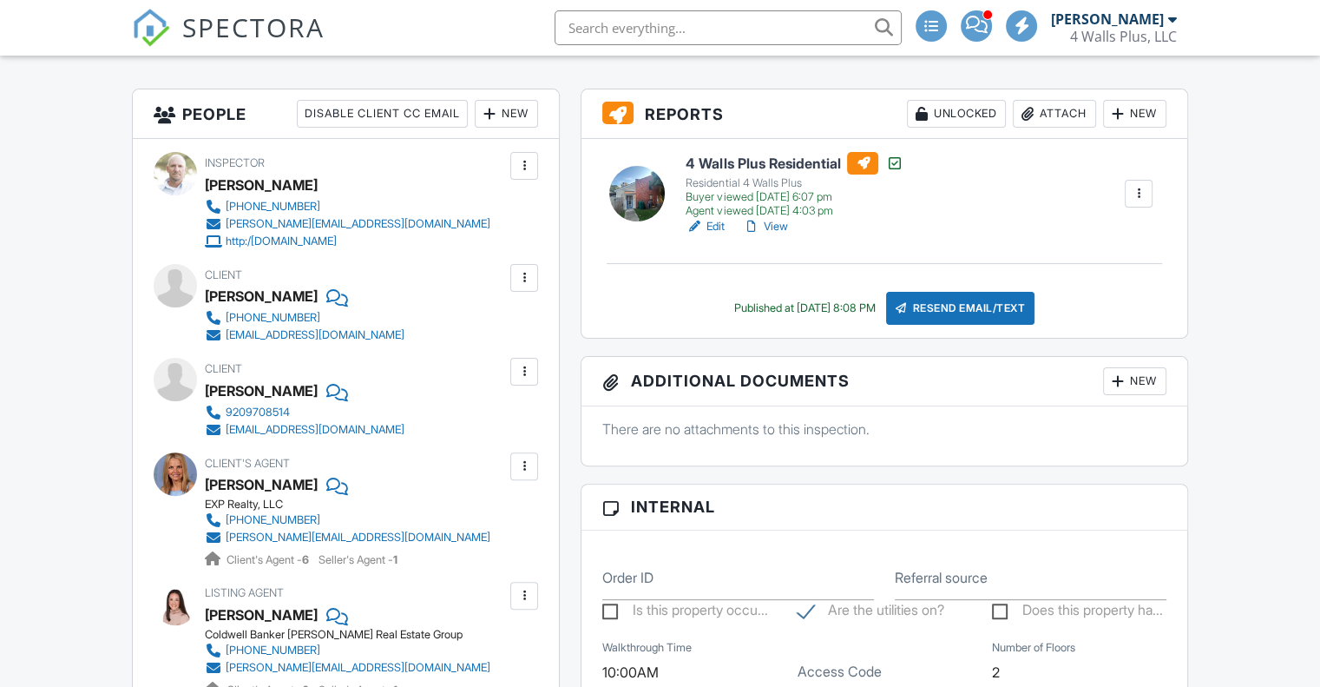
click at [766, 228] on link "View" at bounding box center [764, 226] width 45 height 17
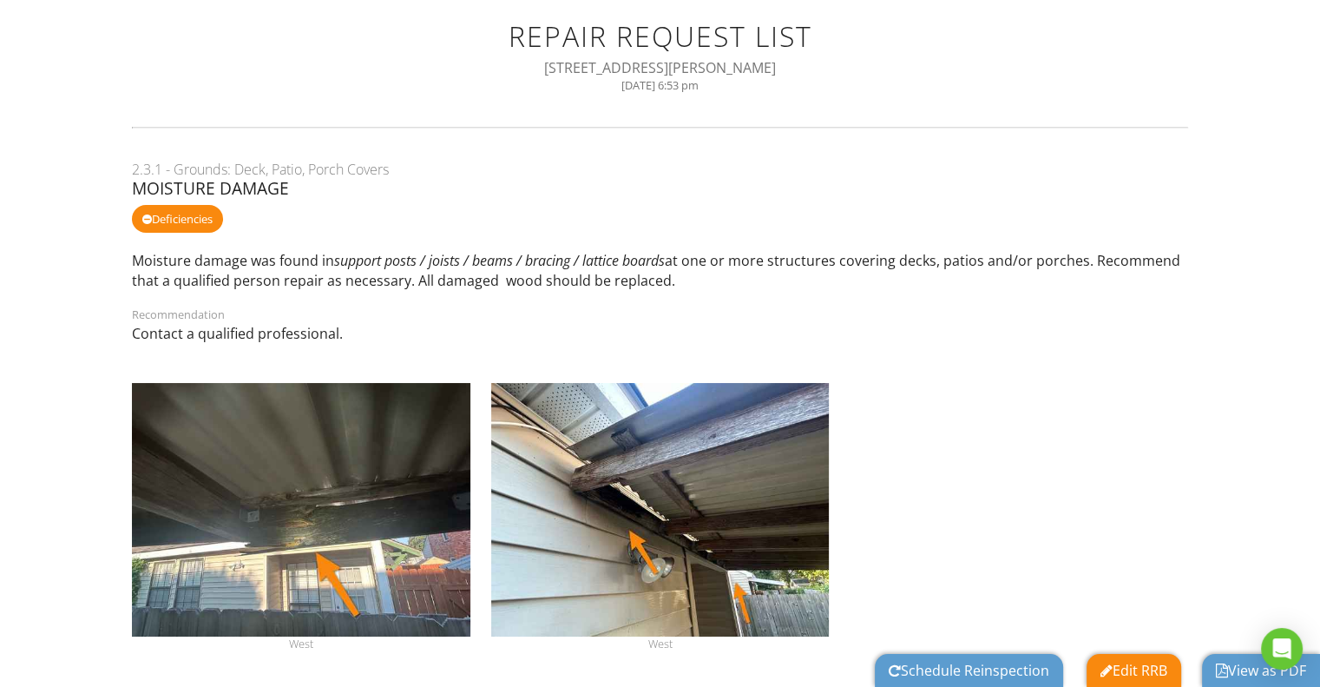
scroll to position [7, 0]
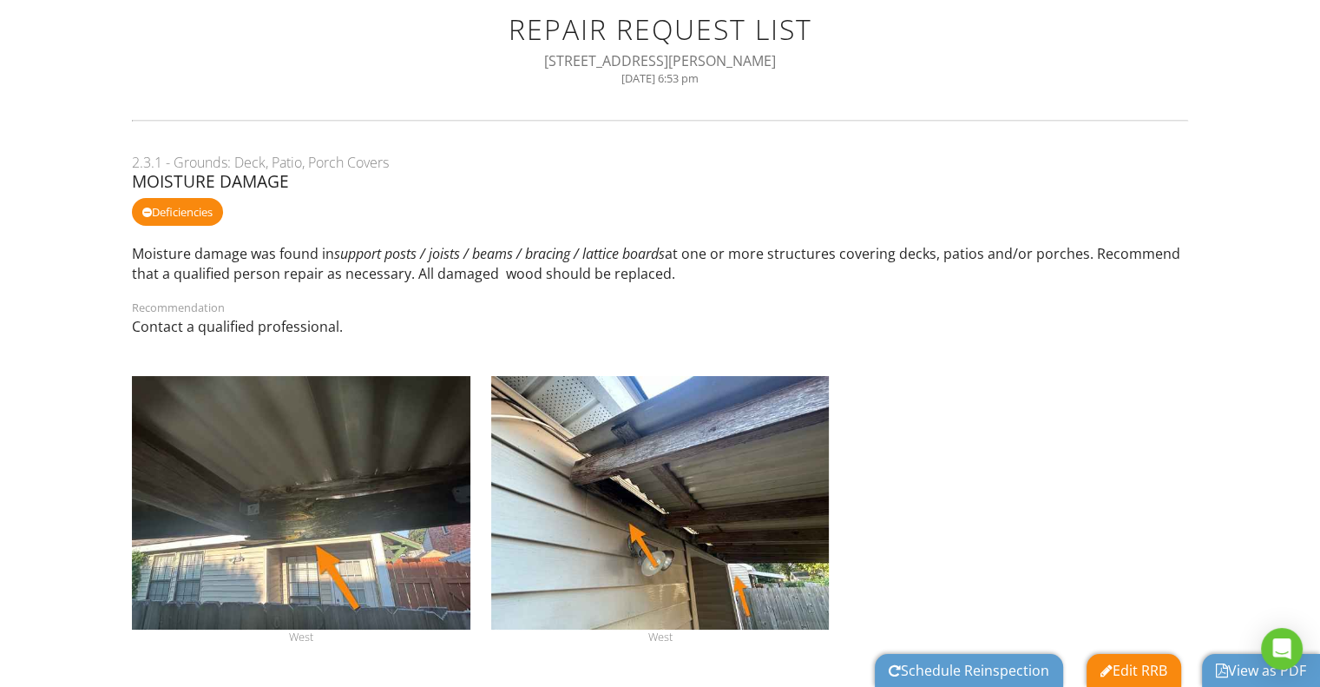
click at [1258, 672] on link "View as PDF" at bounding box center [1261, 670] width 90 height 19
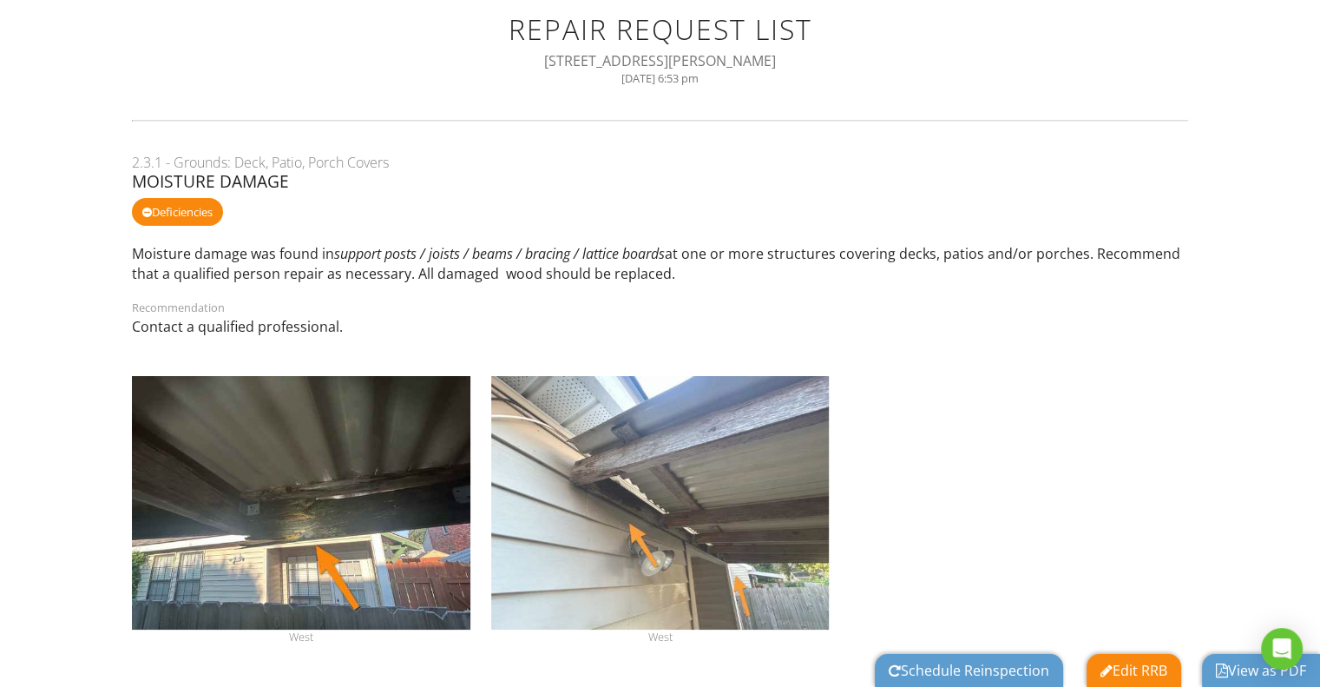
scroll to position [0, 0]
